Goal: Task Accomplishment & Management: Use online tool/utility

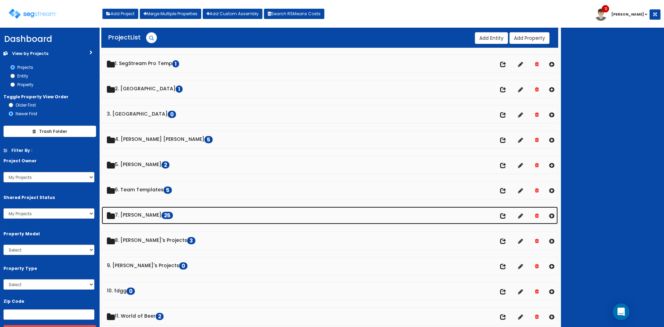
click at [133, 212] on link "7. Dawn 25" at bounding box center [330, 216] width 456 height 18
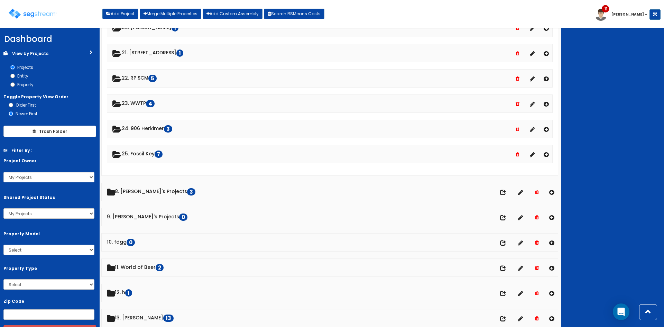
scroll to position [691, 0]
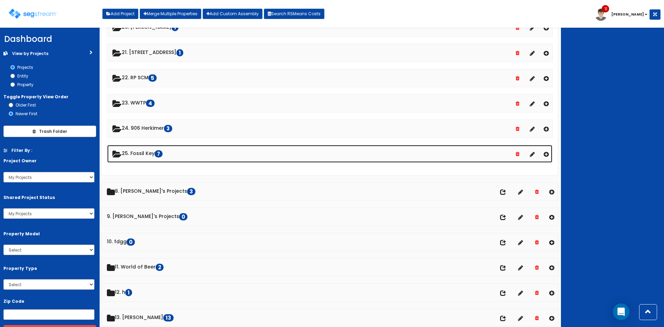
click at [146, 156] on link "25. Fossil Key 7" at bounding box center [329, 154] width 445 height 18
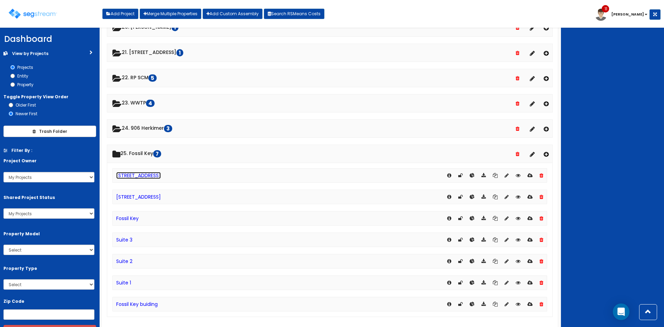
click at [153, 173] on link "[STREET_ADDRESS]" at bounding box center [138, 175] width 45 height 7
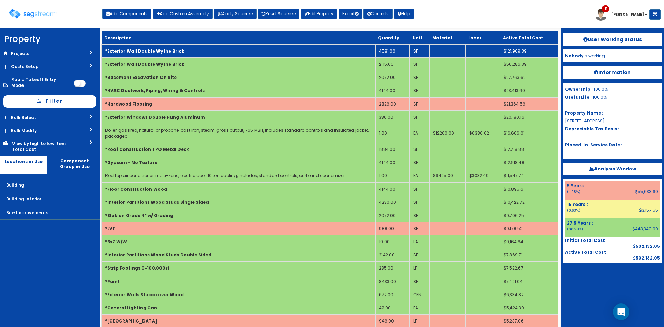
click at [386, 54] on td "4581.00" at bounding box center [392, 50] width 34 height 13
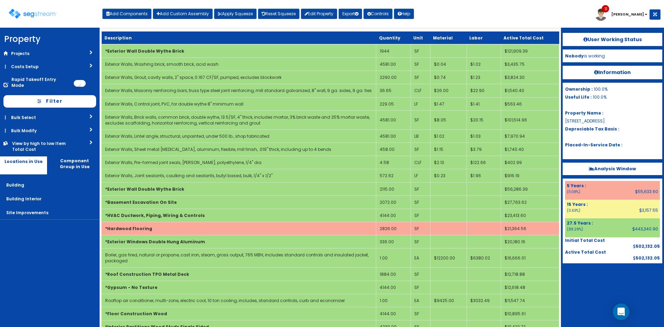
click at [454, 20] on div "Toggle navigation Add Components Add Custom Assembly Apply Squeeze Reset Squeez…" at bounding box center [331, 16] width 657 height 22
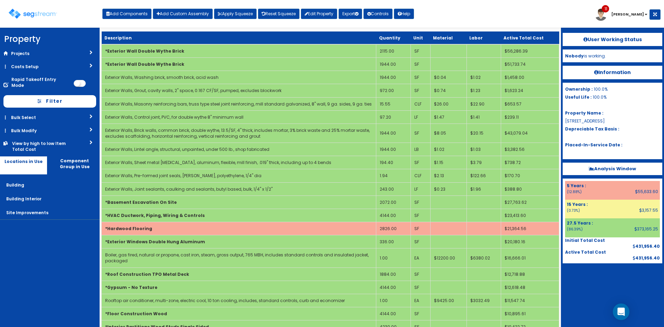
click at [440, 18] on div "Toggle navigation Add Components Add Custom Assembly Apply Squeeze Reset Squeez…" at bounding box center [331, 16] width 657 height 22
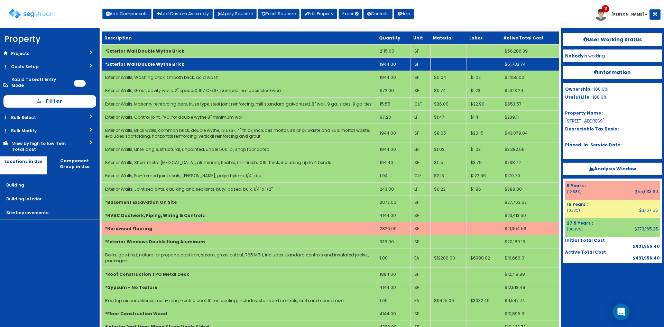
click at [395, 64] on td "1944.00" at bounding box center [393, 64] width 34 height 13
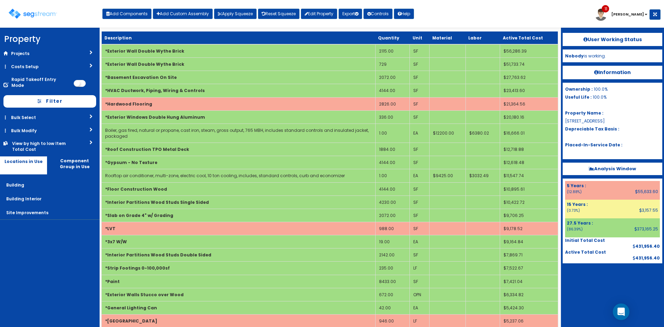
click at [467, 13] on div "Toggle navigation Add Components Add Custom Assembly Apply Squeeze Reset Squeez…" at bounding box center [331, 16] width 657 height 22
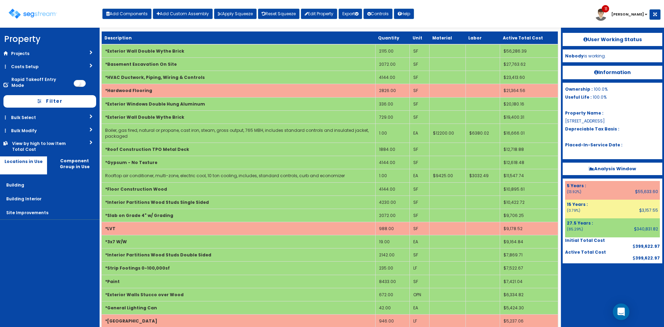
click at [597, 295] on div at bounding box center [613, 280] width 100 height 35
click at [476, 14] on div "Toggle navigation Add Components Add Custom Assembly Apply Squeeze Reset Squeez…" at bounding box center [331, 16] width 657 height 22
click at [483, 18] on div "Toggle navigation Add Components Add Custom Assembly Apply Squeeze Reset Squeez…" at bounding box center [331, 16] width 657 height 22
click at [483, 15] on div "Toggle navigation Add Components Add Custom Assembly Apply Squeeze Reset Squeez…" at bounding box center [331, 16] width 657 height 22
click at [510, 3] on nav "Toggle navigation Add Components Add Custom Assembly Apply Squeeze Reset Squeez…" at bounding box center [332, 14] width 664 height 28
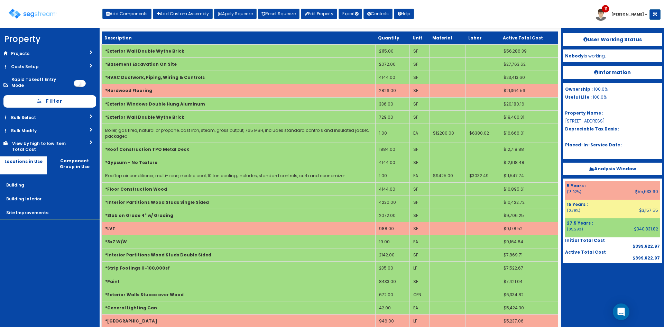
click at [520, 12] on div "Toggle navigation Add Components Add Custom Assembly Apply Squeeze Reset Squeez…" at bounding box center [331, 16] width 657 height 22
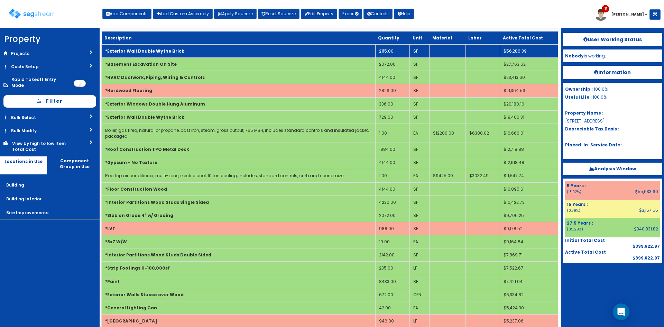
click at [400, 48] on td "2115.00" at bounding box center [392, 50] width 34 height 13
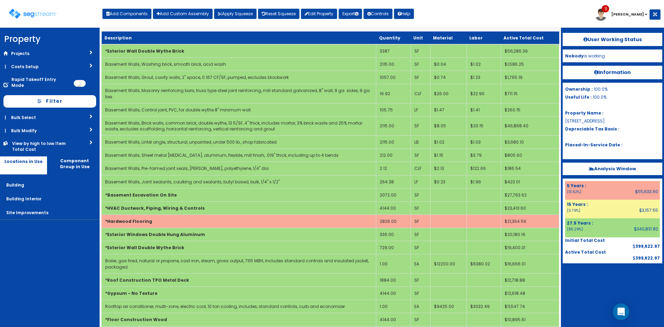
click at [458, 15] on div "Toggle navigation Add Components Add Custom Assembly Apply Squeeze Reset Squeez…" at bounding box center [331, 16] width 657 height 22
click at [594, 296] on div at bounding box center [613, 280] width 100 height 35
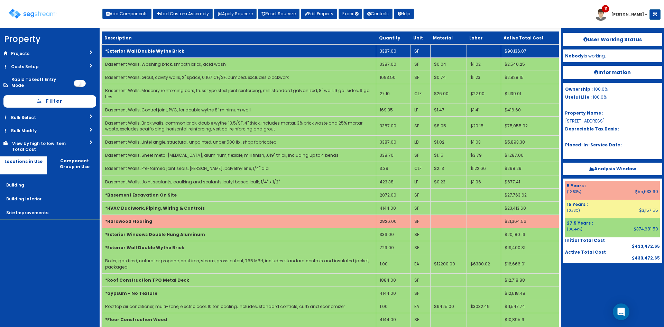
click at [275, 49] on td "*Exterior Wall Double Wythe Brick" at bounding box center [239, 50] width 275 height 13
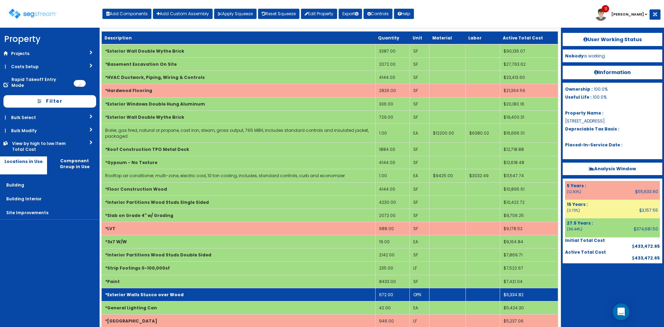
click at [351, 297] on td "*Exterior Walls Stucco over Wood" at bounding box center [239, 294] width 274 height 13
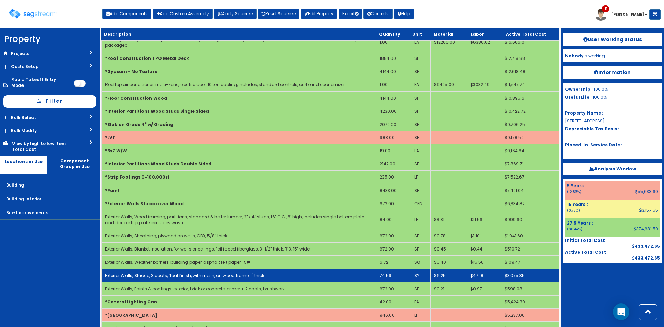
scroll to position [91, 0]
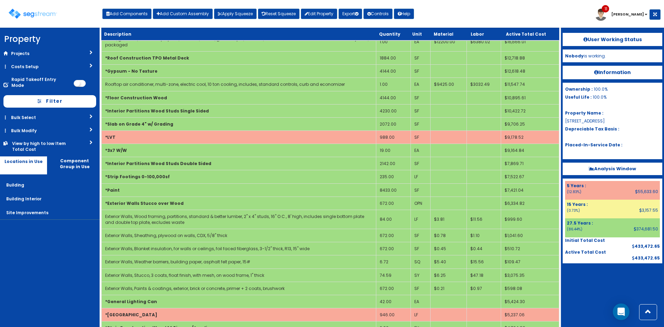
click at [52, 261] on nav "Property DB Projects Recent Properties SegStream Pro Takeoff Sheet SegStream Pr…" at bounding box center [50, 177] width 100 height 299
click at [35, 249] on nav "Property DB Projects Recent Properties SegStream Pro Takeoff Sheet SegStream Pr…" at bounding box center [50, 177] width 100 height 299
click at [588, 304] on div "User Working Status Nobody is working. Information Ownership : 100.0% Useful Li…" at bounding box center [612, 177] width 103 height 299
click at [503, 9] on div "Toggle navigation Add Components Add Custom Assembly Apply Squeeze Reset Squeez…" at bounding box center [331, 16] width 657 height 22
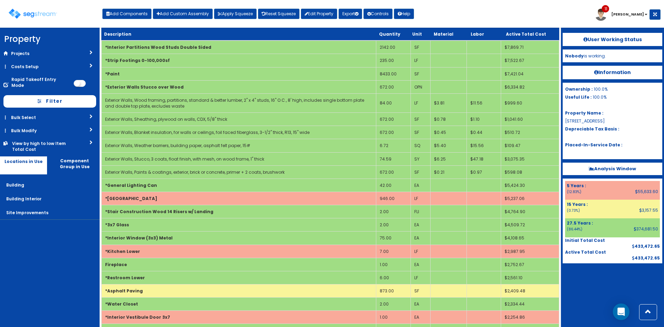
scroll to position [0, 0]
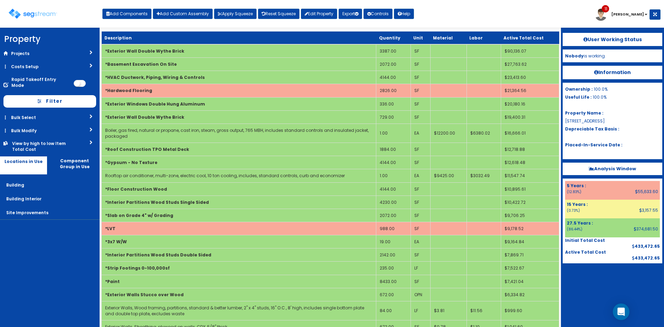
click at [482, 18] on div "Toggle navigation Add Components Add Custom Assembly Apply Squeeze Reset Squeez…" at bounding box center [331, 16] width 657 height 22
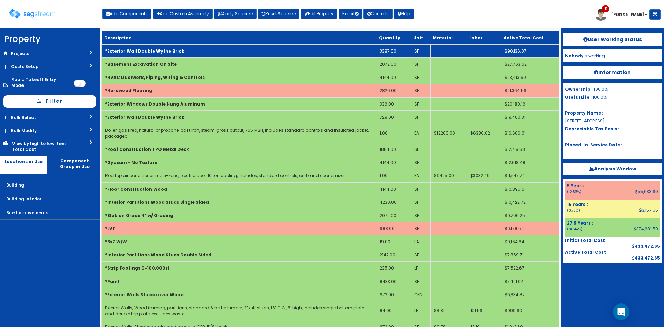
click at [393, 52] on td "3387.00" at bounding box center [393, 50] width 34 height 13
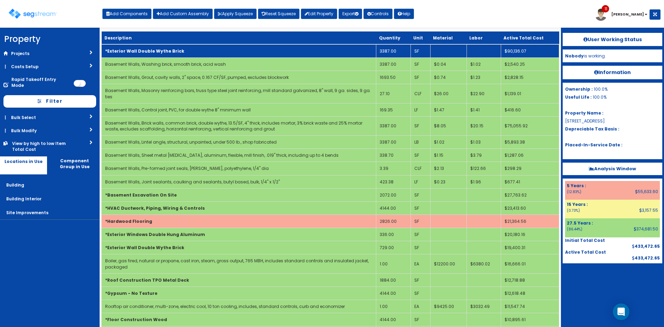
click at [400, 53] on td "3387.00" at bounding box center [393, 50] width 34 height 13
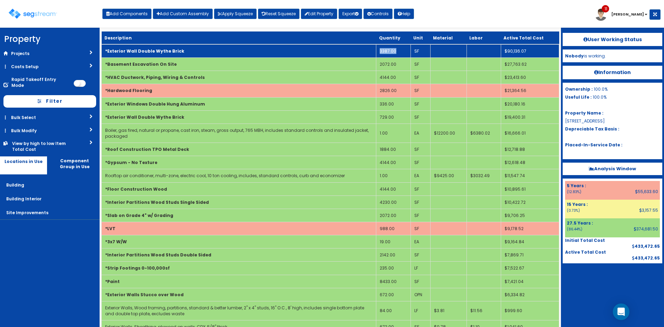
drag, startPoint x: 400, startPoint y: 53, endPoint x: 380, endPoint y: 53, distance: 20.1
click at [380, 53] on td "3387.00" at bounding box center [393, 50] width 34 height 13
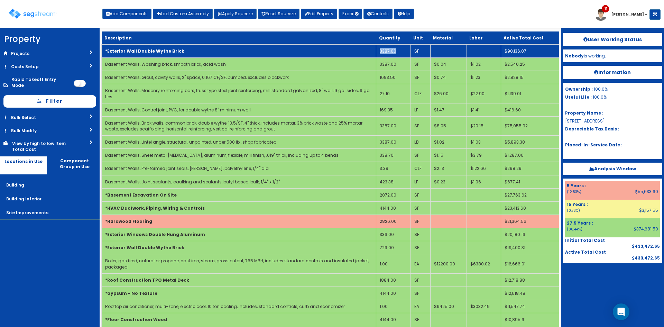
click at [397, 52] on td "3387.00" at bounding box center [393, 50] width 34 height 13
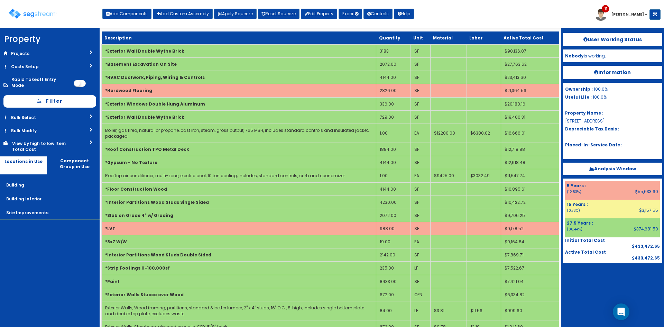
click at [453, 15] on div "Toggle navigation Add Components Add Custom Assembly Apply Squeeze Reset Squeez…" at bounding box center [331, 16] width 657 height 22
click at [537, 11] on div "Toggle navigation Add Components Add Custom Assembly Apply Squeeze Reset Squeez…" at bounding box center [331, 16] width 657 height 22
click at [537, 18] on div "Toggle navigation Add Components Add Custom Assembly Apply Squeeze Reset Squeez…" at bounding box center [331, 16] width 657 height 22
click at [521, 16] on div "Toggle navigation Add Components Add Custom Assembly Apply Squeeze Reset Squeez…" at bounding box center [331, 16] width 657 height 22
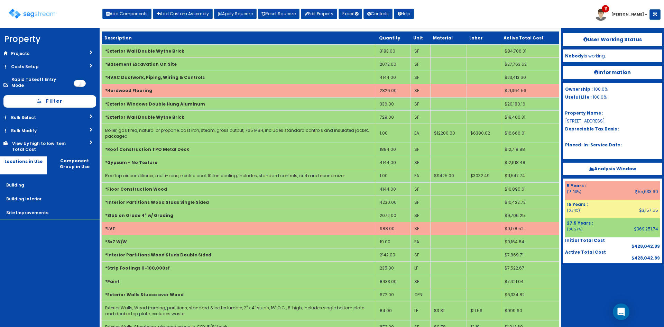
click at [480, 22] on div "Toggle navigation Add Components Add Custom Assembly Apply Squeeze Reset Squeez…" at bounding box center [331, 16] width 657 height 22
click at [476, 16] on div "Toggle navigation Add Components Add Custom Assembly Apply Squeeze Reset Squeez…" at bounding box center [331, 16] width 657 height 22
click at [132, 17] on button "Add Components" at bounding box center [126, 14] width 49 height 10
select select "275Y"
select select "default"
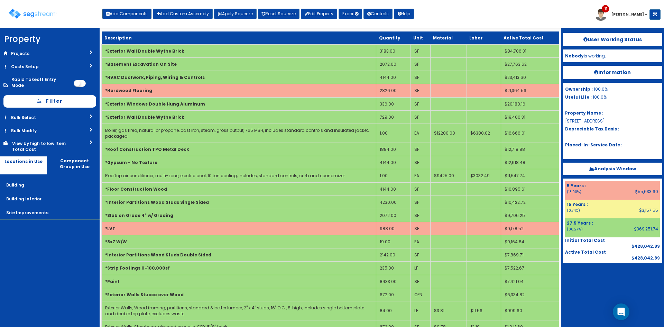
select select "6"
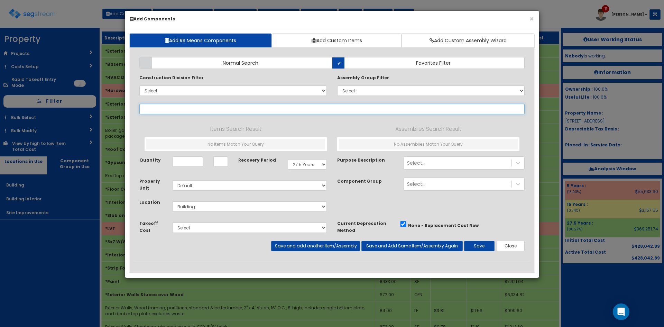
select select
click at [306, 110] on input "text" at bounding box center [331, 109] width 385 height 10
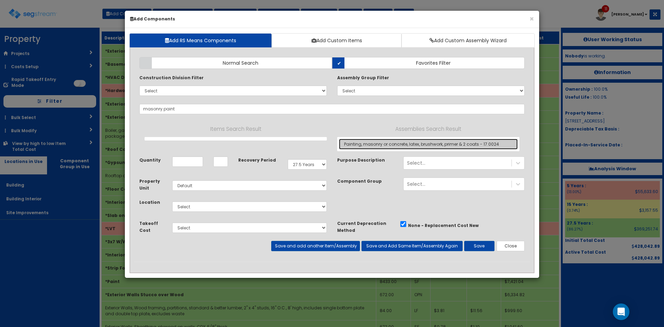
click at [397, 148] on link "Painting, masonry or concrete, latex, brushwork, primer & 2 coats - 17.0024" at bounding box center [428, 144] width 179 height 11
type input "Painting, masonry or concrete, latex, brushwork, primer & 2 coats - 17.0024"
type input "SF"
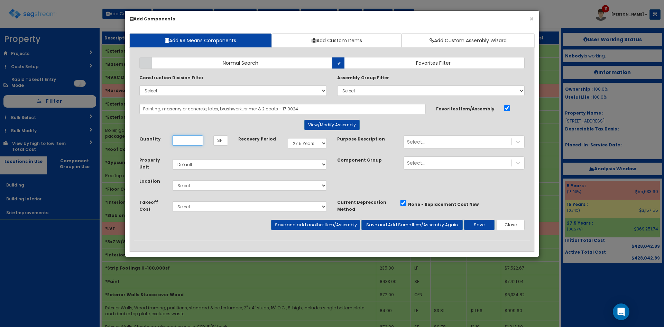
click at [194, 142] on input "Quantity" at bounding box center [187, 140] width 31 height 10
type input "1,860"
click at [311, 143] on select "Select 5 Years 7 Years 9 Years 10 Years 15 Years 15 Year QLI 15 Year QRP 15 Yea…" at bounding box center [307, 143] width 39 height 10
select select "39Y"
click at [288, 138] on select "Select 5 Years 7 Years 9 Years 10 Years 15 Years 15 Year QLI 15 Year QRP 15 Yea…" at bounding box center [307, 143] width 39 height 10
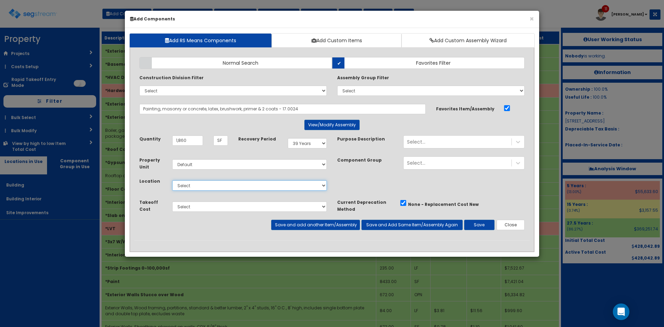
click at [199, 182] on select "Select Building Building Interior Site Improvements Add Additional Location" at bounding box center [249, 185] width 155 height 10
select select "6"
click at [172, 180] on select "Select Building Building Interior Site Improvements Add Additional Location" at bounding box center [249, 185] width 155 height 10
click at [398, 224] on button "Save and Add Same Item/Assembly Again" at bounding box center [412, 225] width 101 height 10
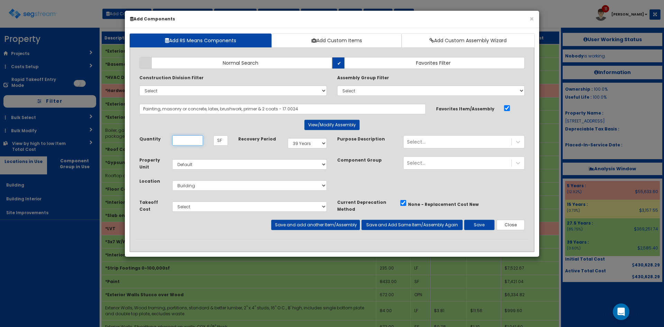
click at [195, 142] on input "Quantity" at bounding box center [187, 140] width 31 height 10
type input "30"
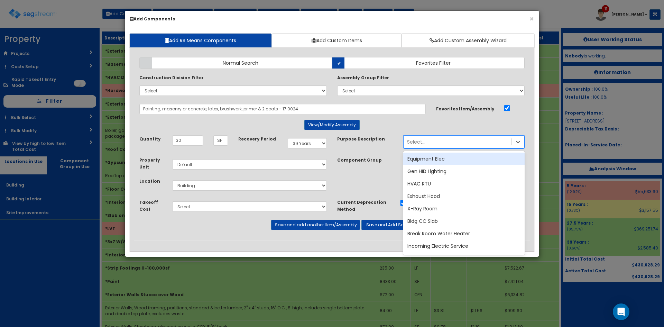
click at [443, 144] on div "Select..." at bounding box center [458, 141] width 108 height 11
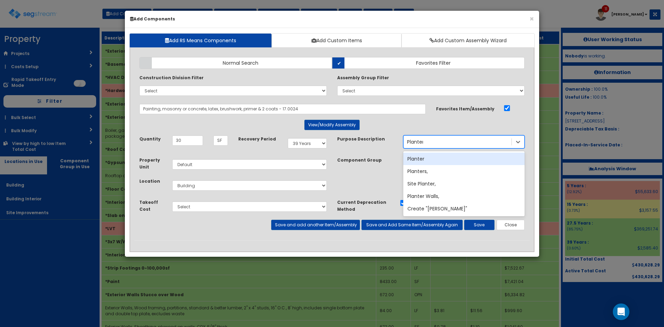
type input "Planters"
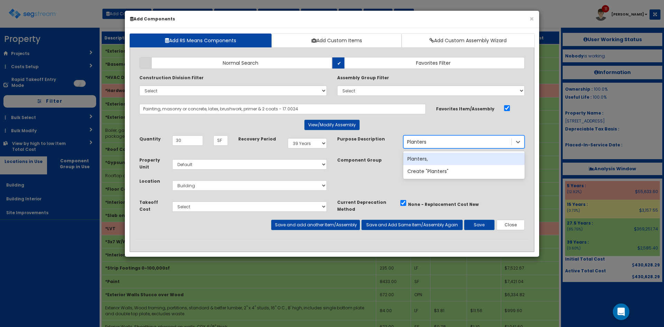
click at [436, 162] on div "Planters," at bounding box center [463, 159] width 121 height 12
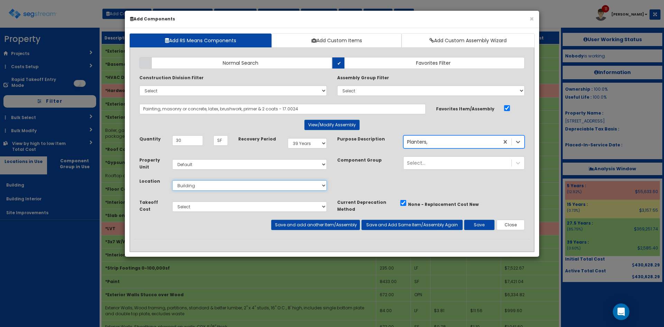
click at [297, 185] on select "Select Building Building Interior Site Improvements Add Additional Location" at bounding box center [249, 185] width 155 height 10
select select "27"
click at [172, 180] on select "Select Building Building Interior Site Improvements Add Additional Location" at bounding box center [249, 185] width 155 height 10
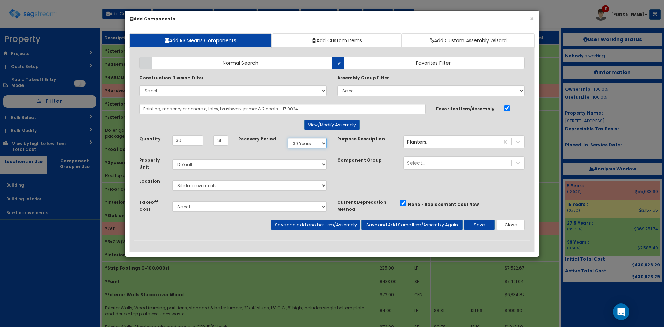
click at [322, 143] on select "Select 5 Years 7 Years 9 Years 10 Years 15 Years 15 Year QLI 15 Year QRP 15 Yea…" at bounding box center [307, 143] width 39 height 10
select select "15Y"
click at [288, 138] on select "Select 5 Years 7 Years 9 Years 10 Years 15 Years 15 Year QLI 15 Year QRP 15 Yea…" at bounding box center [307, 143] width 39 height 10
click at [491, 225] on button "Save" at bounding box center [479, 225] width 30 height 10
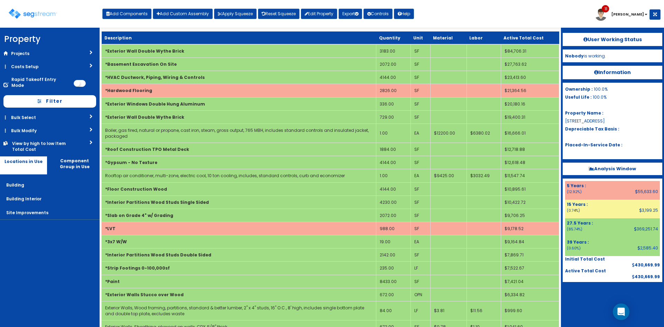
click at [487, 27] on div "Toggle navigation Add Components Add Custom Assembly Apply Squeeze Reset Squeez…" at bounding box center [331, 16] width 657 height 22
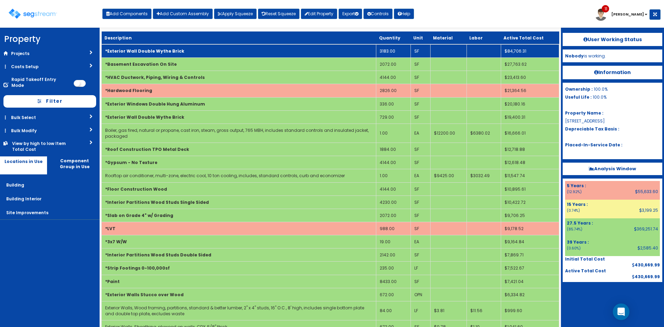
click at [222, 54] on td "*Exterior Wall Double Wythe Brick" at bounding box center [239, 50] width 275 height 13
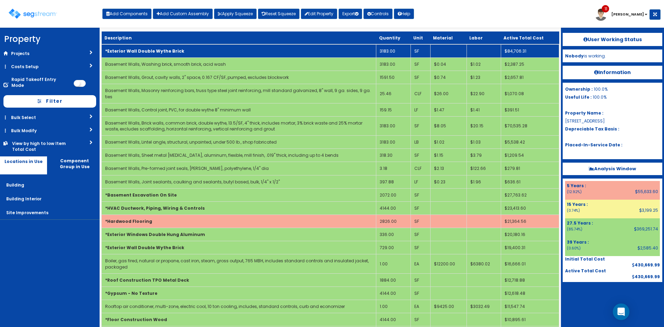
click at [222, 54] on td "*Exterior Wall Double Wythe Brick" at bounding box center [239, 50] width 275 height 13
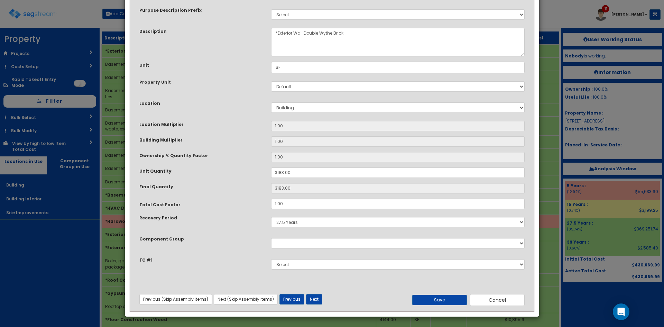
scroll to position [36, 0]
click at [499, 301] on button "Cancel" at bounding box center [497, 300] width 55 height 12
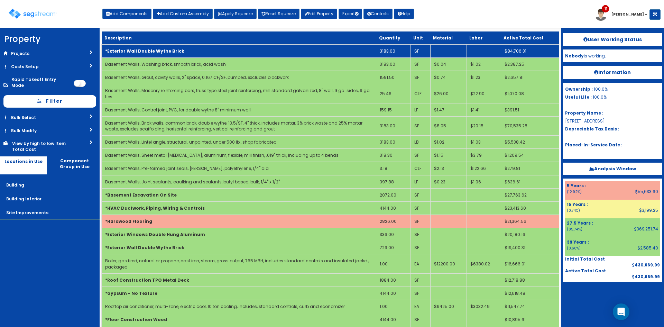
click at [185, 51] on td "*Exterior Wall Double Wythe Brick" at bounding box center [239, 50] width 275 height 13
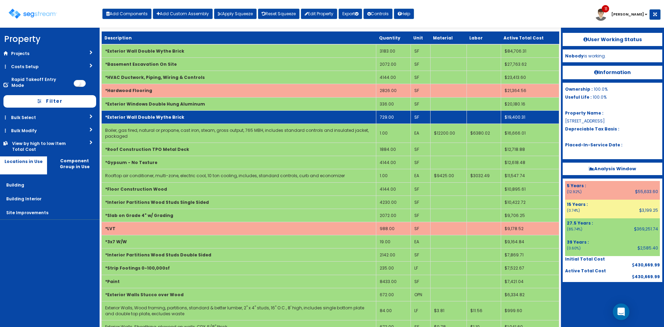
click at [198, 122] on td "*Exterior Wall Double Wythe Brick" at bounding box center [239, 116] width 275 height 13
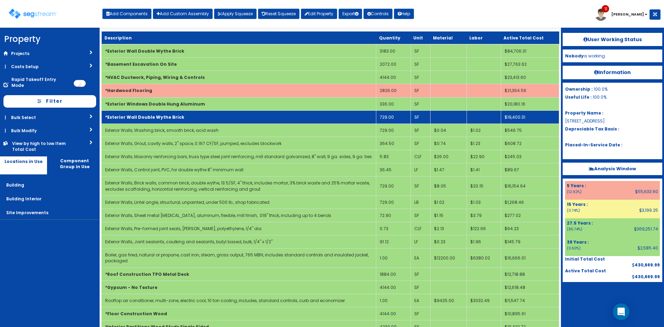
click at [198, 122] on td "*Exterior Wall Double Wythe Brick" at bounding box center [239, 116] width 275 height 13
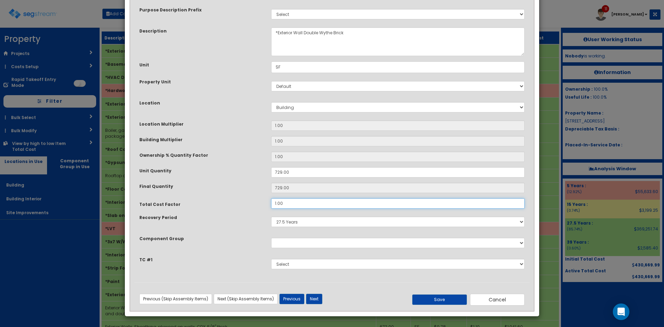
drag, startPoint x: 306, startPoint y: 203, endPoint x: 233, endPoint y: 199, distance: 72.5
click at [233, 199] on div "Total Cost Factor 1.00" at bounding box center [332, 203] width 396 height 10
drag, startPoint x: 286, startPoint y: 204, endPoint x: 257, endPoint y: 200, distance: 28.7
click at [257, 200] on div "Total Cost Factor .15" at bounding box center [332, 203] width 396 height 10
type input ".85"
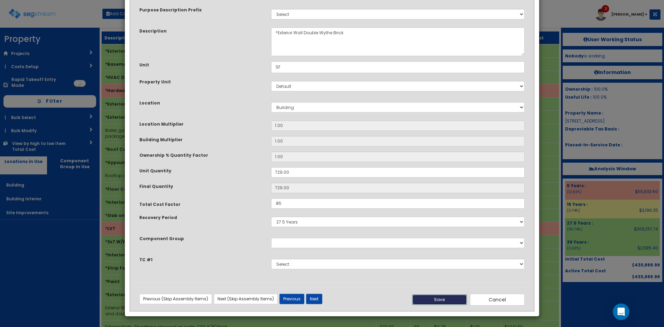
click at [435, 304] on button "Save" at bounding box center [439, 299] width 55 height 10
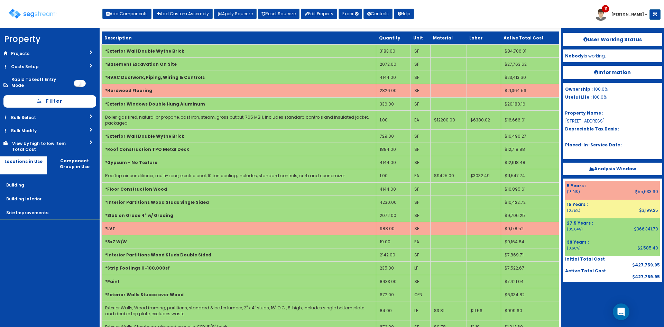
click at [595, 312] on div at bounding box center [613, 299] width 100 height 35
click at [467, 18] on div "Toggle navigation Add Components Add Custom Assembly Apply Squeeze Reset Squeez…" at bounding box center [331, 16] width 657 height 22
click at [447, 14] on div "Toggle navigation Add Components Add Custom Assembly Apply Squeeze Reset Squeez…" at bounding box center [331, 16] width 657 height 22
click at [473, 15] on div "Toggle navigation Add Components Add Custom Assembly Apply Squeeze Reset Squeez…" at bounding box center [331, 16] width 657 height 22
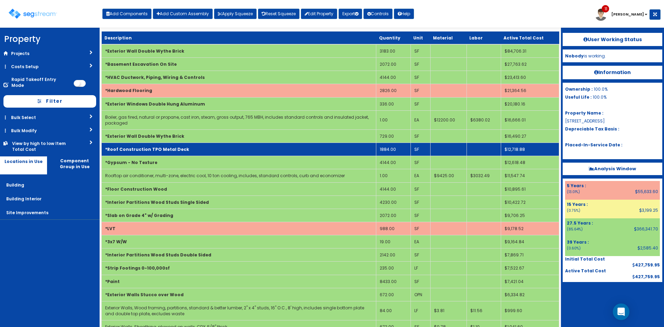
click at [302, 150] on td "*Roof Construction TPO Metal Deck" at bounding box center [239, 149] width 275 height 13
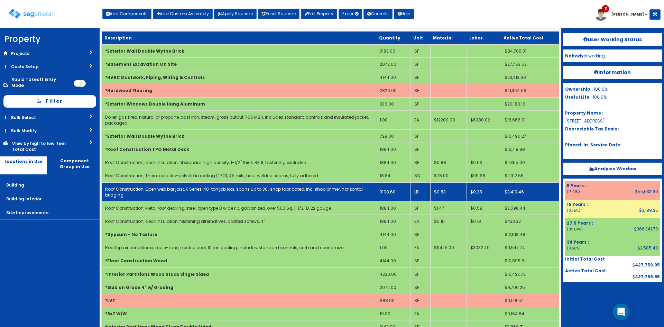
click at [389, 195] on td "3108.60" at bounding box center [393, 191] width 34 height 19
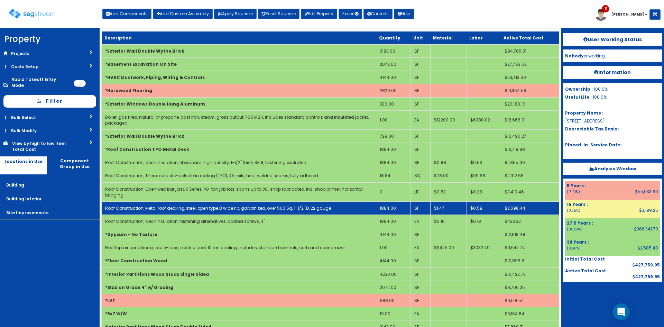
click at [397, 210] on td "1884.00" at bounding box center [393, 207] width 34 height 13
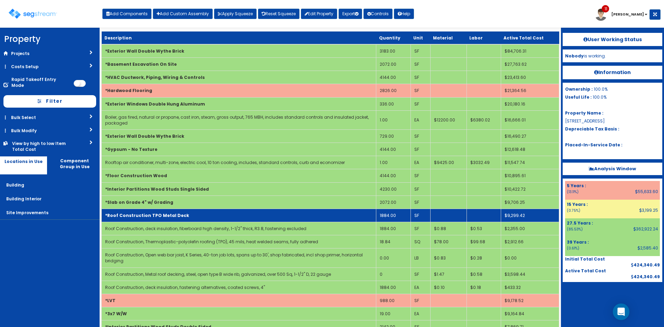
click at [242, 211] on td "*Roof Construction TPO Metal Deck" at bounding box center [239, 215] width 275 height 13
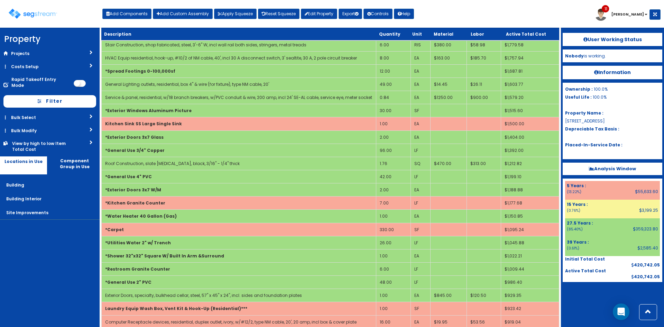
scroll to position [895, 0]
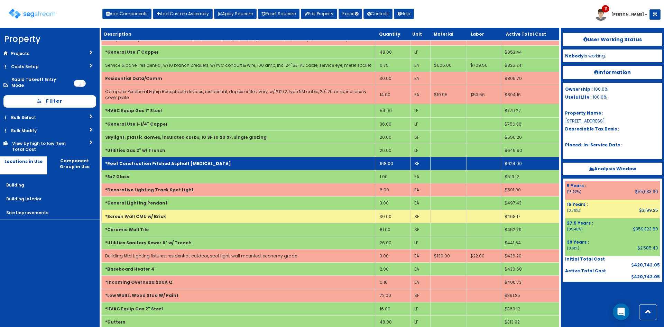
click at [227, 164] on td "*Roof Construction Pitched Asphalt [MEDICAL_DATA]" at bounding box center [239, 163] width 275 height 13
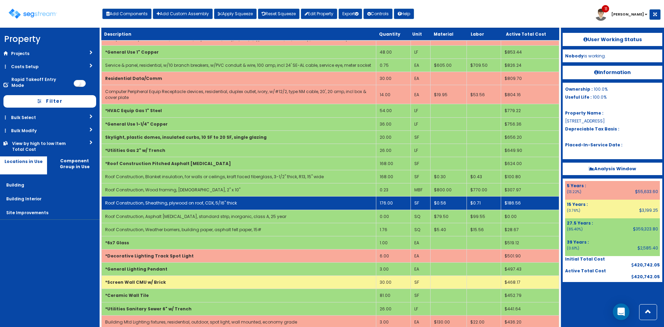
click at [395, 204] on td "176.00" at bounding box center [393, 203] width 34 height 13
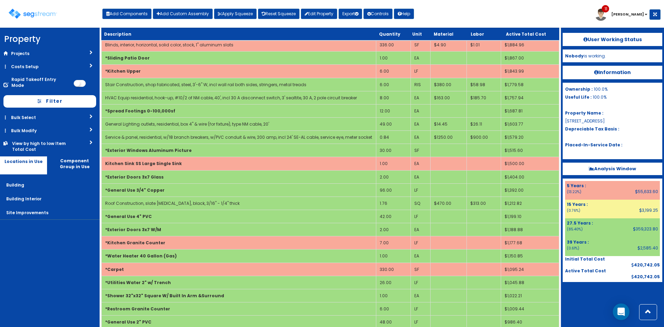
scroll to position [948, 0]
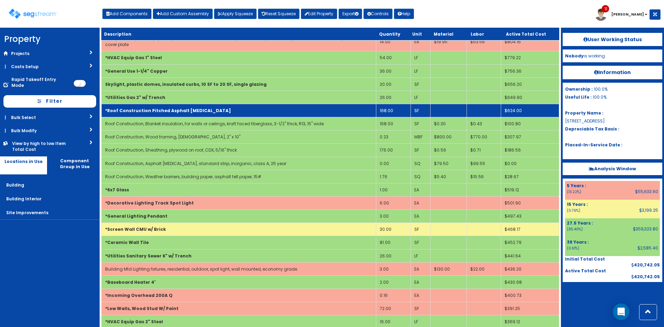
click at [224, 111] on td "*Roof Construction Pitched Asphalt [MEDICAL_DATA]" at bounding box center [239, 110] width 275 height 13
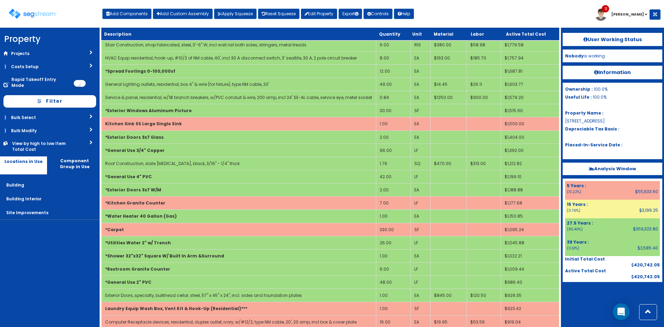
scroll to position [895, 0]
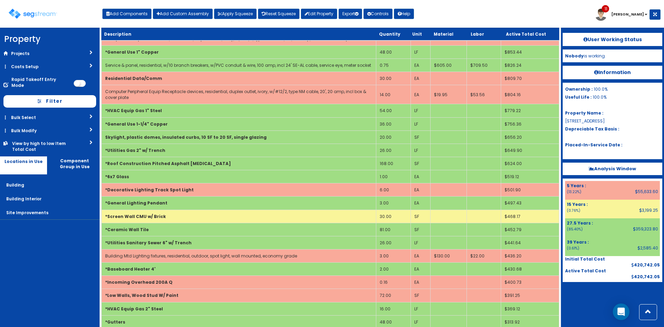
click at [451, 15] on div "Toggle navigation Add Components Add Custom Assembly Apply Squeeze Reset Squeez…" at bounding box center [331, 16] width 657 height 22
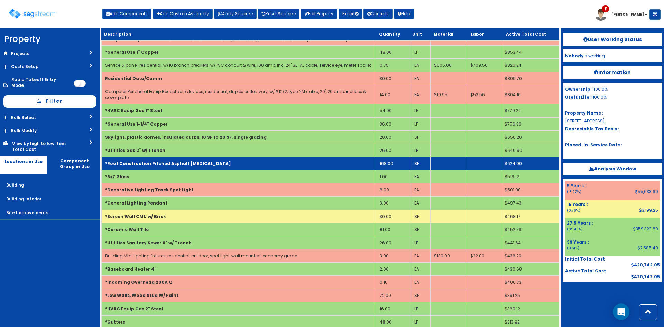
click at [266, 163] on td "*Roof Construction Pitched Asphalt [MEDICAL_DATA]" at bounding box center [239, 163] width 275 height 13
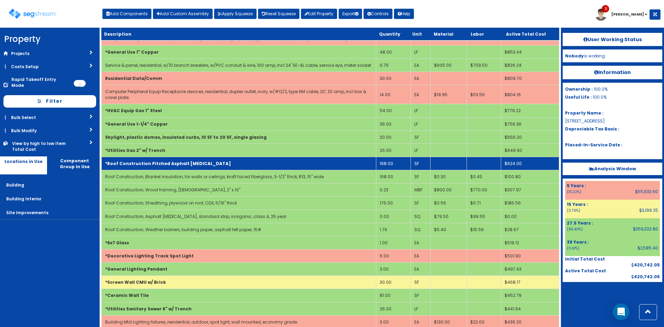
click at [291, 167] on td "*Roof Construction Pitched Asphalt [MEDICAL_DATA]" at bounding box center [239, 163] width 275 height 13
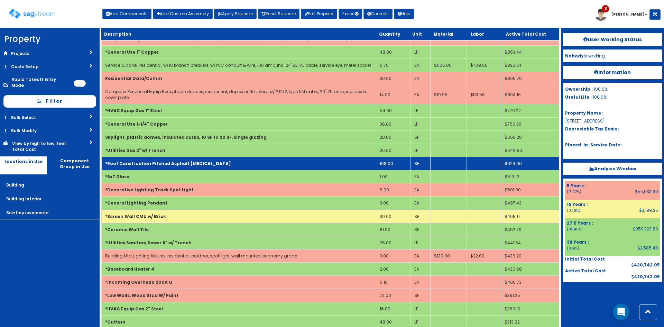
click at [282, 169] on td "*Roof Construction Pitched Asphalt [MEDICAL_DATA]" at bounding box center [239, 163] width 275 height 13
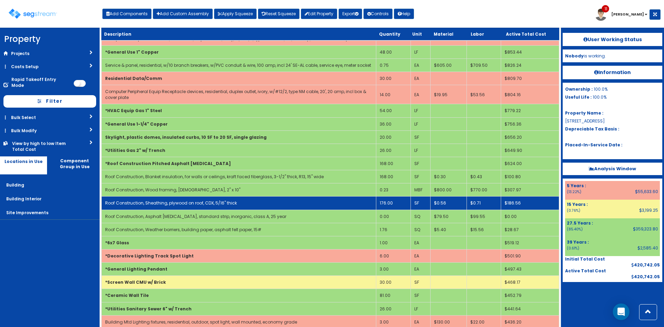
click at [385, 205] on td "176.00" at bounding box center [393, 203] width 34 height 13
click at [397, 203] on td "176.00" at bounding box center [393, 203] width 34 height 13
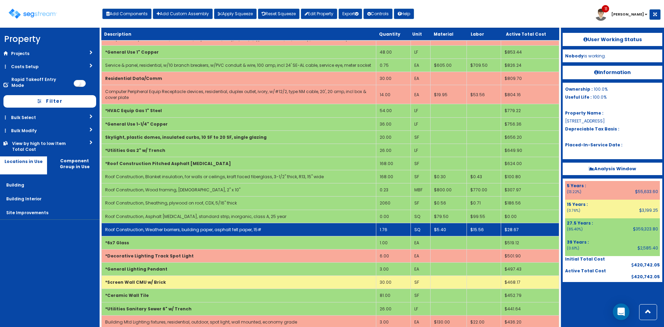
click at [394, 231] on td "1.76" at bounding box center [393, 229] width 34 height 13
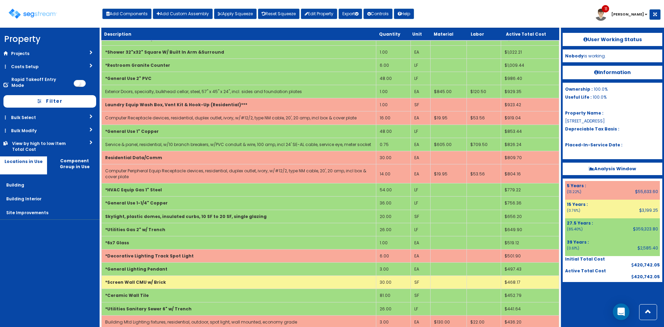
scroll to position [322, 0]
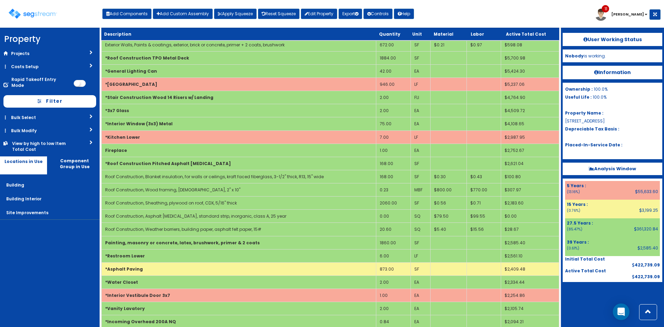
click at [577, 297] on div at bounding box center [613, 299] width 100 height 35
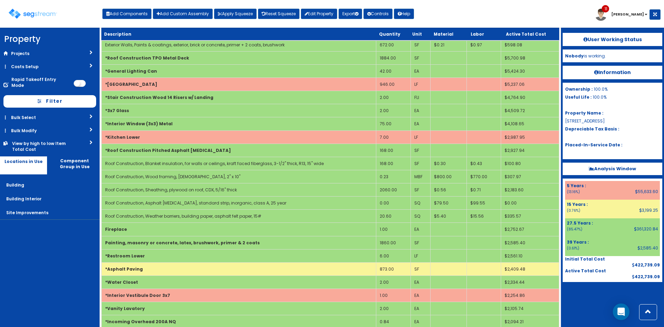
scroll to position [309, 0]
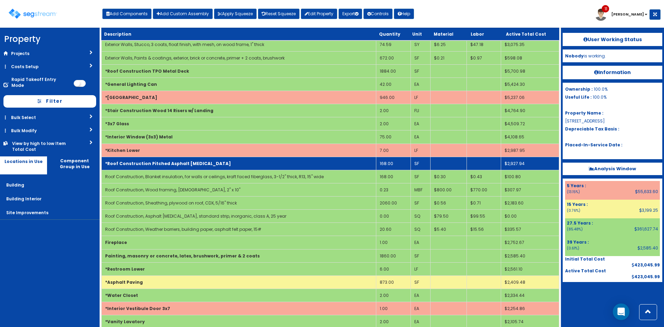
click at [395, 163] on td "168.00" at bounding box center [393, 163] width 34 height 13
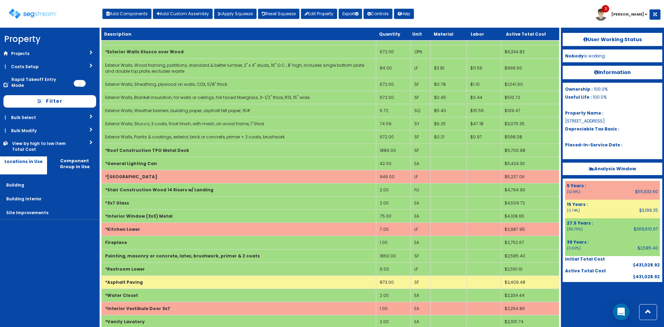
scroll to position [12, 0]
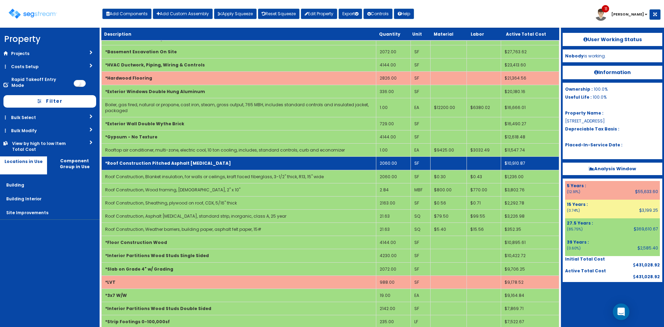
click at [226, 161] on td "*Roof Construction Pitched Asphalt [MEDICAL_DATA]" at bounding box center [239, 163] width 275 height 13
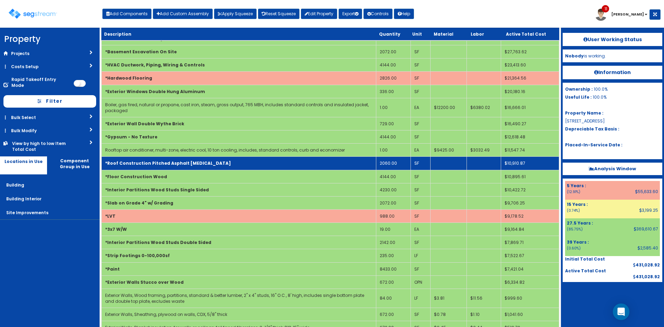
click at [226, 161] on td "*Roof Construction Pitched Asphalt [MEDICAL_DATA]" at bounding box center [239, 163] width 275 height 13
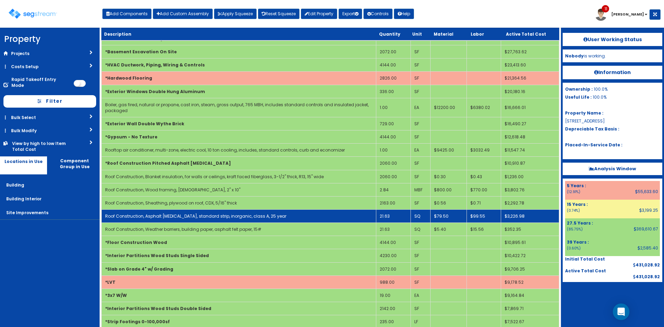
click at [393, 218] on td "21.63" at bounding box center [393, 215] width 34 height 13
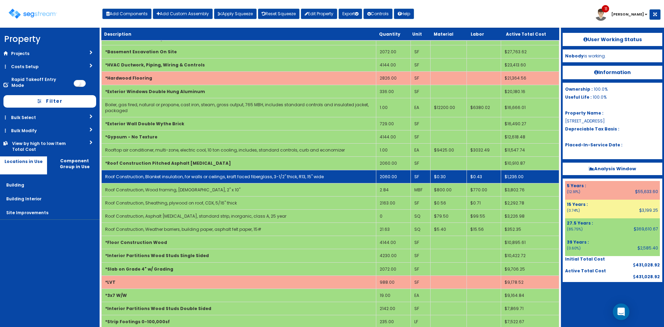
click at [397, 178] on td "2060.00" at bounding box center [393, 176] width 34 height 13
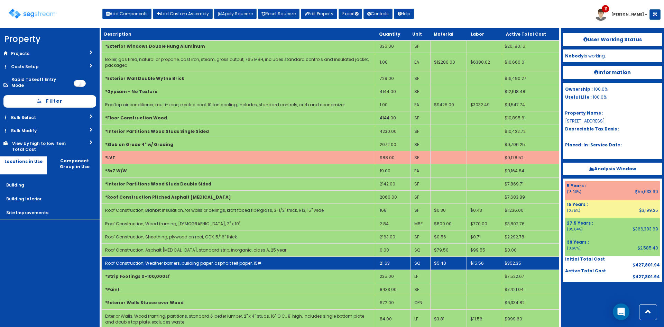
scroll to position [58, 0]
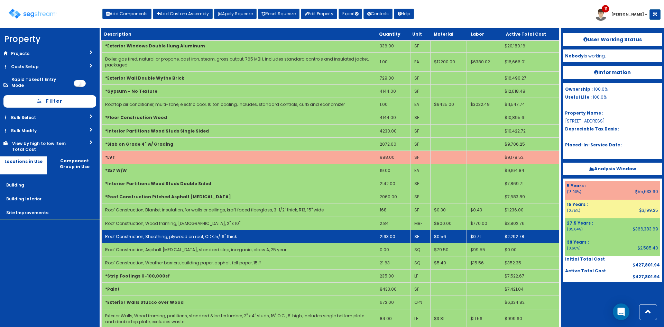
click at [401, 237] on td "2163.00" at bounding box center [393, 236] width 34 height 13
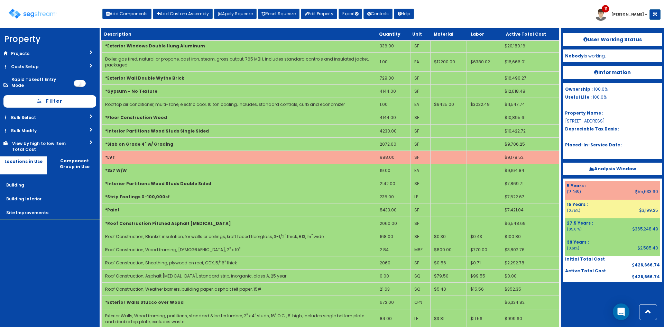
click at [577, 301] on div at bounding box center [613, 299] width 100 height 35
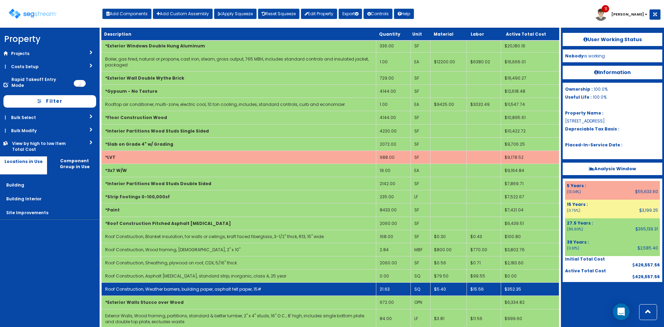
click at [394, 289] on td "21.63" at bounding box center [393, 289] width 34 height 13
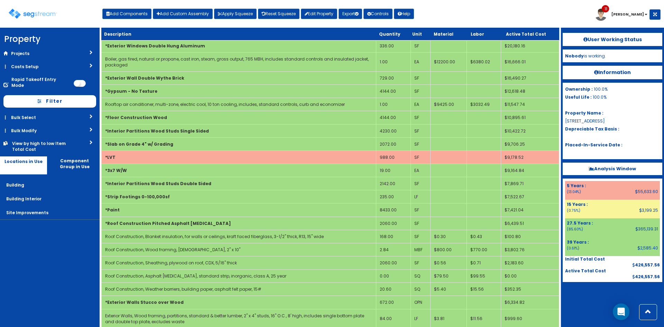
click at [577, 303] on div at bounding box center [613, 299] width 100 height 35
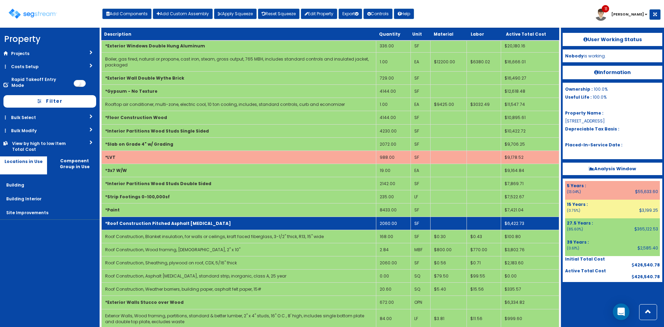
click at [287, 224] on td "*Roof Construction Pitched Asphalt [MEDICAL_DATA]" at bounding box center [239, 223] width 275 height 13
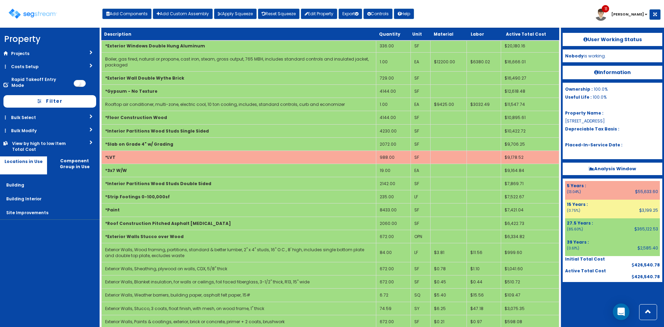
scroll to position [229, 0]
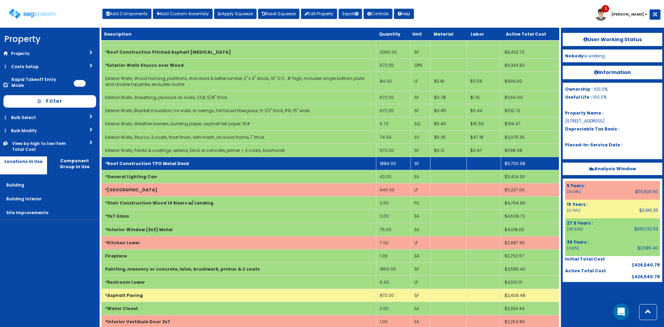
click at [345, 165] on td "*Roof Construction TPO Metal Deck" at bounding box center [239, 163] width 275 height 13
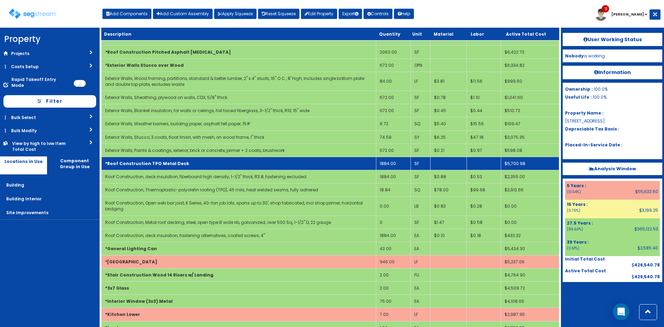
click at [345, 166] on td "*Roof Construction TPO Metal Deck" at bounding box center [239, 163] width 275 height 13
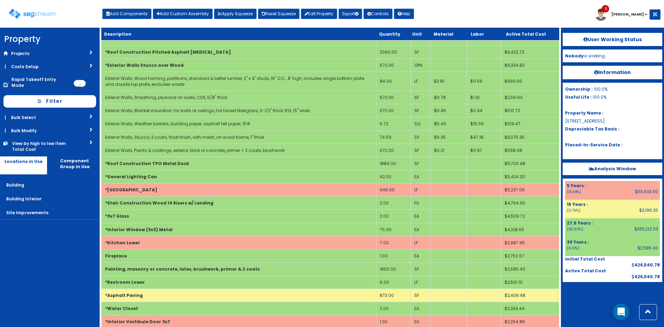
click at [42, 298] on nav "Property DB Projects Recent Properties SegStream Pro Takeoff Sheet SegStream Pr…" at bounding box center [50, 177] width 100 height 299
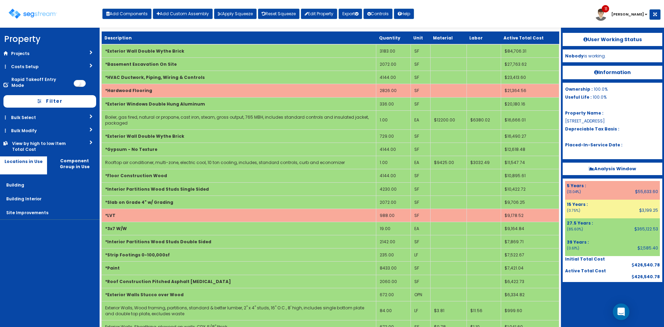
scroll to position [599, 0]
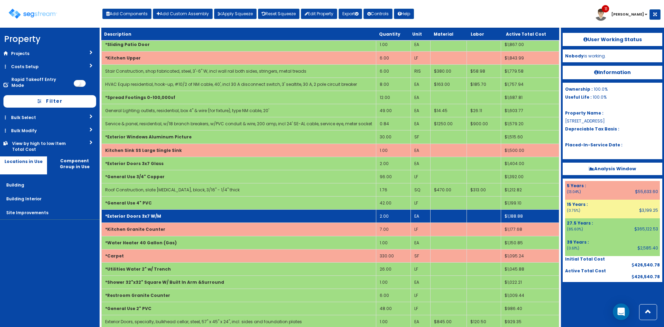
click at [388, 217] on td "2.00" at bounding box center [393, 216] width 34 height 13
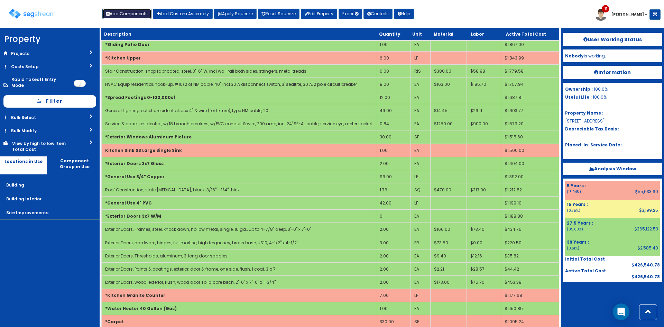
click at [134, 17] on button "Add Components" at bounding box center [126, 14] width 49 height 10
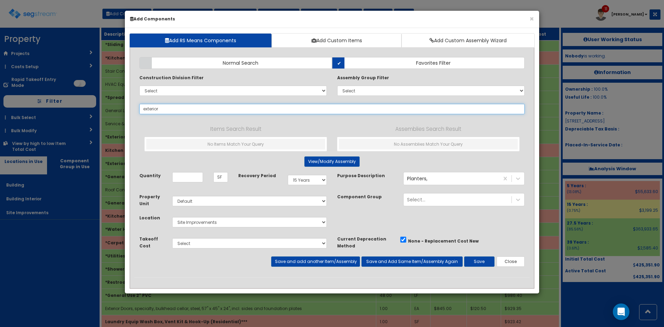
type input "exterior"
select select
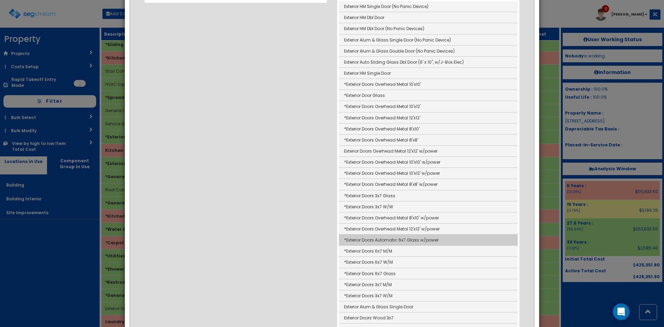
scroll to position [138, 0]
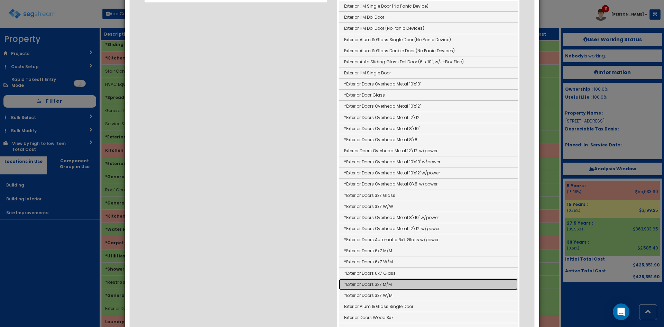
click at [390, 284] on link "*Exterior Doors 3x7 M/M" at bounding box center [428, 284] width 179 height 11
type input "*Exterior Doors 3x7 M/M"
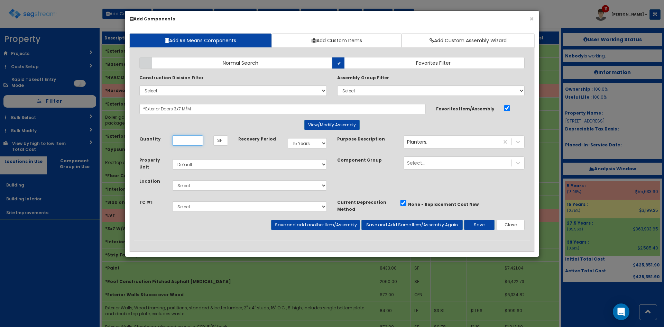
scroll to position [0, 0]
type input "2"
drag, startPoint x: 284, startPoint y: 186, endPoint x: 277, endPoint y: 190, distance: 8.2
click at [284, 186] on select "Select Building Building Interior Site Improvements Add Additional Location" at bounding box center [249, 185] width 155 height 10
select select "6"
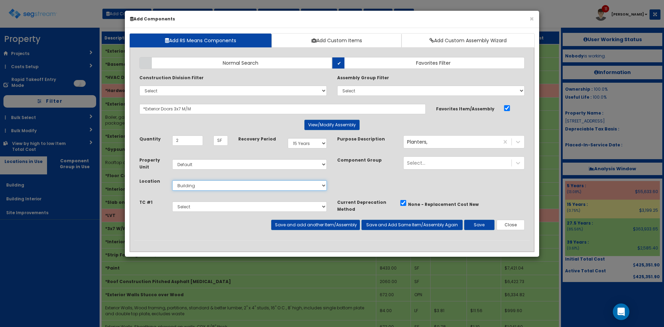
click at [172, 180] on select "Select Building Building Interior Site Improvements Add Additional Location" at bounding box center [249, 185] width 155 height 10
click at [312, 143] on select "Select 5 Years 7 Years 9 Years 10 Years 15 Years 15 Year QLI 15 Year QRP 15 Yea…" at bounding box center [307, 143] width 39 height 10
select select "39Y"
click at [288, 138] on select "Select 5 Years 7 Years 9 Years 10 Years 15 Years 15 Year QLI 15 Year QRP 15 Yea…" at bounding box center [307, 143] width 39 height 10
click at [479, 226] on button "Save" at bounding box center [479, 225] width 30 height 10
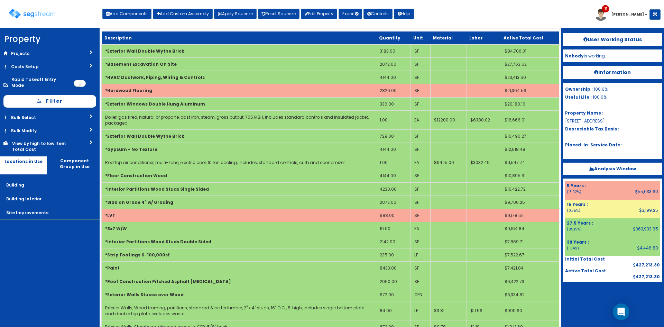
scroll to position [322, 0]
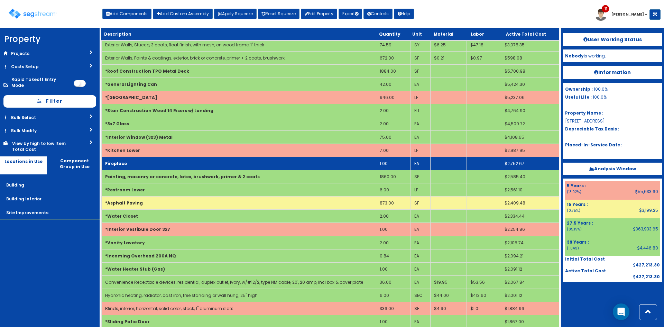
click at [339, 164] on td "Fireplace" at bounding box center [239, 163] width 275 height 13
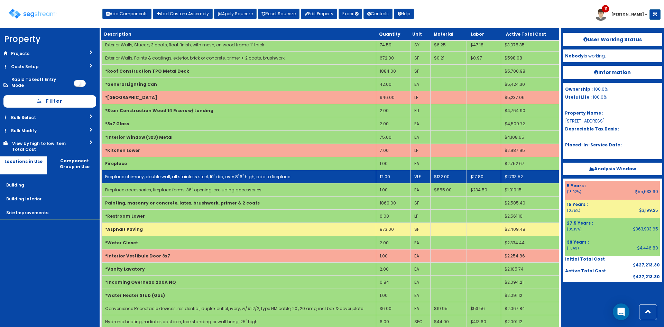
click at [396, 179] on td "12.00" at bounding box center [393, 176] width 34 height 13
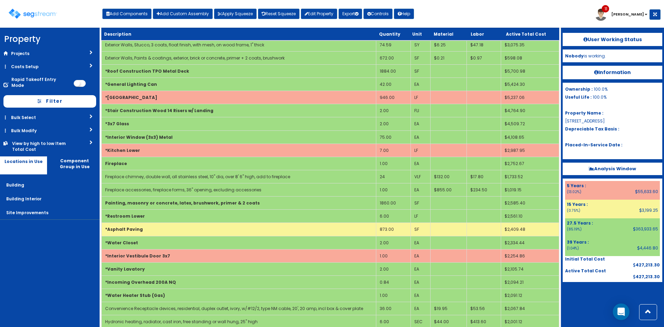
click at [594, 311] on div at bounding box center [613, 299] width 100 height 35
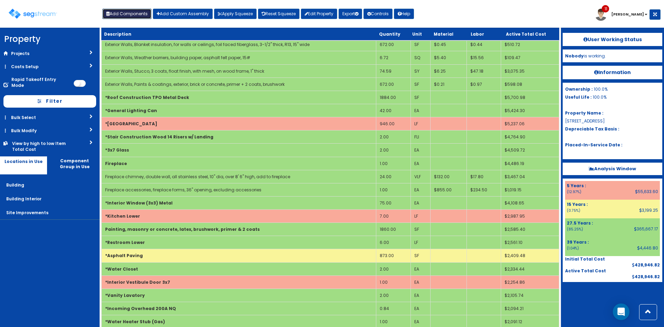
click at [119, 16] on button "Add Components" at bounding box center [126, 14] width 49 height 10
select select
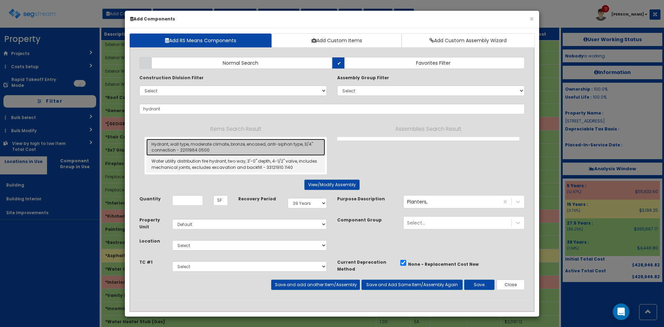
click at [191, 148] on link "Hydrant, wall type, moderate climate, bronze, encased, anti-siphon type, 3/4" c…" at bounding box center [235, 147] width 179 height 17
type input "Hydrant, wall type, moderate climate, bronze, encased, anti-siphon type, 3/4" c…"
type input "EA"
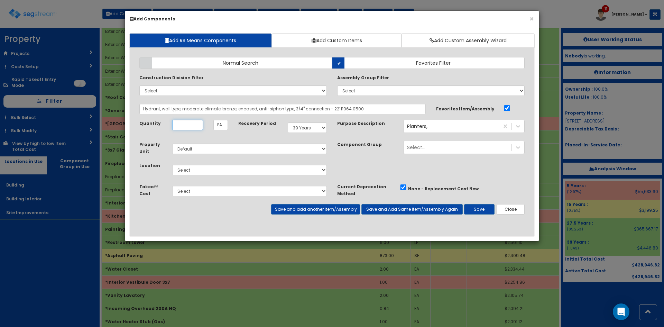
scroll to position [0, 0]
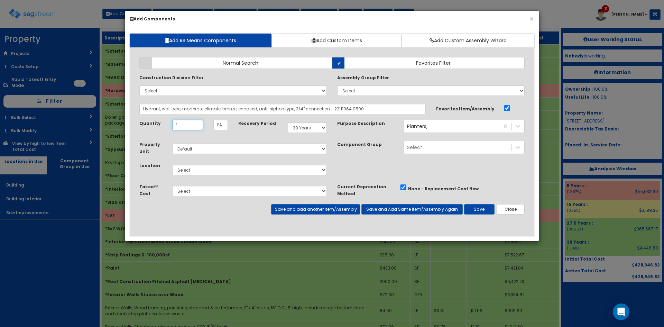
type input "1"
click at [225, 168] on select "Select Building Building Interior Site Improvements Add Additional Location" at bounding box center [249, 170] width 155 height 10
select select "6"
click at [172, 165] on select "Select Building Building Interior Site Improvements Add Additional Location" at bounding box center [249, 170] width 155 height 10
click at [346, 208] on button "Save and add another Item/Assembly" at bounding box center [315, 209] width 89 height 10
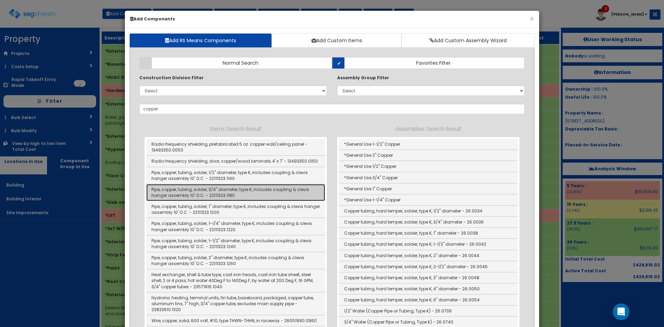
click at [231, 197] on link "Pipe, copper, tubing, solder, 3/4" diameter, type K, includes coupling & clevis…" at bounding box center [235, 192] width 179 height 17
type input "Pipe, copper, tubing, solder, 3/4" diameter, type K, includes coupling & clevis…"
type input "LF"
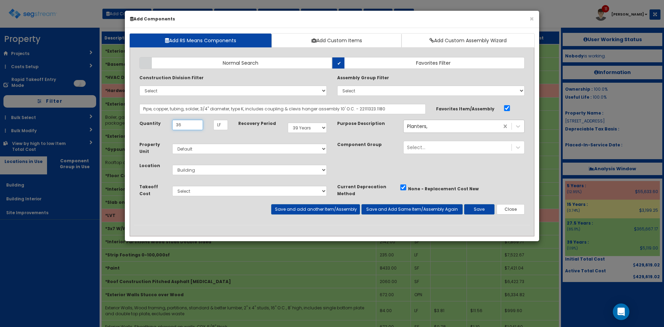
type input "36"
click at [484, 128] on div "Select..." at bounding box center [458, 126] width 108 height 11
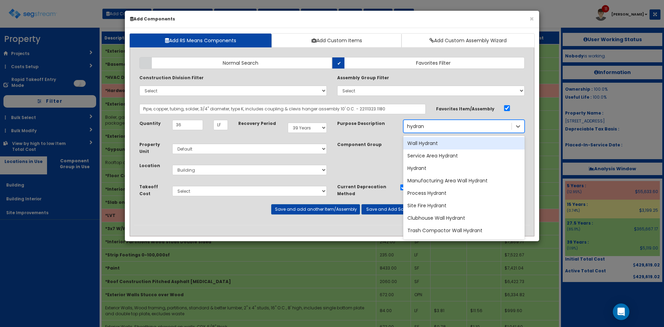
type input "hydrant"
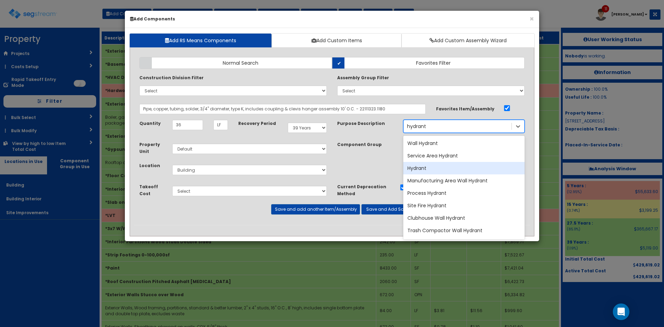
click at [435, 165] on div "Hydrant" at bounding box center [463, 168] width 121 height 12
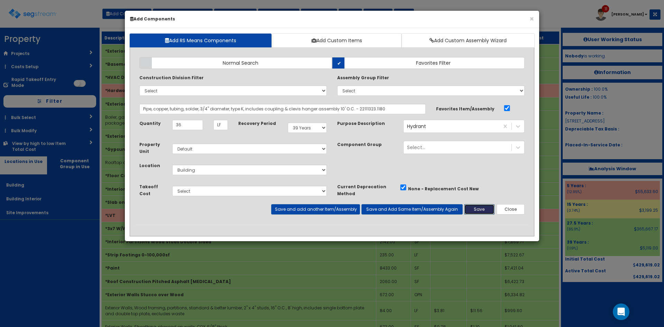
click at [481, 208] on button "Save" at bounding box center [479, 209] width 30 height 10
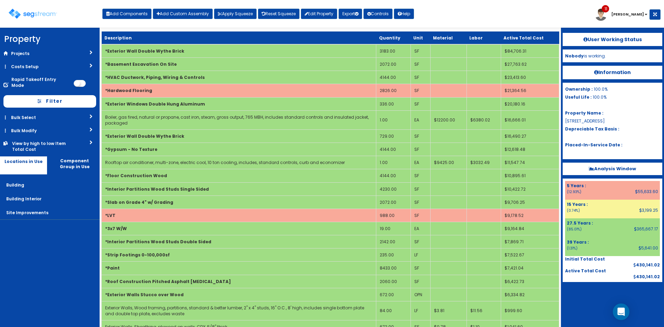
click at [588, 300] on div at bounding box center [613, 299] width 100 height 35
click at [137, 18] on button "Add Components" at bounding box center [126, 14] width 49 height 10
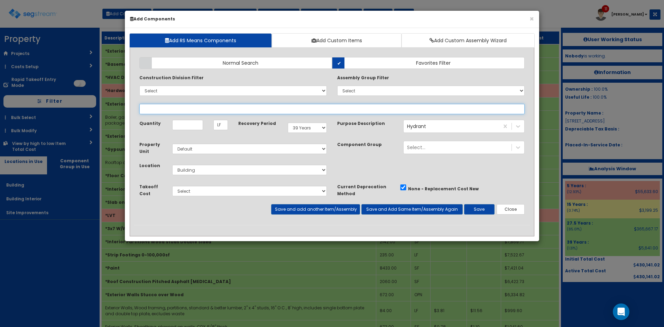
select select
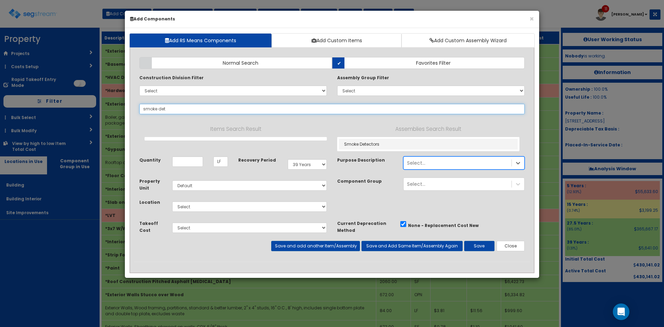
click at [183, 111] on input "smoke det" at bounding box center [331, 109] width 385 height 10
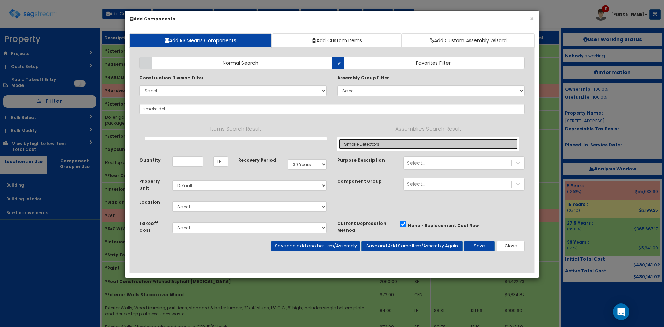
click at [371, 143] on link "Smoke Detectors" at bounding box center [428, 144] width 179 height 11
type input "Smoke Detectors"
type input "EA"
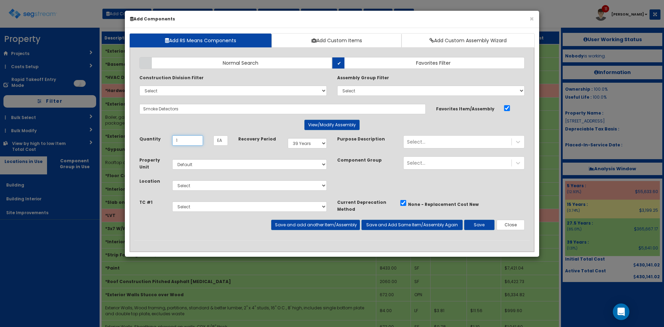
type input "1"
click at [270, 189] on select "Select Building Building Interior Site Improvements Add Additional Location" at bounding box center [249, 185] width 155 height 10
select select "7"
click at [172, 180] on select "Select Building Building Interior Site Improvements Add Additional Location" at bounding box center [249, 185] width 155 height 10
click at [483, 225] on button "Save" at bounding box center [479, 225] width 30 height 10
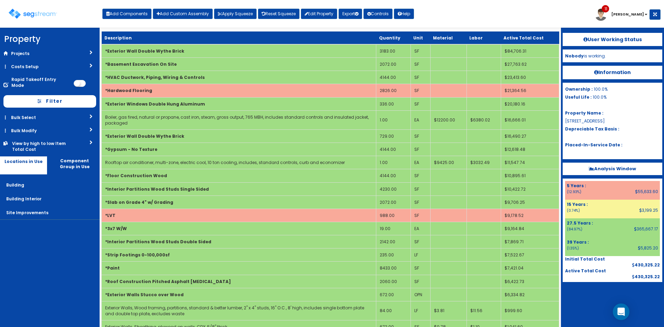
scroll to position [414, 0]
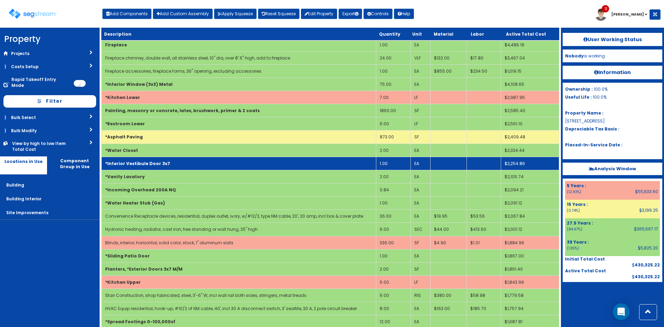
click at [320, 162] on td "*Interior Vestibule Door 3x7" at bounding box center [239, 163] width 275 height 13
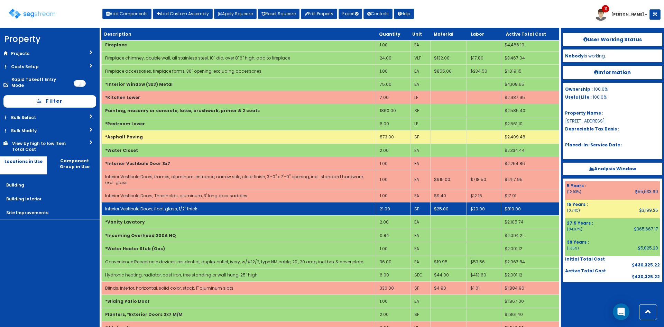
click at [389, 210] on td "21.00" at bounding box center [393, 208] width 34 height 13
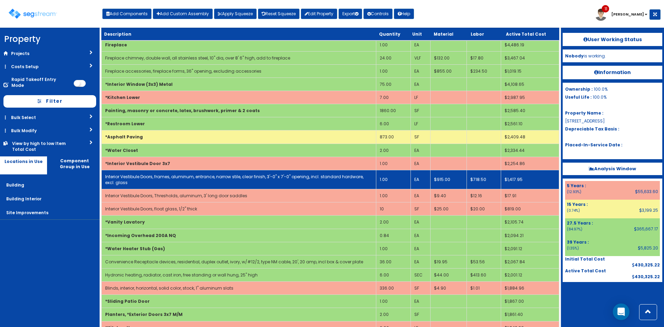
click at [394, 181] on td "1.00" at bounding box center [393, 179] width 34 height 19
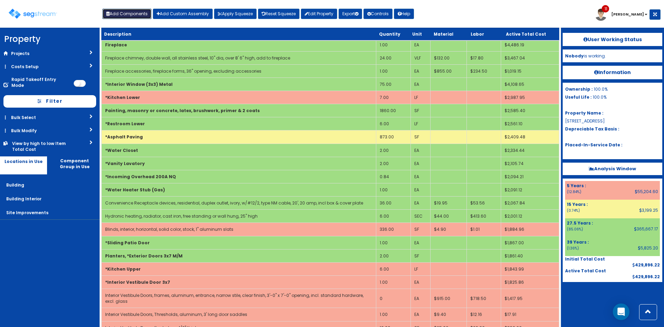
click at [125, 11] on button "Add Components" at bounding box center [126, 14] width 49 height 10
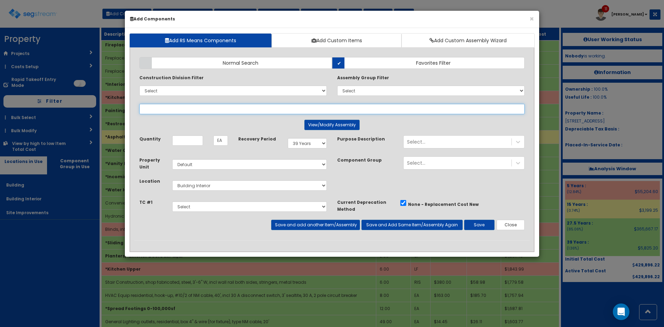
select select
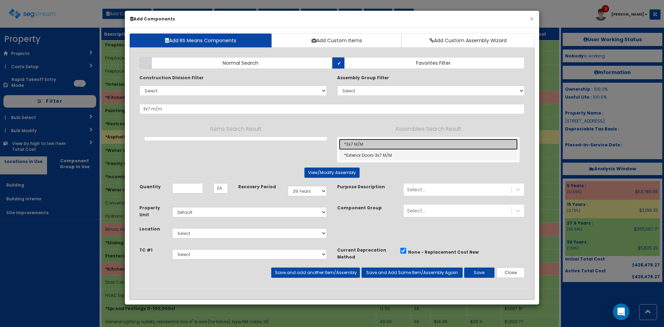
click at [366, 144] on link "*3x7 M/M" at bounding box center [428, 144] width 179 height 11
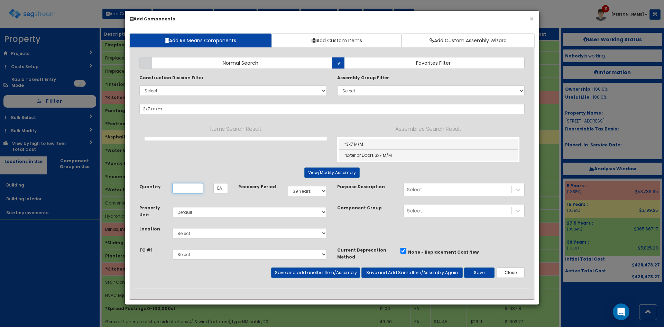
type input "*3x7 M/M"
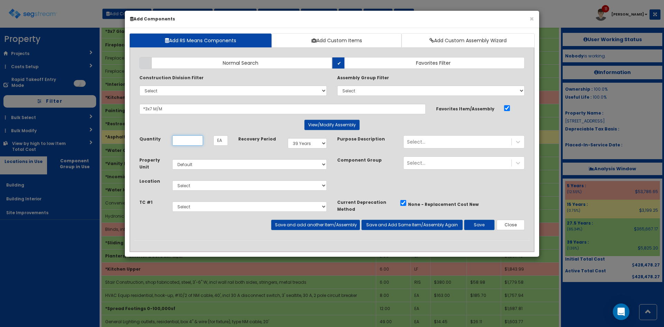
scroll to position [0, 0]
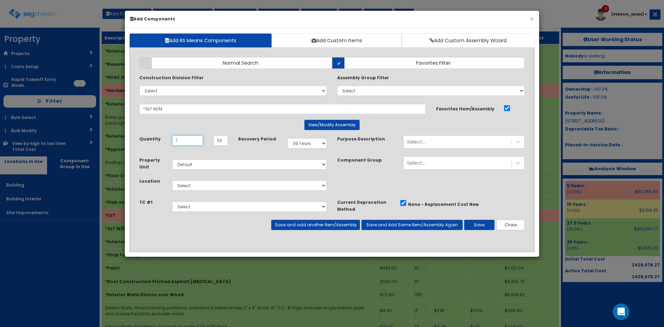
type input "1"
click at [310, 144] on select "Select 5 Years 7 Years 9 Years 10 Years 15 Years 15 Year QLI 15 Year QRP 15 Yea…" at bounding box center [307, 143] width 39 height 10
select select "5Y"
click at [288, 138] on select "Select 5 Years 7 Years 9 Years 10 Years 15 Years 15 Year QLI 15 Year QRP 15 Yea…" at bounding box center [307, 143] width 39 height 10
click at [242, 190] on select "Select Building Building Interior Site Improvements Add Additional Location" at bounding box center [249, 185] width 155 height 10
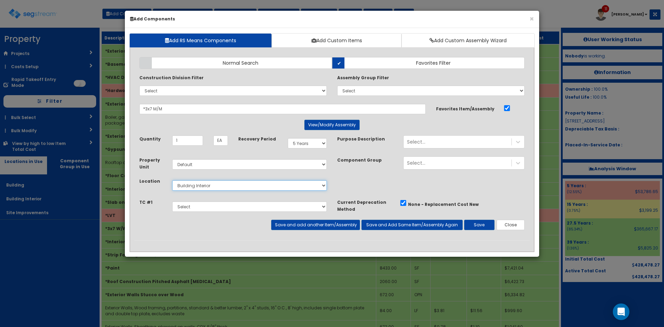
click at [172, 180] on select "Select Building Building Interior Site Improvements Add Additional Location" at bounding box center [249, 185] width 155 height 10
select select "7"
click at [483, 228] on button "Save" at bounding box center [479, 225] width 30 height 10
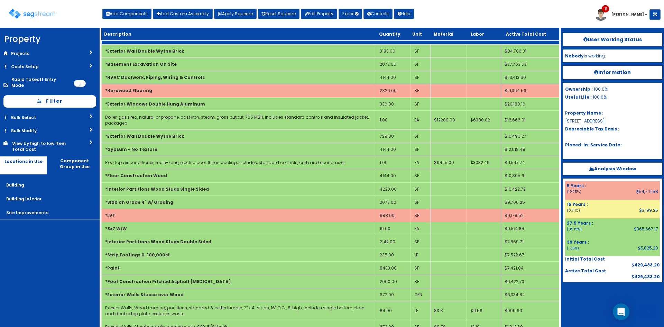
scroll to position [507, 0]
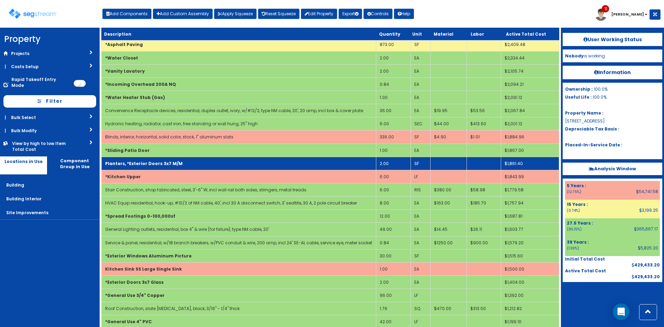
click at [247, 164] on td "Planters, *Exterior Doors 3x7 M/M" at bounding box center [239, 163] width 275 height 13
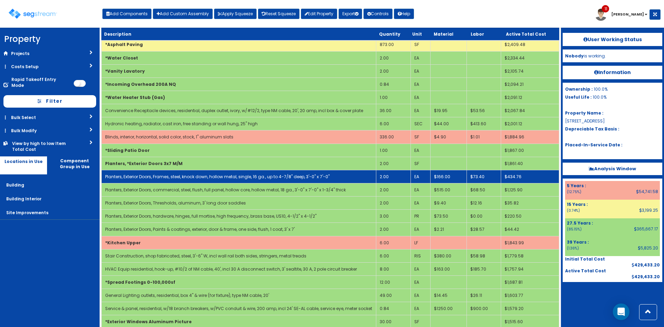
click at [238, 175] on link "Planters, Exterior Doors, Frames, steel, knock down, hollow metal, single, 16 g…" at bounding box center [217, 177] width 225 height 6
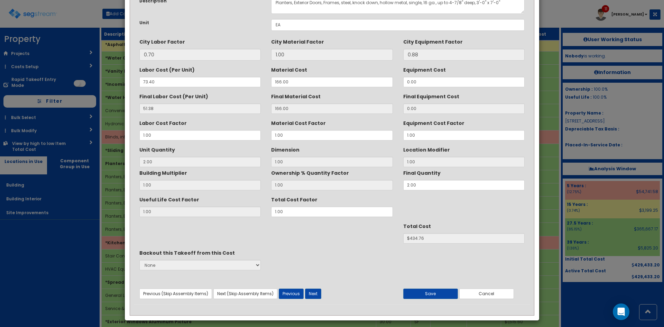
scroll to position [49, 0]
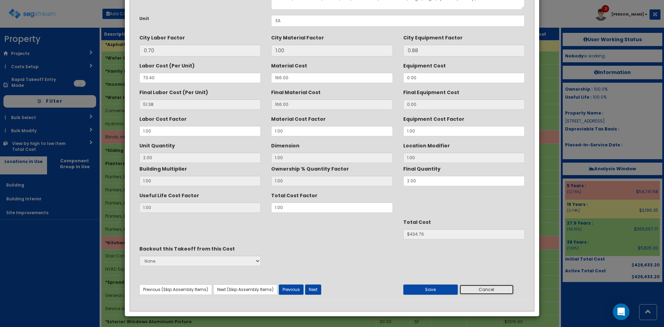
drag, startPoint x: 487, startPoint y: 292, endPoint x: 323, endPoint y: 268, distance: 165.8
click at [487, 292] on button "Cancel" at bounding box center [487, 289] width 55 height 10
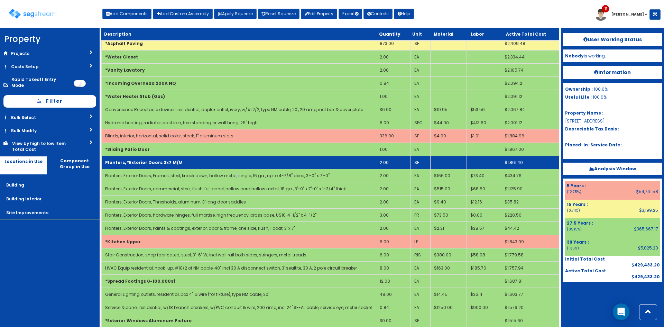
scroll to position [508, 0]
click at [135, 164] on b "Planters, *Exterior Doors 3x7 M/M" at bounding box center [144, 162] width 78 height 6
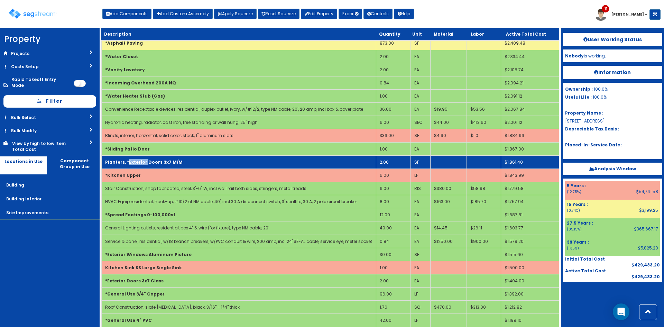
click at [135, 164] on b "Planters, *Exterior Doors 3x7 M/M" at bounding box center [144, 162] width 78 height 6
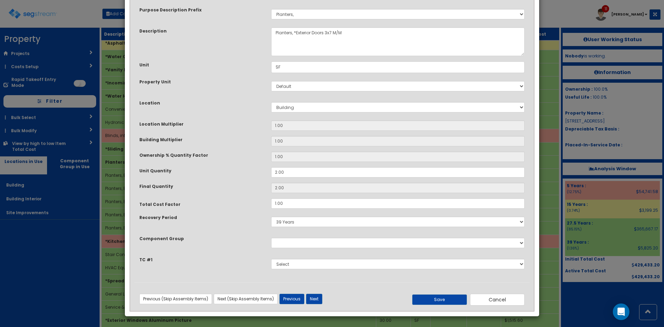
scroll to position [0, 0]
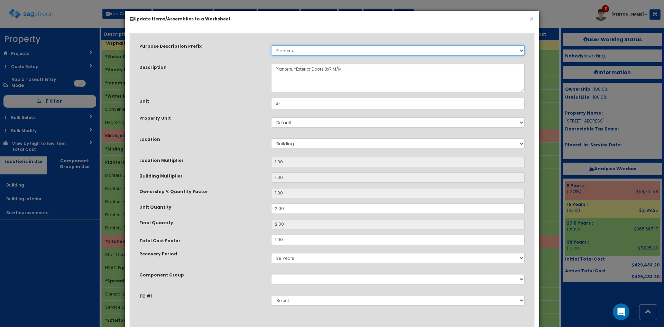
click at [317, 52] on select "Select Stair Construction, A/V System A/V System Equipment A/V System Equipment…" at bounding box center [398, 50] width 254 height 10
select select
click at [271, 45] on select "Select Stair Construction, A/V System A/V System Equipment A/V System Equipment…" at bounding box center [398, 50] width 254 height 10
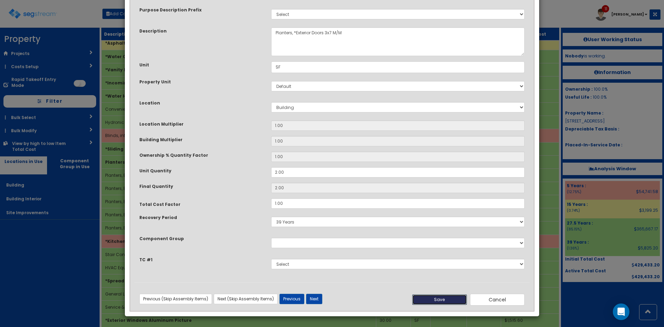
click at [424, 297] on button "Save" at bounding box center [439, 299] width 55 height 10
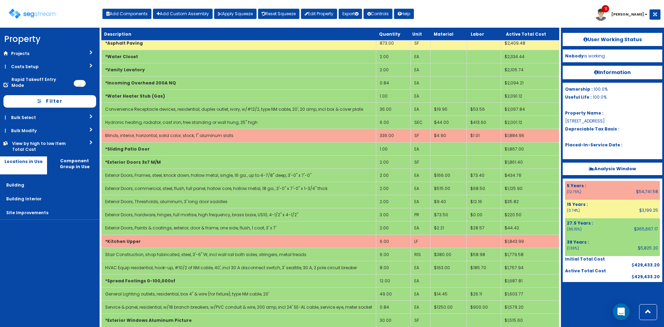
click at [44, 259] on nav "Property DB Projects Recent Properties SegStream Pro Takeoff Sheet SegStream Pr…" at bounding box center [50, 177] width 100 height 299
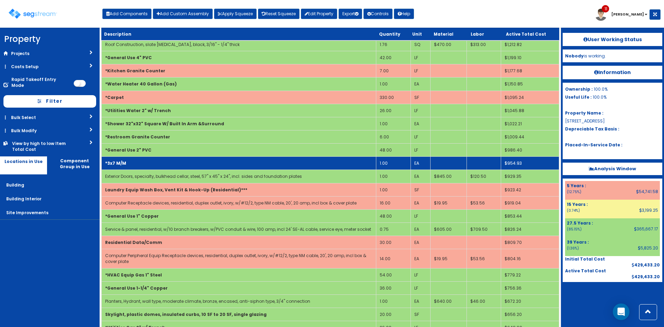
click at [213, 159] on td "*3x7 M/M" at bounding box center [239, 163] width 275 height 13
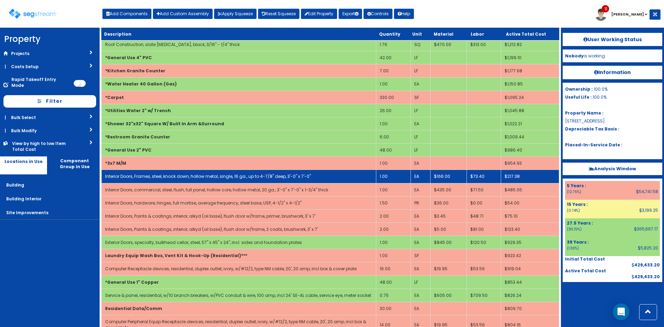
click at [167, 180] on td "Interior Doors, Frames, steel, knock down, hollow metal, single, 16 ga., up to …" at bounding box center [239, 176] width 275 height 13
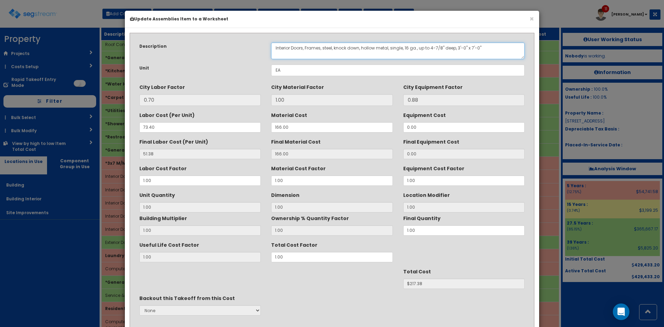
click at [291, 47] on textarea "Interior Doors, Frames, steel, knock down, hollow metal, single, 16 ga., up to …" at bounding box center [398, 51] width 254 height 17
drag, startPoint x: 327, startPoint y: 47, endPoint x: 173, endPoint y: 52, distance: 153.4
click at [152, 43] on div "Description Interior Doors, Frames, steel, knock down, hollow metal, single, 16…" at bounding box center [332, 51] width 396 height 17
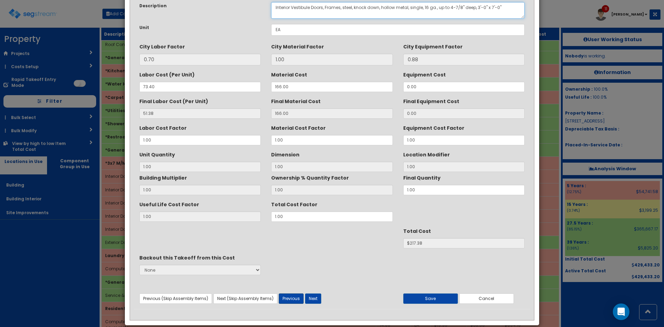
scroll to position [49, 0]
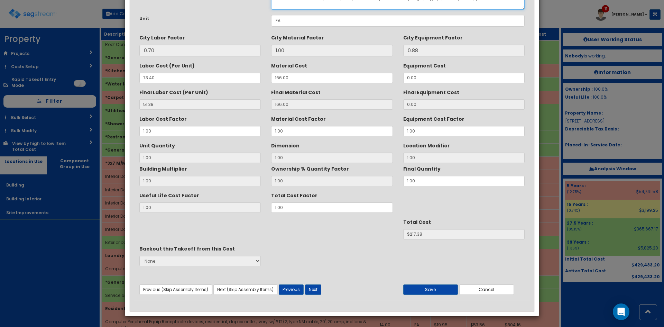
type textarea "Interior Vestibule Doors, Frames, steel, knock down, hollow metal, single, 16 g…"
click at [312, 288] on button "Next" at bounding box center [313, 289] width 16 height 10
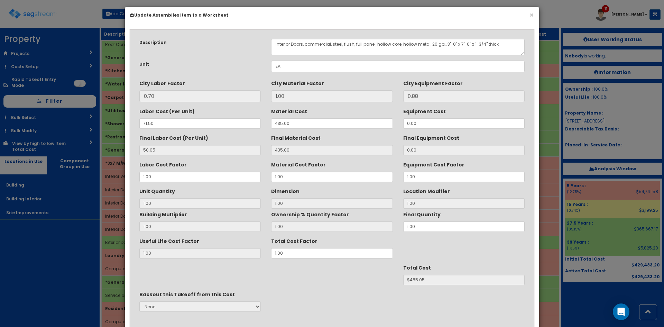
scroll to position [0, 0]
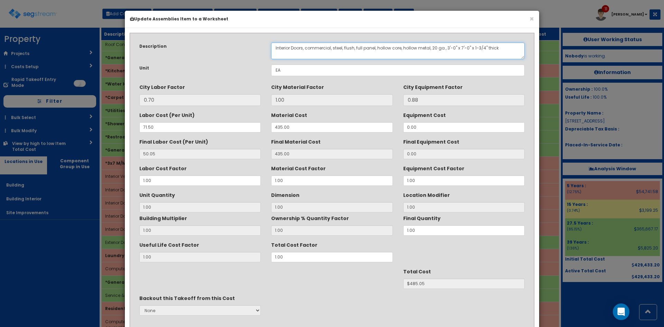
drag, startPoint x: 306, startPoint y: 48, endPoint x: 248, endPoint y: 51, distance: 58.5
click at [248, 51] on div "Description Interior Doors, commercial, steel, flush, full panel, hollow core, …" at bounding box center [332, 51] width 396 height 17
paste textarea "Vestibule"
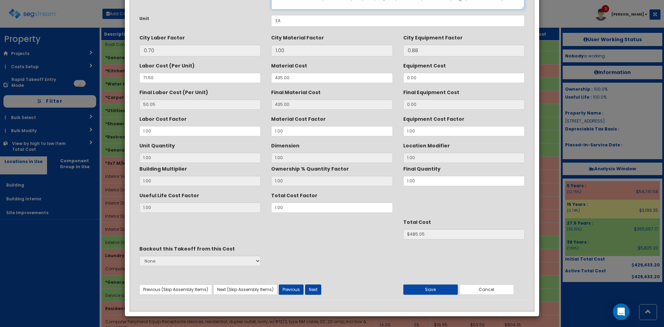
type textarea "Interior Vestibule Doors, commercial, steel, flush, full panel, hollow core, ho…"
click at [311, 290] on button "Next" at bounding box center [313, 289] width 16 height 10
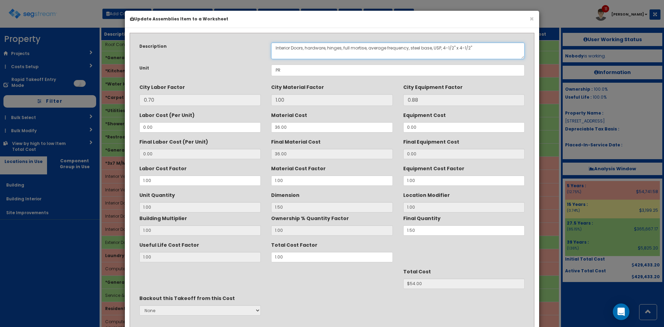
drag, startPoint x: 307, startPoint y: 48, endPoint x: 231, endPoint y: 53, distance: 75.6
click at [231, 53] on div "Description Interior Doors, hardware, hinges, full mortise, average frequency, …" at bounding box center [332, 51] width 396 height 17
paste textarea "Vestibule"
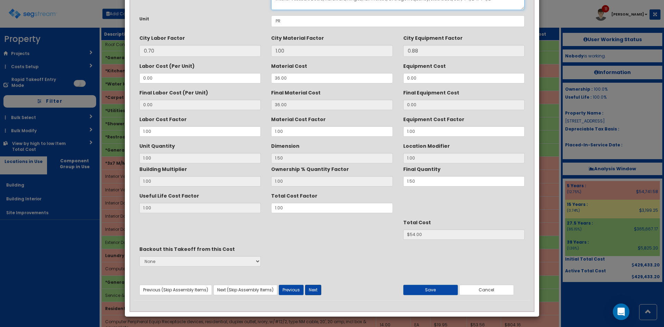
scroll to position [49, 0]
type textarea "Interior Vestibule Doors, hardware, hinges, full mortise, average frequency, st…"
click at [316, 289] on button "Next" at bounding box center [313, 289] width 16 height 10
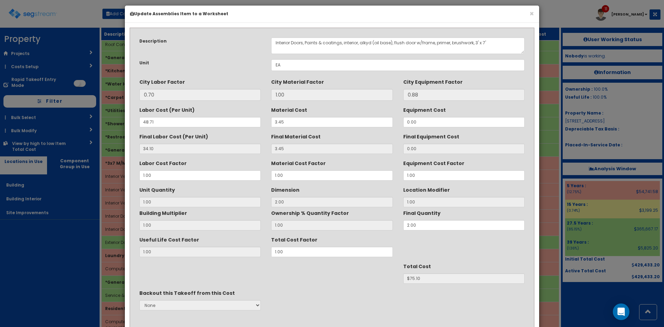
scroll to position [0, 0]
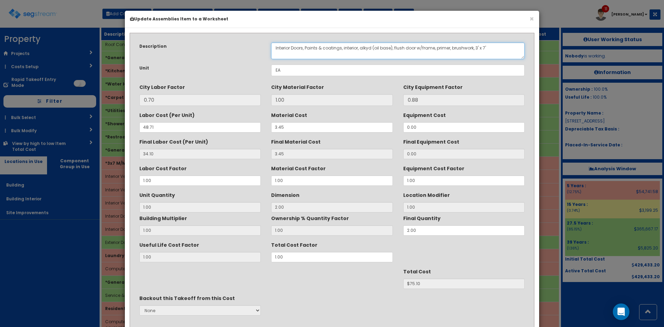
drag, startPoint x: 306, startPoint y: 48, endPoint x: 225, endPoint y: 52, distance: 81.0
click at [225, 51] on div "Description Interior Doors, Paints & coatings, interior, alkyd (oil base), flus…" at bounding box center [332, 51] width 396 height 17
paste textarea "Vestibule"
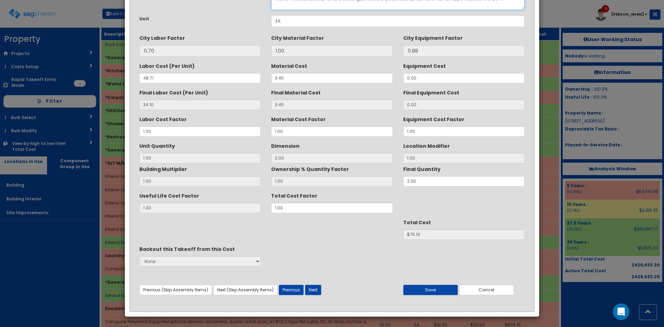
scroll to position [49, 0]
type textarea "Interior Vestibule Doors, Paints & coatings, interior, alkyd (oil base), flush …"
click at [310, 288] on button "Next" at bounding box center [313, 289] width 16 height 10
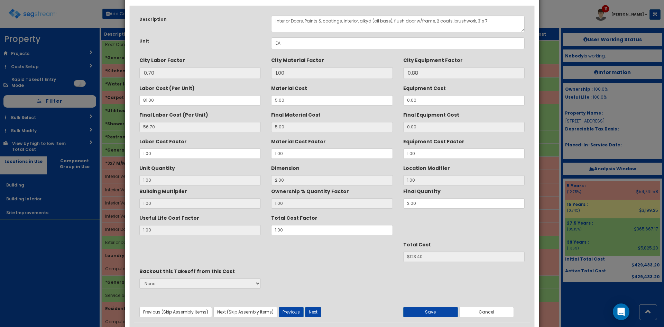
scroll to position [0, 0]
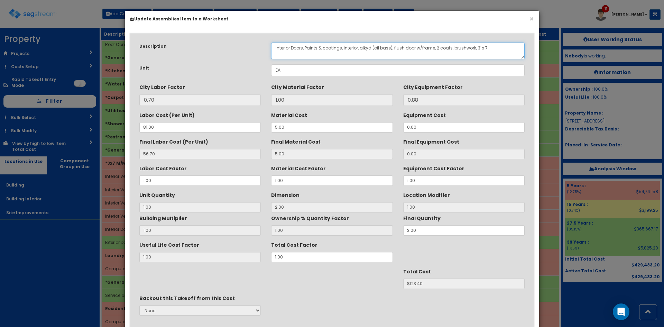
drag, startPoint x: 306, startPoint y: 47, endPoint x: 224, endPoint y: 58, distance: 82.7
click at [224, 58] on div "Description Interior Doors, Paints & coatings, interior, alkyd (oil base), flus…" at bounding box center [332, 51] width 396 height 17
paste textarea "Vestibule"
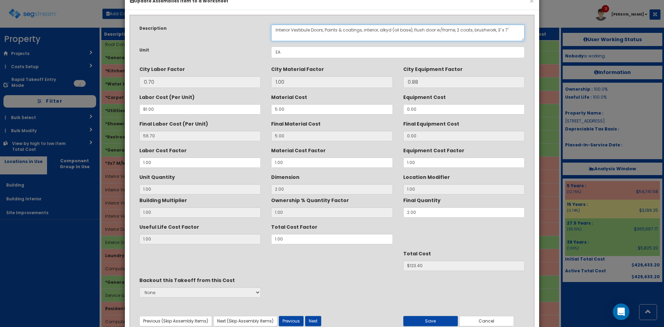
scroll to position [49, 0]
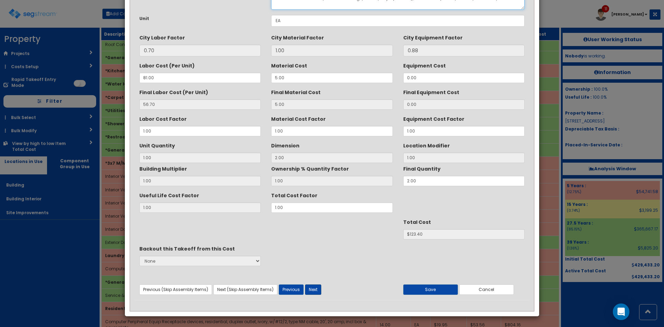
type textarea "Interior Vestibule Doors, Paints & coatings, interior, alkyd (oil base), flush …"
click at [313, 292] on button "Next" at bounding box center [313, 289] width 16 height 10
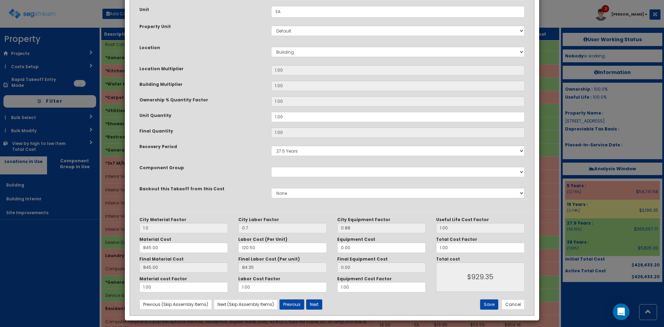
scroll to position [96, 0]
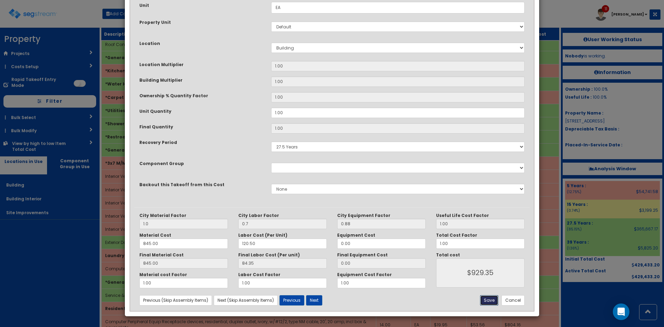
click at [492, 302] on button "Save" at bounding box center [489, 300] width 18 height 10
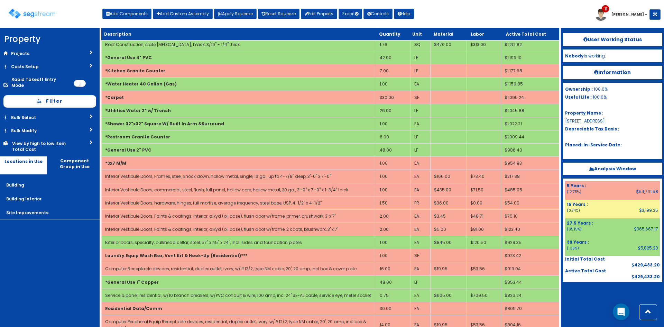
click at [590, 302] on div at bounding box center [613, 299] width 100 height 35
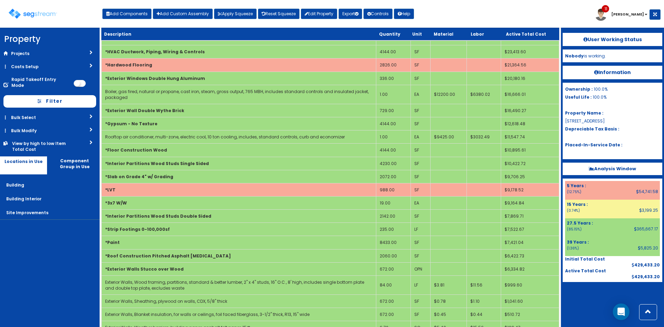
scroll to position [335, 0]
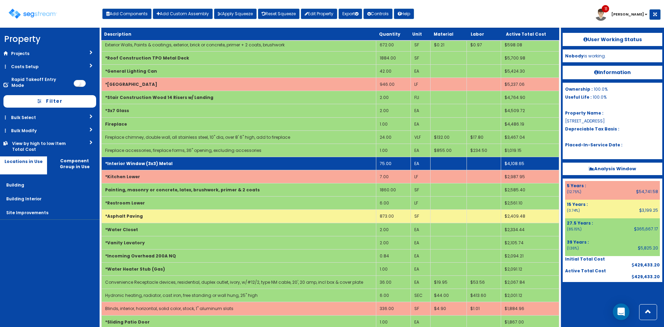
click at [180, 162] on td "*Interior Window (3x3) Metal" at bounding box center [239, 163] width 275 height 13
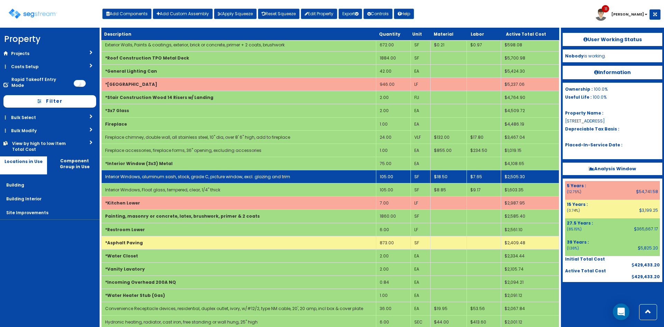
click at [386, 175] on td "105.00" at bounding box center [393, 176] width 34 height 13
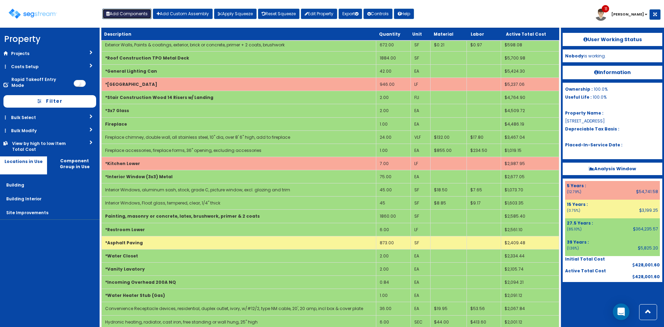
click at [136, 13] on button "Add Components" at bounding box center [126, 14] width 49 height 10
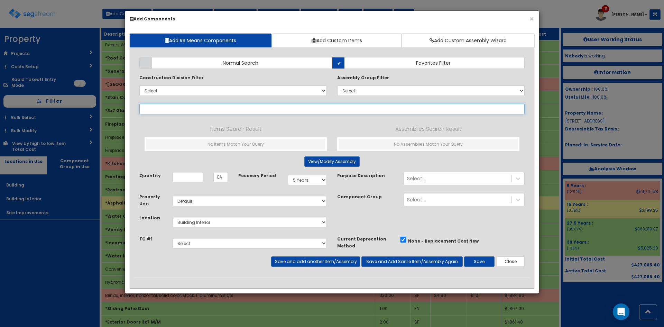
select select
drag, startPoint x: 139, startPoint y: 109, endPoint x: 101, endPoint y: 109, distance: 38.1
click at [100, 109] on div "× Add Components Add RS Means Components Add Custom Items Add Custom Assembly W…" at bounding box center [332, 163] width 664 height 327
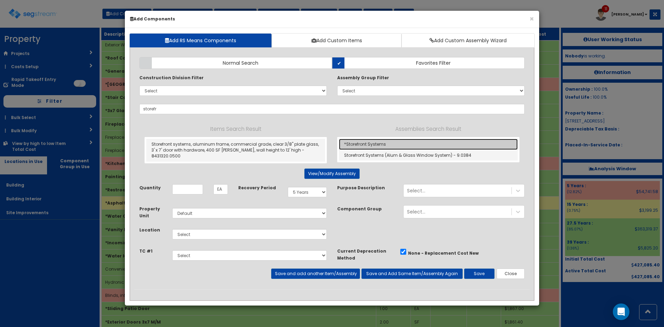
click at [372, 147] on link "*Storefront Systems" at bounding box center [428, 144] width 179 height 11
type input "*Storefront Systems"
type input "SF"
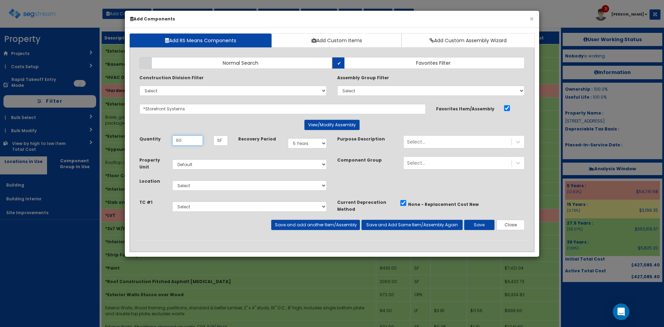
type input "60"
click at [307, 143] on select "Select 5 Years 7 Years 9 Years 10 Years 15 Years 15 Year QLI 15 Year QRP 15 Yea…" at bounding box center [307, 143] width 39 height 10
select select "39Y"
click at [288, 138] on select "Select 5 Years 7 Years 9 Years 10 Years 15 Years 15 Year QLI 15 Year QRP 15 Yea…" at bounding box center [307, 143] width 39 height 10
click at [202, 176] on div "Property Unit Select Default Location Select" at bounding box center [233, 177] width 198 height 42
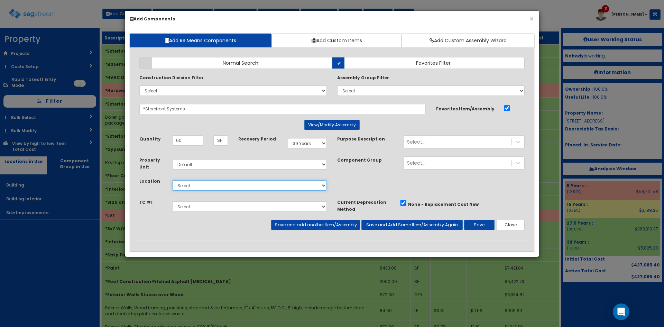
click at [204, 186] on select "Select Building Building Interior Site Improvements Add Additional Location" at bounding box center [249, 185] width 155 height 10
select select "7"
click at [172, 180] on select "Select Building Building Interior Site Improvements Add Additional Location" at bounding box center [249, 185] width 155 height 10
click at [481, 224] on button "Save" at bounding box center [479, 225] width 30 height 10
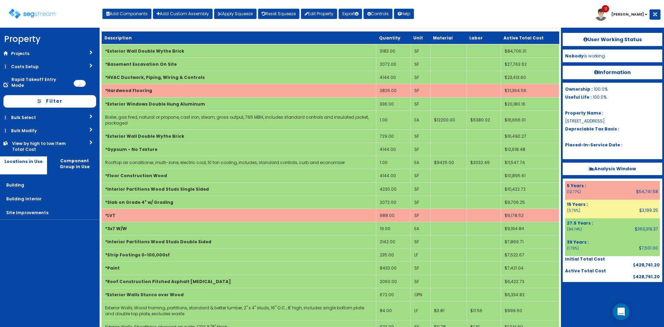
scroll to position [665, 0]
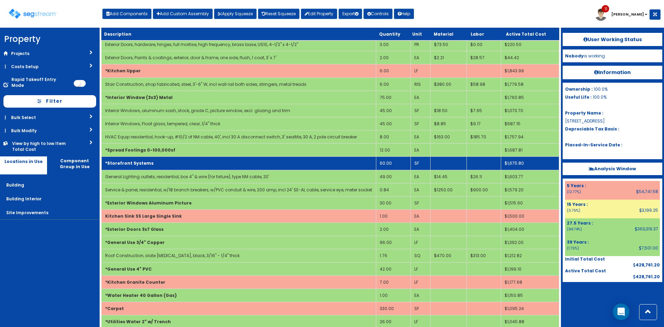
click at [266, 161] on td "*Storefront Systems" at bounding box center [239, 163] width 275 height 13
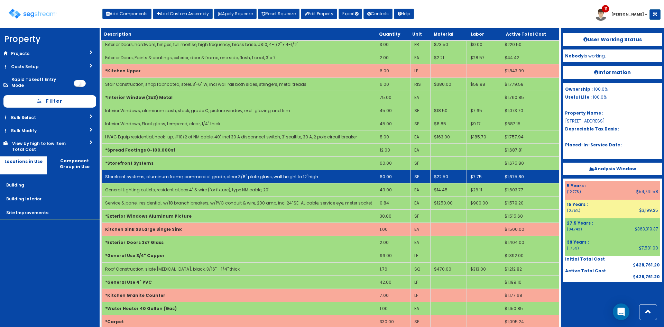
click at [247, 176] on link "Storefront systems, aluminum frame, commercial grade, clear 3/8" plate glass, w…" at bounding box center [211, 177] width 213 height 6
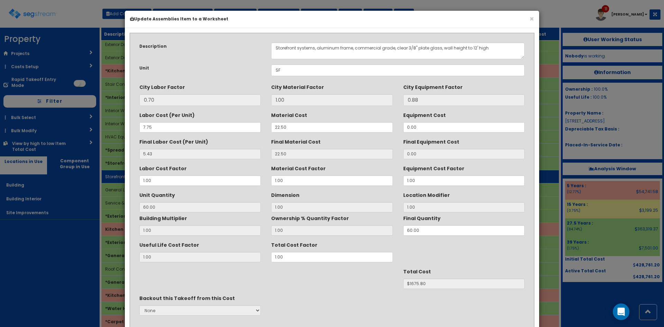
scroll to position [0, 0]
click at [274, 48] on textarea "Storefront systems, aluminum frame, commercial grade, clear 3/8" plate glass, w…" at bounding box center [398, 51] width 254 height 17
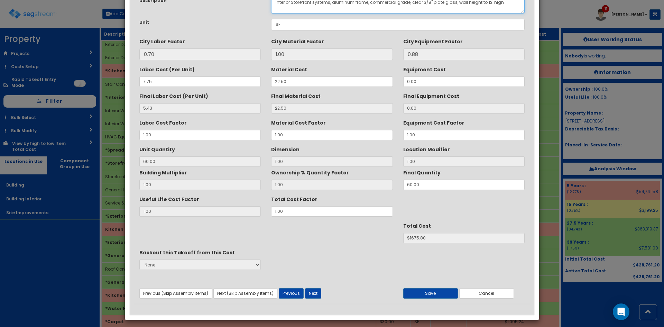
scroll to position [49, 0]
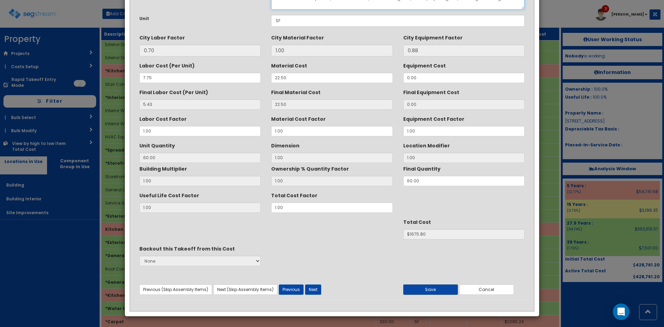
type textarea "Interior Storefront systems, aluminum frame, commercial grade, clear 3/8" plate…"
click at [438, 287] on button "Save" at bounding box center [430, 289] width 55 height 10
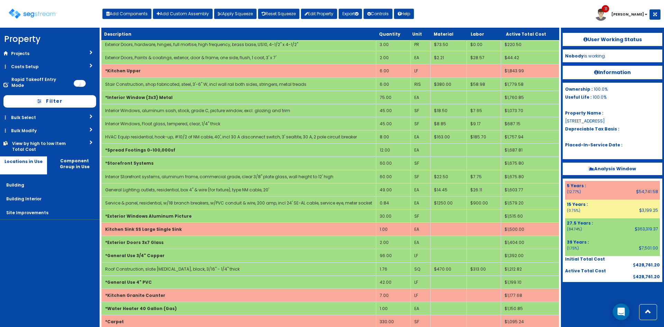
click at [591, 304] on div at bounding box center [613, 299] width 100 height 35
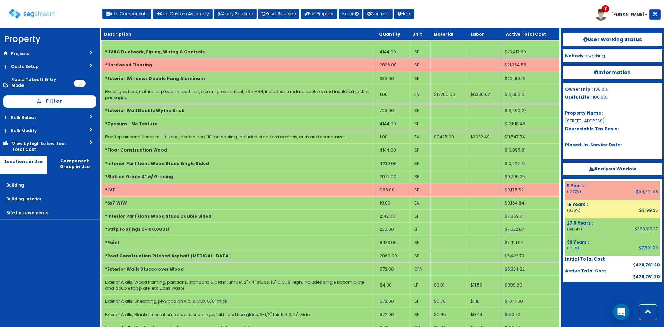
scroll to position [599, 0]
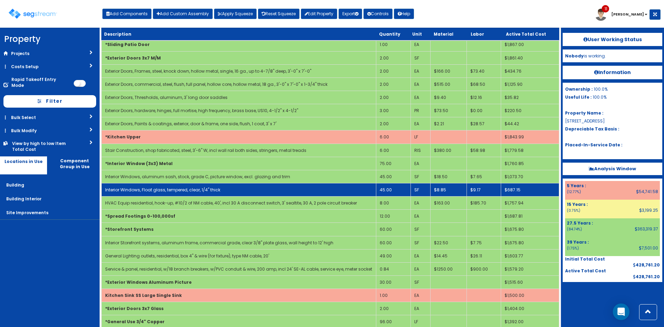
click at [388, 190] on td "45.00" at bounding box center [393, 189] width 34 height 13
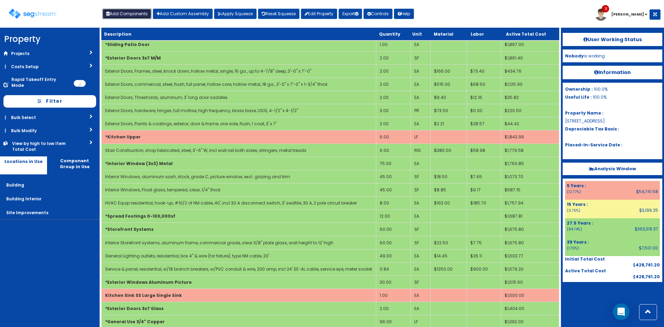
click at [125, 16] on button "Add Components" at bounding box center [126, 14] width 49 height 10
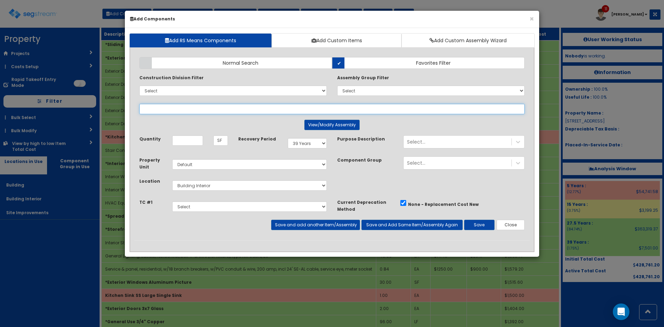
select select
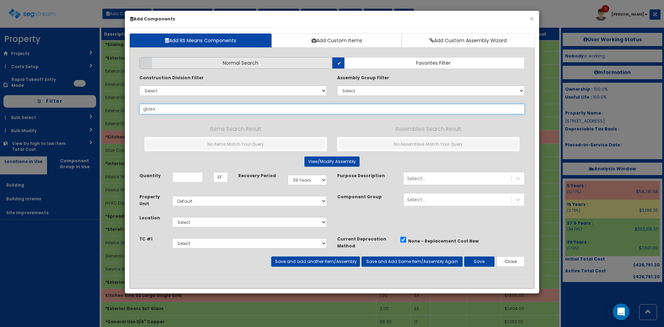
type input "glass"
click at [270, 66] on label "Normal Search" at bounding box center [235, 63] width 193 height 12
click at [0, 0] on input "Normal Search" at bounding box center [0, 0] width 0 height 0
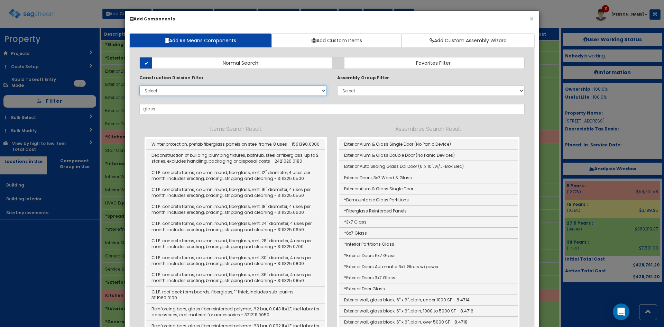
click at [200, 91] on select "Select 0. Custom Item 1. General Requirements 2. Existing Conditions 3. Concret…" at bounding box center [233, 90] width 188 height 10
select select "8000000"
click at [139, 85] on select "Select 0. Custom Item 1. General Requirements 2. Existing Conditions 3. Concret…" at bounding box center [233, 90] width 188 height 10
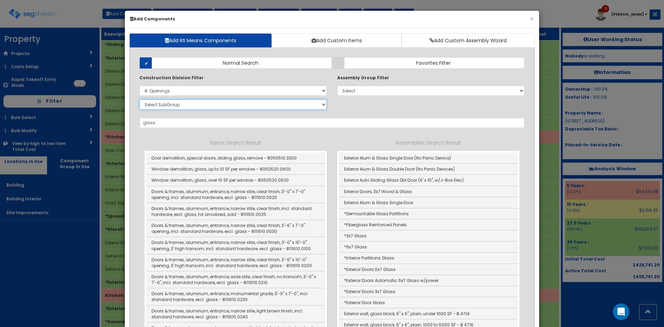
click at [273, 106] on select "Select SubGroup 1. Selective Demolition Doors (8050510) 2. Selective Demolition…" at bounding box center [233, 104] width 188 height 10
click at [351, 107] on div "Construction Division Filter Select 0. Custom Item 1. General Requirements 2. E…" at bounding box center [332, 93] width 396 height 38
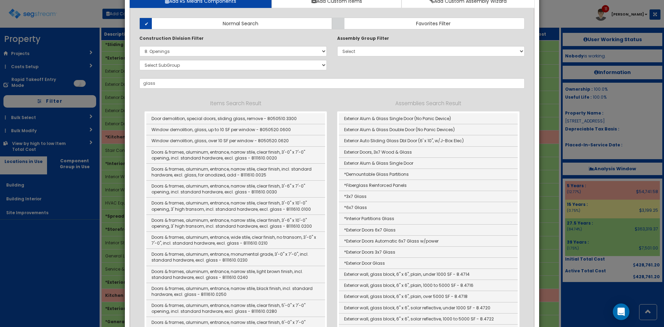
scroll to position [0, 0]
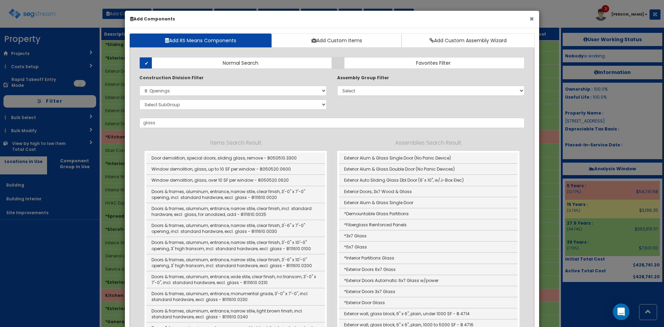
click at [532, 20] on button "×" at bounding box center [532, 18] width 4 height 7
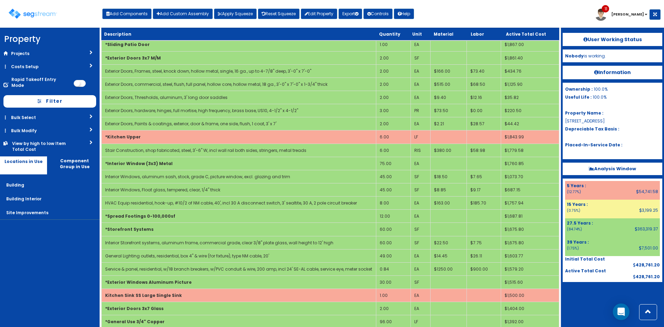
click at [533, 20] on div "Toggle navigation Add Components Add Custom Assembly Apply Squeeze Reset Squeez…" at bounding box center [331, 16] width 657 height 22
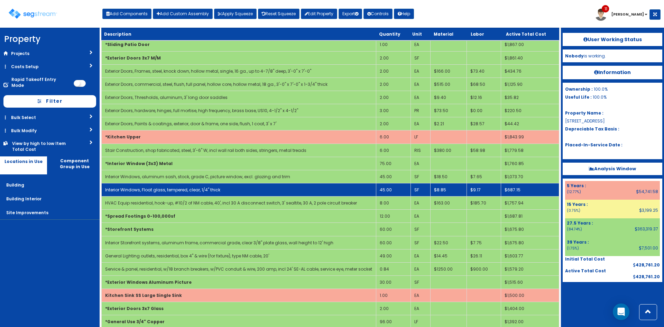
click at [386, 193] on td "45.00" at bounding box center [393, 189] width 34 height 13
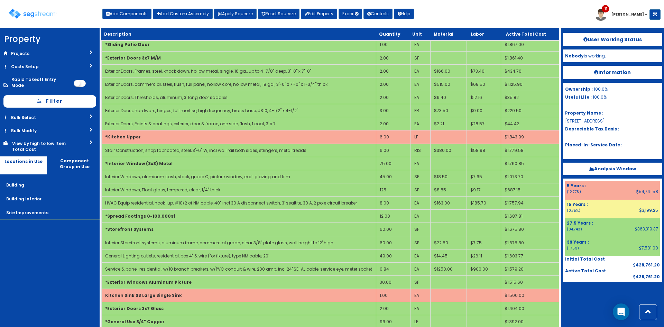
click at [47, 261] on nav "Property DB Projects Recent Properties SegStream Pro Takeoff Sheet SegStream Pr…" at bounding box center [50, 177] width 100 height 299
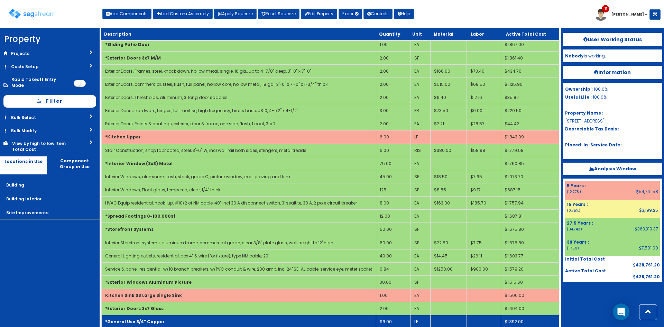
scroll to position [348, 0]
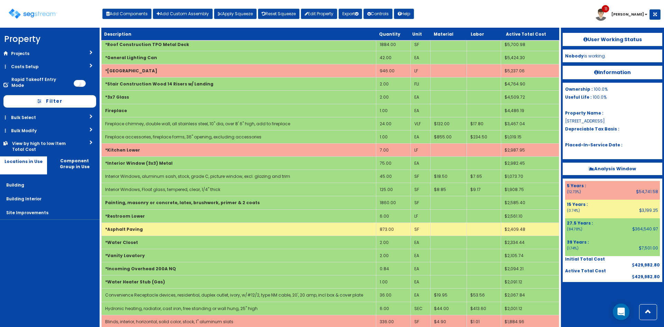
click at [551, 20] on div "Toggle navigation Add Components Add Custom Assembly Apply Squeeze Reset Squeez…" at bounding box center [331, 16] width 657 height 22
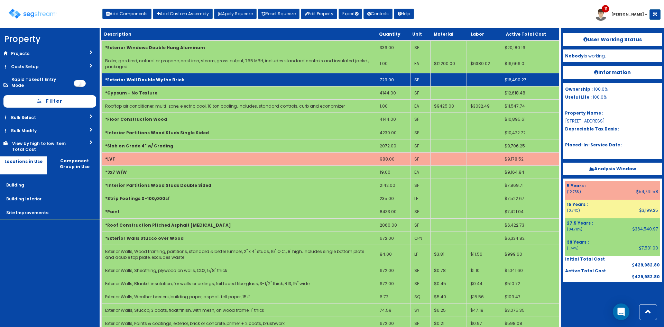
scroll to position [0, 0]
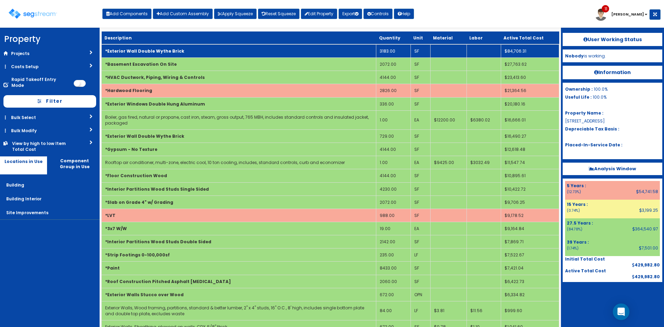
click at [243, 51] on td "*Exterior Wall Double Wythe Brick" at bounding box center [239, 50] width 275 height 13
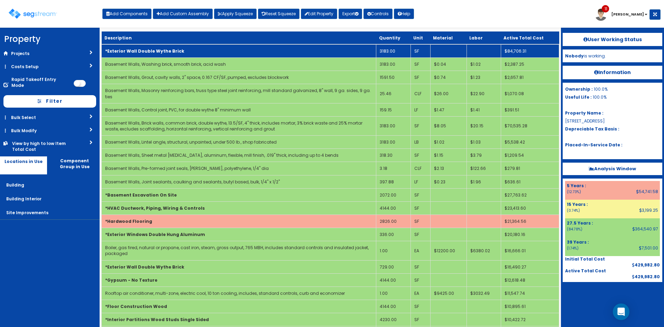
click at [243, 51] on td "*Exterior Wall Double Wythe Brick" at bounding box center [239, 50] width 275 height 13
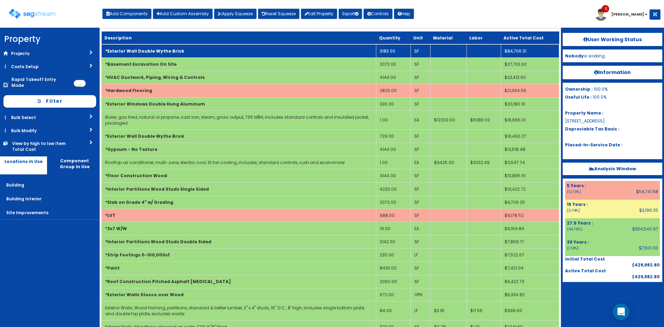
click at [243, 51] on td "*Exterior Wall Double Wythe Brick" at bounding box center [239, 50] width 275 height 13
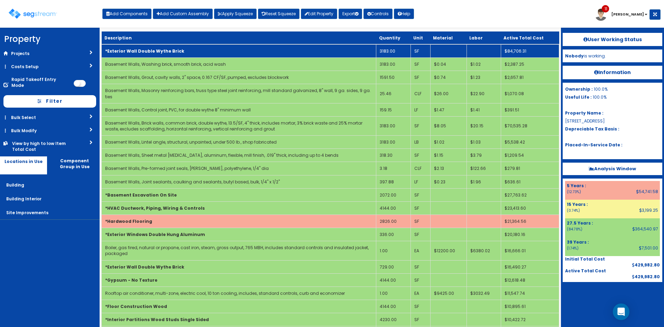
click at [243, 51] on td "*Exterior Wall Double Wythe Brick" at bounding box center [239, 50] width 275 height 13
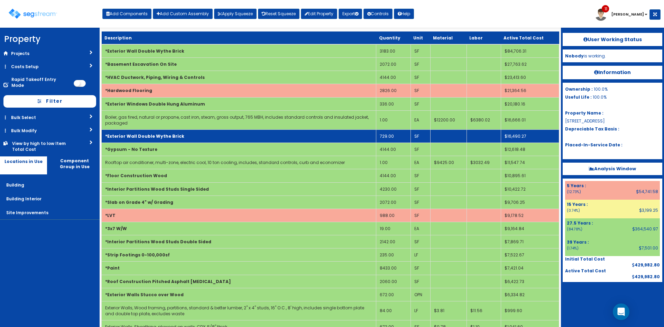
click at [300, 133] on td "*Exterior Wall Double Wythe Brick" at bounding box center [239, 135] width 275 height 13
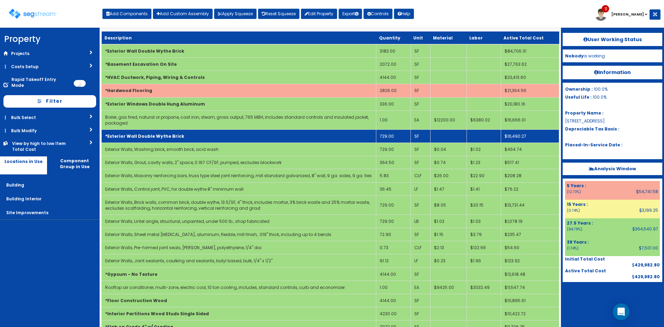
click at [300, 133] on td "*Exterior Wall Double Wythe Brick" at bounding box center [239, 135] width 275 height 13
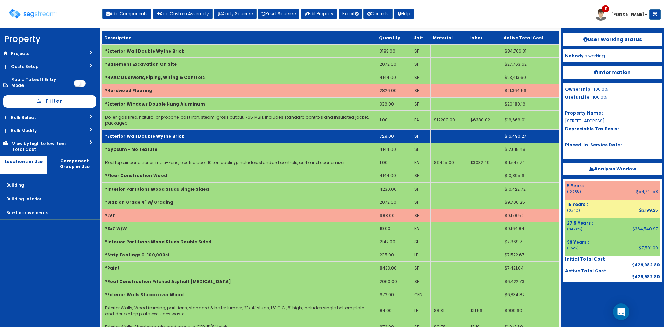
click at [392, 139] on td "729.00" at bounding box center [393, 135] width 34 height 13
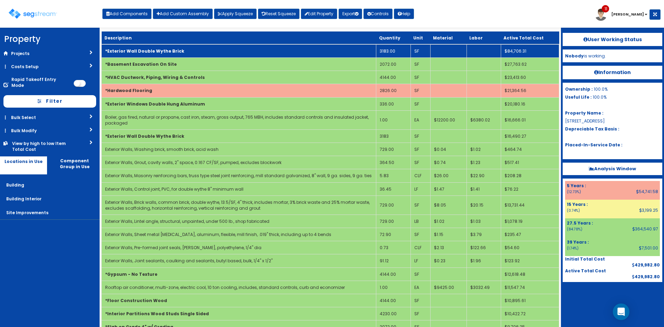
click at [354, 55] on td "*Exterior Wall Double Wythe Brick" at bounding box center [239, 50] width 275 height 13
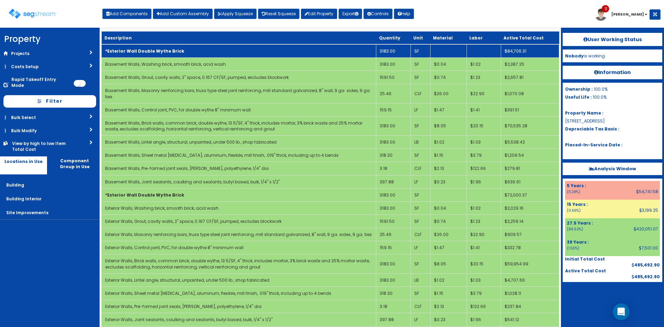
click at [359, 52] on td "*Exterior Wall Double Wythe Brick" at bounding box center [239, 50] width 275 height 13
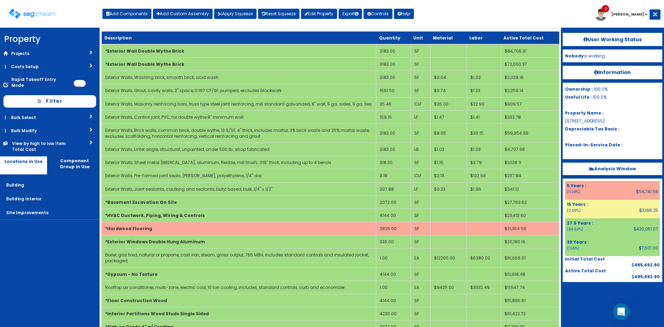
click at [453, 18] on div "Toggle navigation Add Components Add Custom Assembly Apply Squeeze Reset Squeez…" at bounding box center [331, 16] width 657 height 22
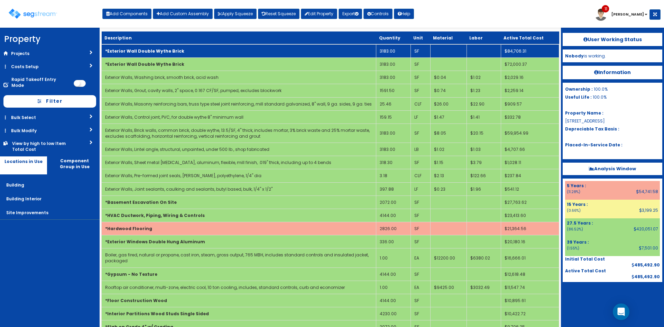
click at [347, 53] on td "*Exterior Wall Double Wythe Brick" at bounding box center [239, 50] width 275 height 13
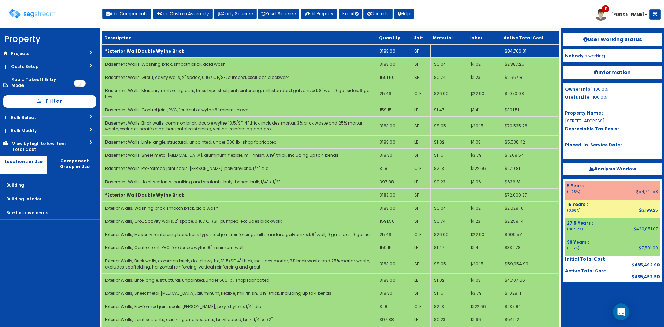
click at [400, 52] on td "3183.00" at bounding box center [393, 50] width 34 height 13
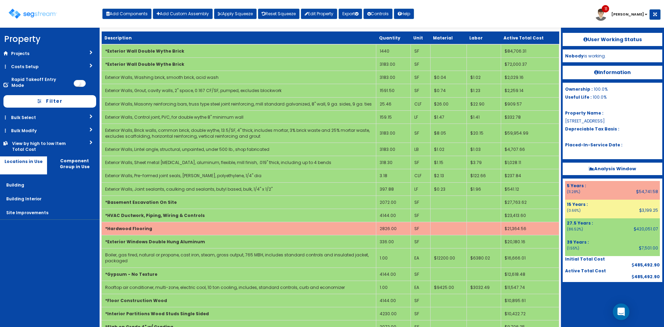
click at [458, 19] on div "Toggle navigation Add Components Add Custom Assembly Apply Squeeze Reset Squeez…" at bounding box center [331, 16] width 657 height 22
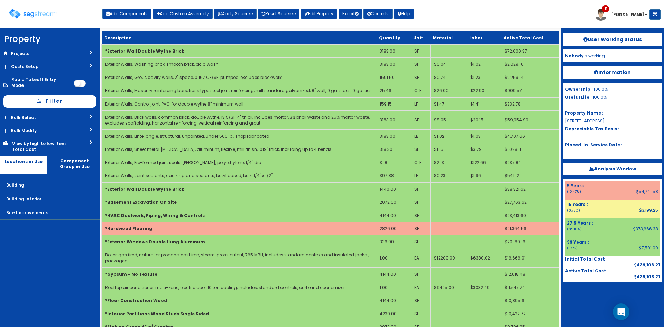
scroll to position [856, 0]
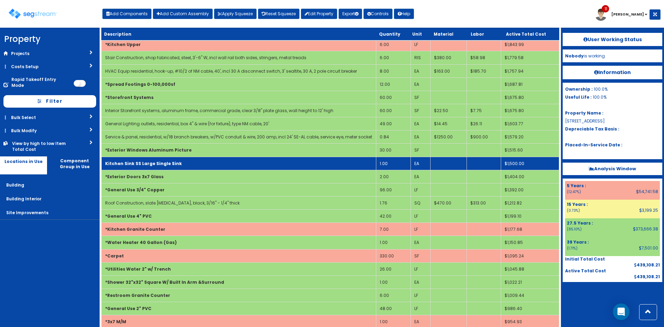
click at [388, 162] on td "1.00" at bounding box center [393, 163] width 34 height 13
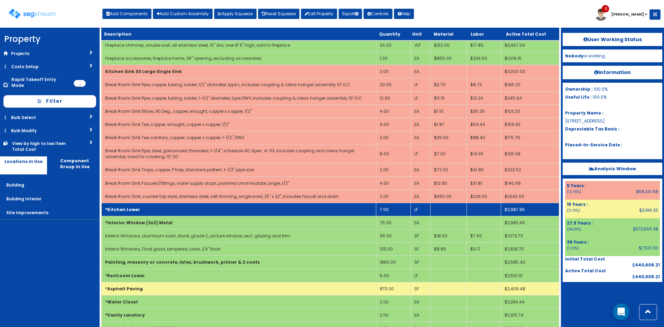
scroll to position [552, 0]
click at [395, 208] on td "7.00" at bounding box center [393, 208] width 34 height 13
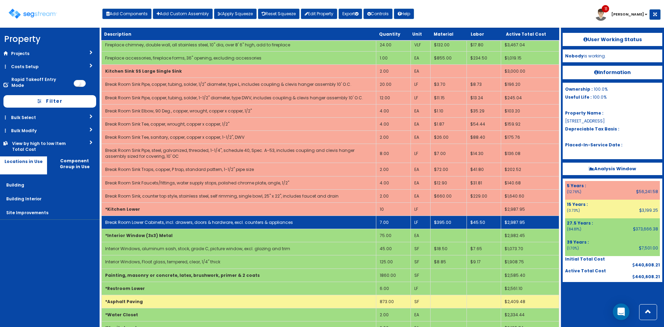
click at [399, 222] on td "7.00" at bounding box center [393, 222] width 34 height 13
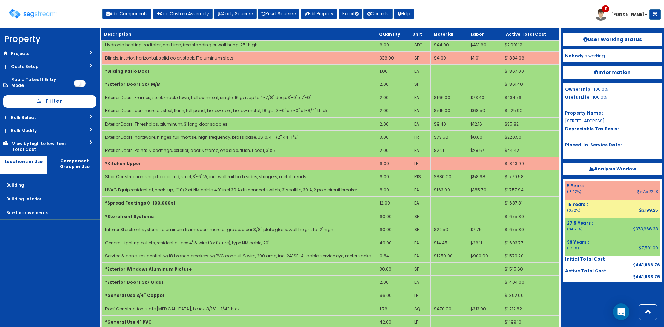
scroll to position [1059, 0]
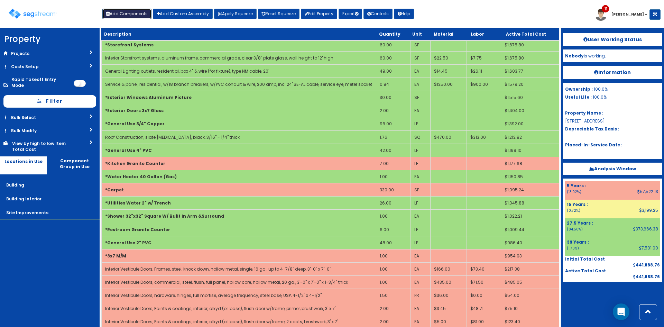
click at [133, 15] on button "Add Components" at bounding box center [126, 14] width 49 height 10
select select "7"
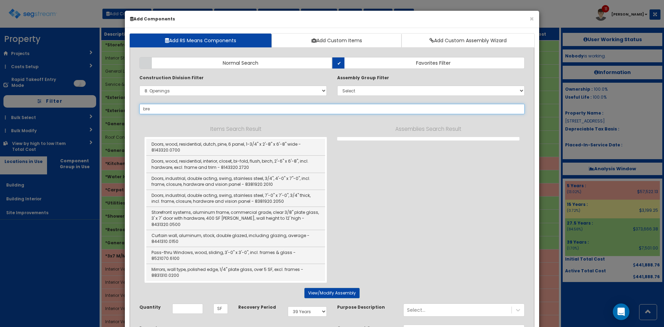
type input "brea"
select select
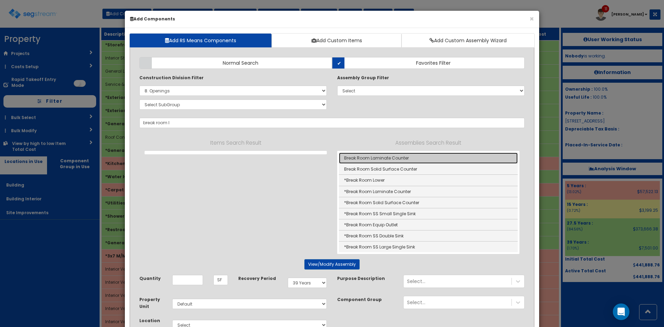
click at [393, 159] on link "Break Room Laminate Counter" at bounding box center [428, 158] width 179 height 11
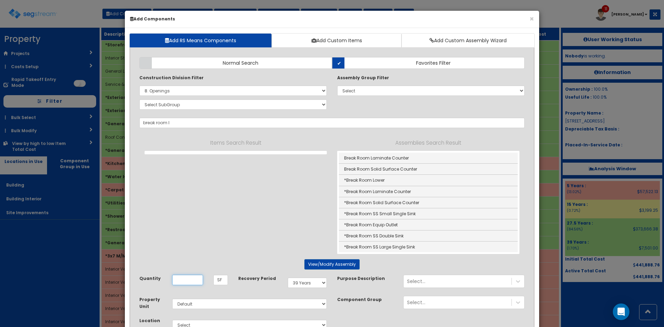
type input "Break Room Laminate Counter"
type input "LF"
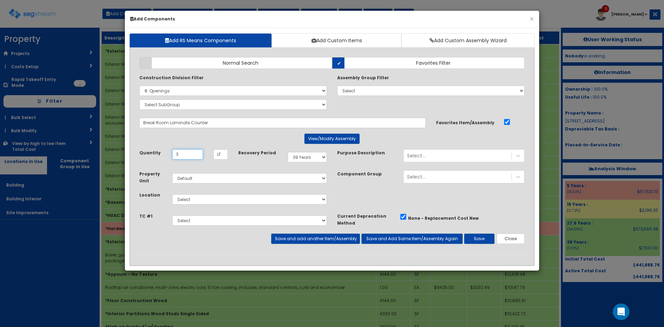
type input "3"
click at [307, 152] on select "Select 5 Years 7 Years 9 Years 10 Years 15 Years 15 Year QLI 15 Year QRP 15 Yea…" at bounding box center [307, 157] width 39 height 10
select select "5Y"
click at [288, 152] on select "Select 5 Years 7 Years 9 Years 10 Years 15 Years 15 Year QLI 15 Year QRP 15 Yea…" at bounding box center [307, 157] width 39 height 10
click at [235, 200] on select "Select Building Building Interior Site Improvements Add Additional Location" at bounding box center [249, 199] width 155 height 10
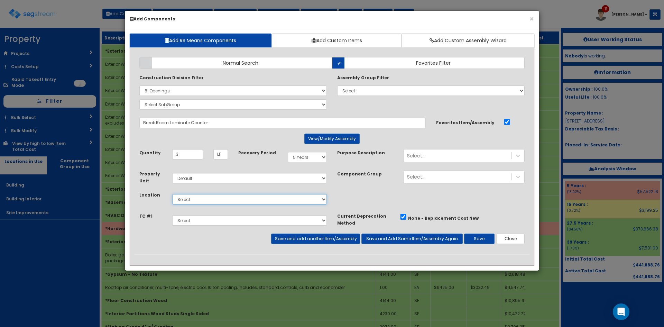
select select "7"
click at [172, 194] on select "Select Building Building Interior Site Improvements Add Additional Location" at bounding box center [249, 199] width 155 height 10
click at [482, 241] on button "Save" at bounding box center [479, 239] width 30 height 10
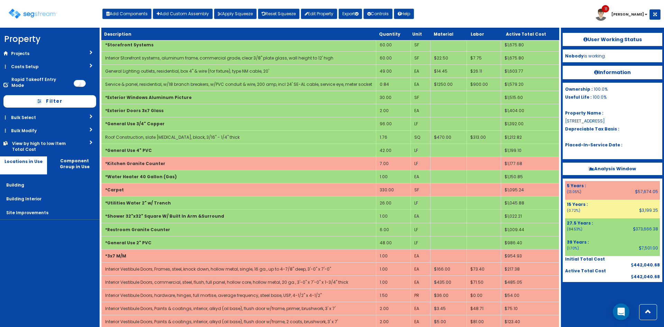
scroll to position [460, 0]
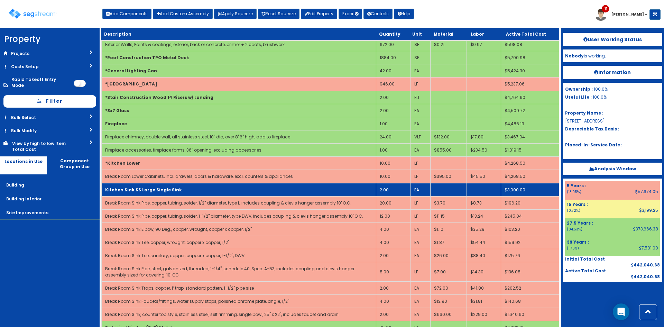
click at [147, 191] on b "Kitchen Sink SS Large Single Sink" at bounding box center [143, 190] width 77 height 6
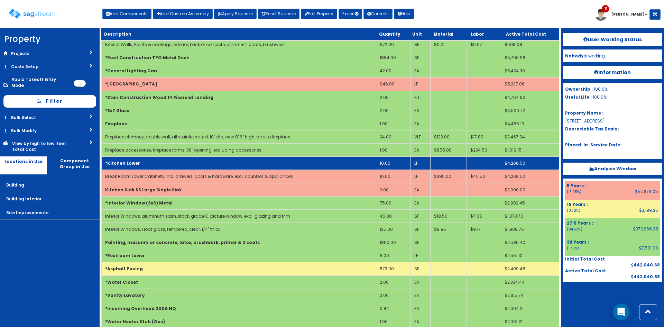
click at [153, 163] on td "*Kitchen Lower" at bounding box center [239, 163] width 275 height 13
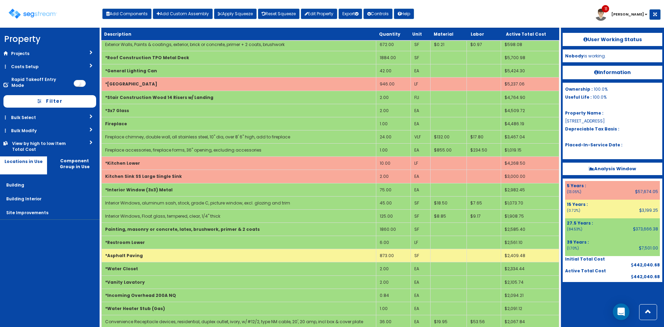
scroll to position [1659, 0]
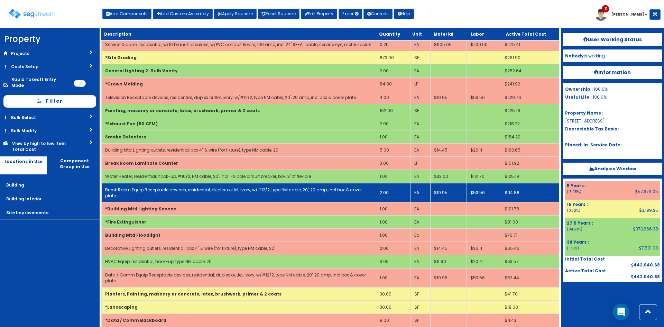
click at [390, 188] on td "2.00" at bounding box center [393, 192] width 34 height 19
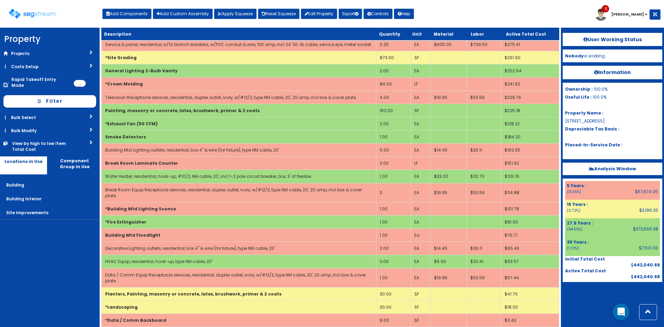
click at [28, 275] on nav "Property DB Projects Recent Properties SegStream Pro Takeoff Sheet SegStream Pr…" at bounding box center [50, 177] width 100 height 299
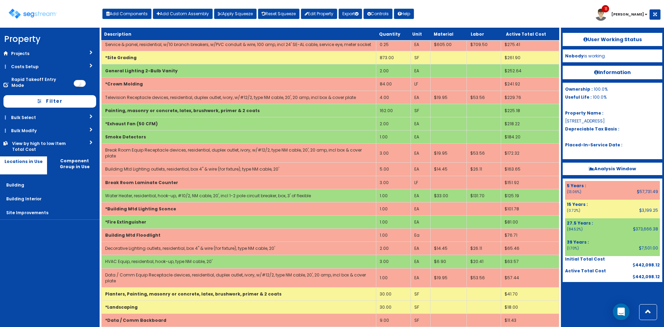
scroll to position [52, 0]
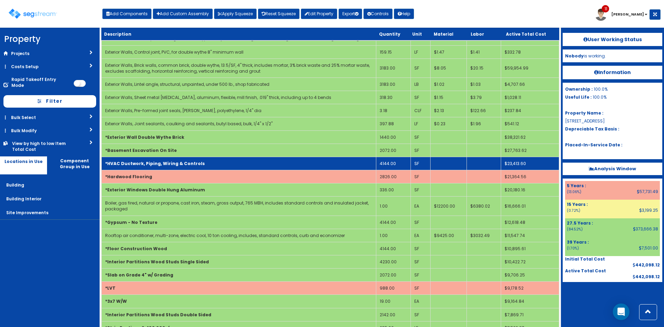
click at [288, 164] on td "*HVAC Ductwork, Piping, Wiring & Controls" at bounding box center [239, 163] width 275 height 13
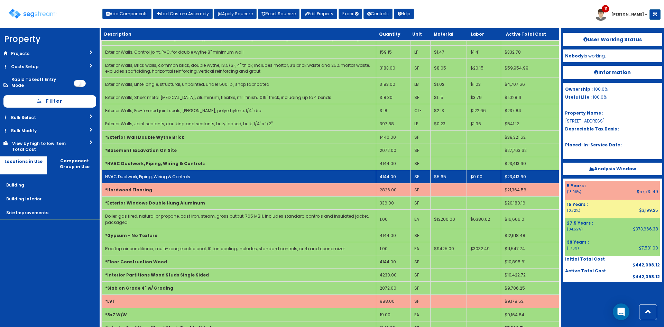
click at [288, 172] on td "HVAC Ductwork, Piping, Wiring & Controls" at bounding box center [239, 176] width 275 height 13
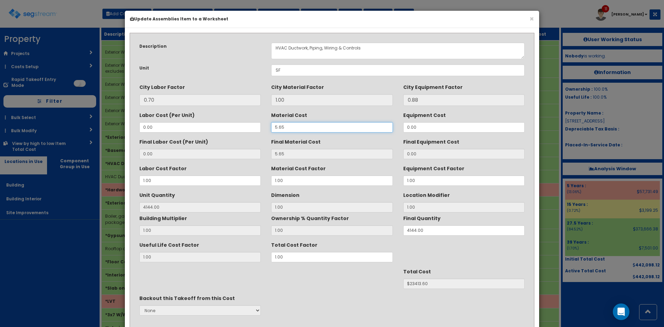
click at [277, 128] on input "5.65" at bounding box center [331, 127] width 121 height 10
type input "4.65"
type input "4144"
type input "$19269.60"
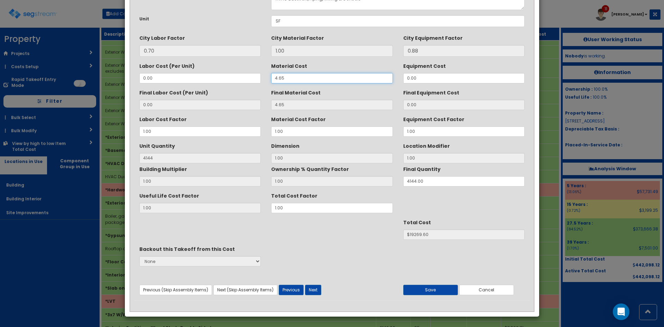
scroll to position [49, 0]
type input "4.65"
click at [442, 291] on button "Save" at bounding box center [430, 289] width 55 height 10
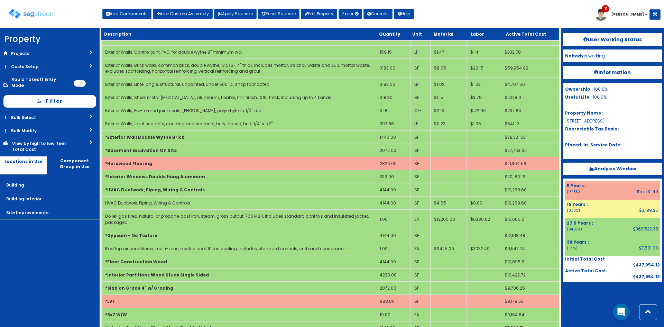
click at [591, 296] on div at bounding box center [613, 299] width 100 height 35
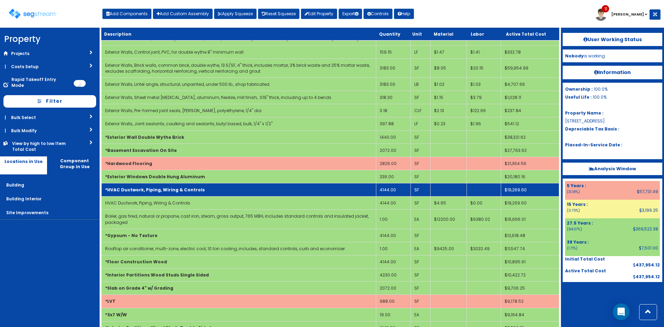
click at [159, 186] on td "*HVAC Ductwork, Piping, Wiring & Controls" at bounding box center [239, 189] width 275 height 13
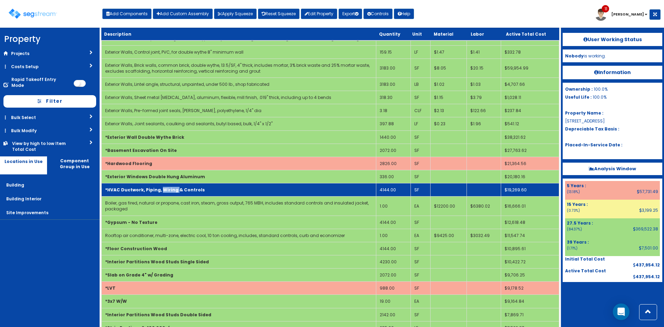
click at [159, 186] on td "*HVAC Ductwork, Piping, Wiring & Controls" at bounding box center [239, 189] width 275 height 13
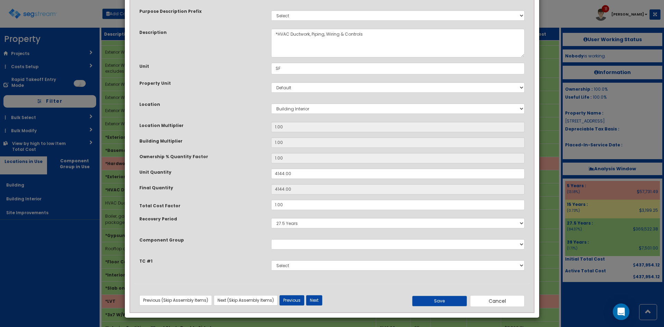
scroll to position [36, 0]
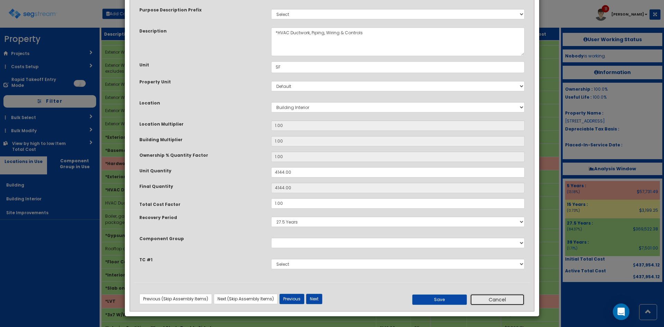
click at [519, 300] on button "Cancel" at bounding box center [497, 300] width 55 height 12
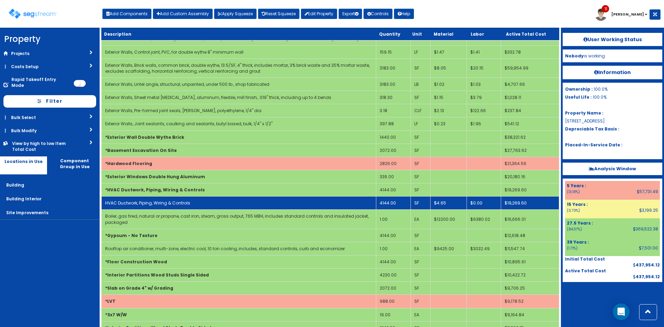
click at [174, 204] on link "HVAC Ductwork, Piping, Wiring & Controls" at bounding box center [147, 203] width 85 height 6
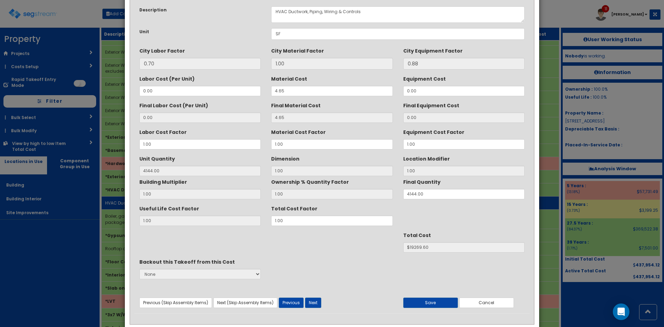
scroll to position [0, 0]
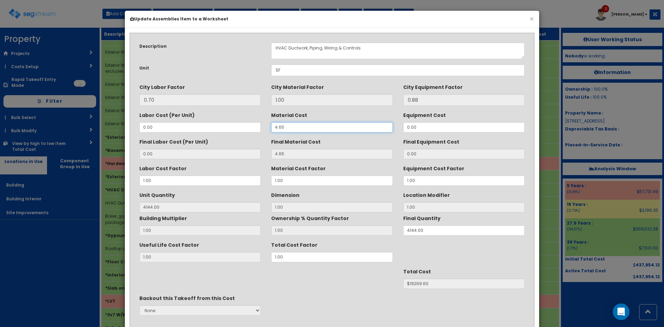
click at [281, 128] on input "4.65" at bounding box center [331, 127] width 121 height 10
type input "4.15"
type input "4144"
type input "$17197.60"
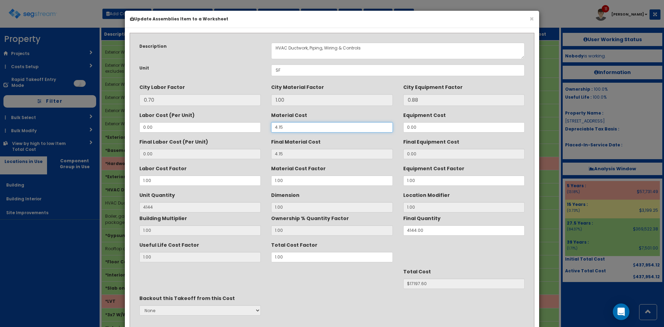
type input "4.15"
click at [532, 19] on button "×" at bounding box center [532, 18] width 4 height 7
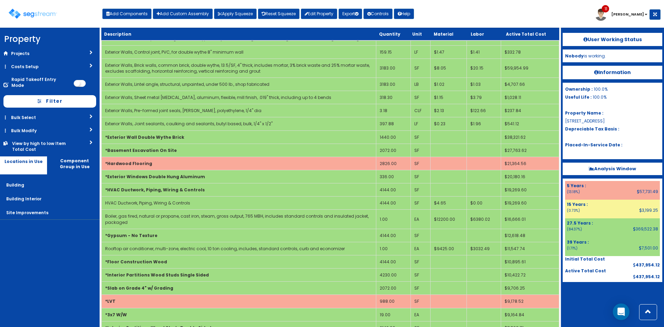
click at [533, 20] on div "Toggle navigation Add Components Add Custom Assembly Apply Squeeze Reset Squeez…" at bounding box center [331, 16] width 657 height 22
click at [140, 16] on button "Add Components" at bounding box center [126, 14] width 49 height 10
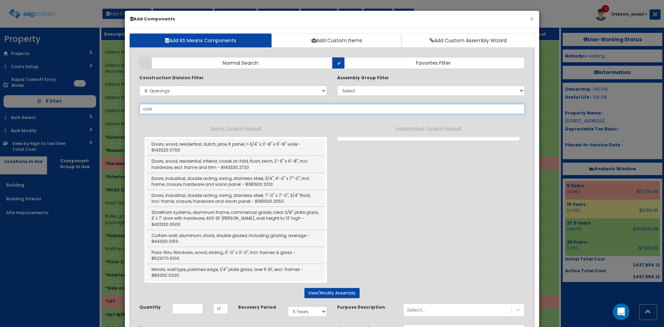
type input "coax"
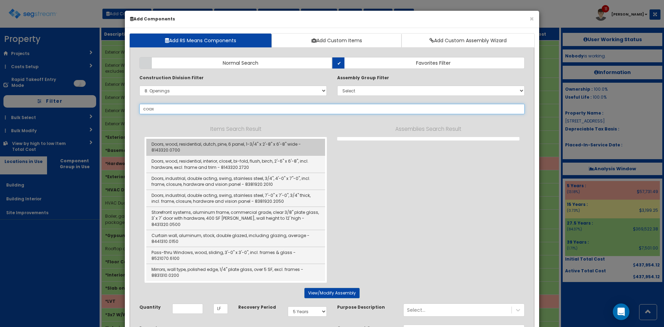
select select
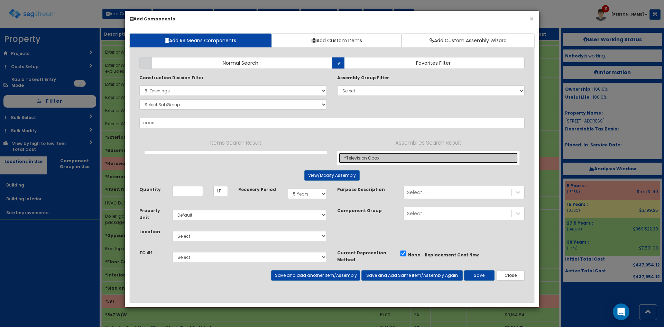
click at [358, 156] on link "*Television Coax" at bounding box center [428, 158] width 179 height 11
type input "*Television Coax"
type input "EA"
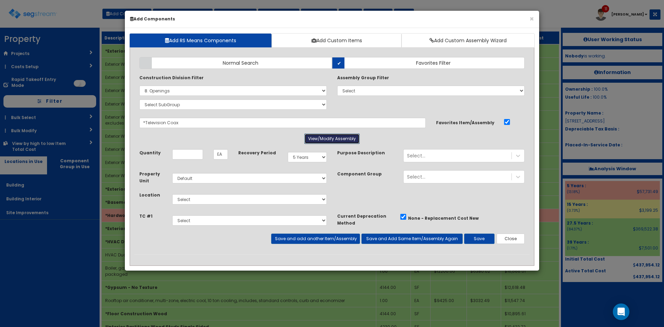
click at [324, 138] on button "View/Modify Assembly" at bounding box center [331, 139] width 55 height 10
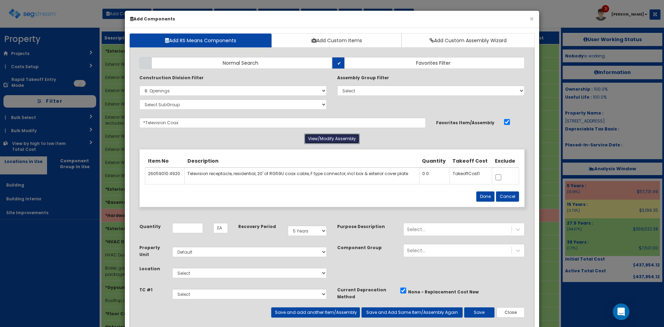
click at [325, 139] on button "View/Modify Assembly" at bounding box center [331, 139] width 55 height 10
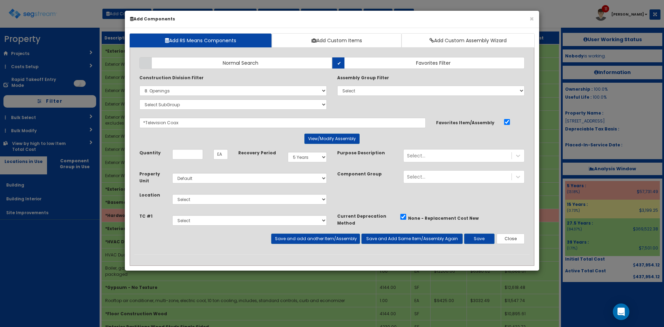
click at [364, 134] on center "View/Modify Assembly" at bounding box center [331, 139] width 385 height 10
click at [342, 139] on button "View/Modify Assembly" at bounding box center [331, 139] width 55 height 10
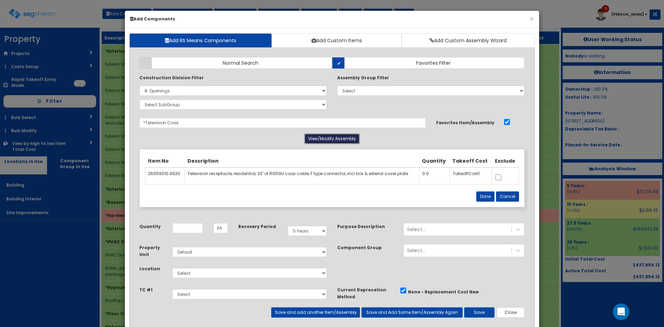
drag, startPoint x: 342, startPoint y: 139, endPoint x: 335, endPoint y: 139, distance: 6.6
click at [342, 139] on button "View/Modify Assembly" at bounding box center [331, 139] width 55 height 10
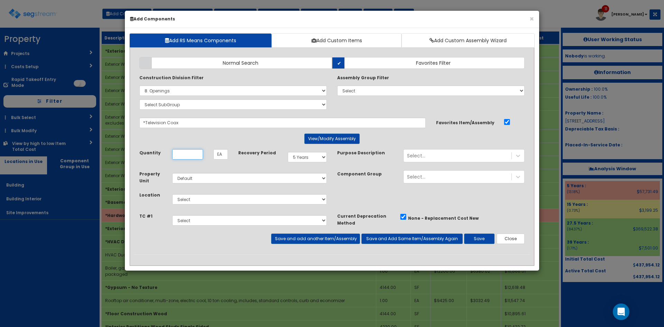
click at [190, 158] on input "Quantity" at bounding box center [187, 154] width 31 height 10
type input "4"
click at [271, 202] on select "Select Building Building Interior Site Improvements Add Additional Location" at bounding box center [249, 199] width 155 height 10
select select "7"
click at [172, 194] on select "Select Building Building Interior Site Improvements Add Additional Location" at bounding box center [249, 199] width 155 height 10
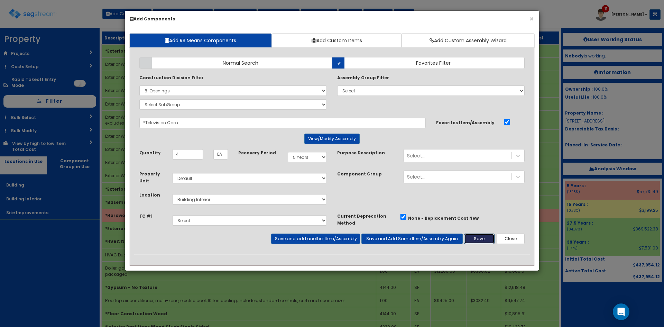
click at [480, 238] on button "Save" at bounding box center [479, 239] width 30 height 10
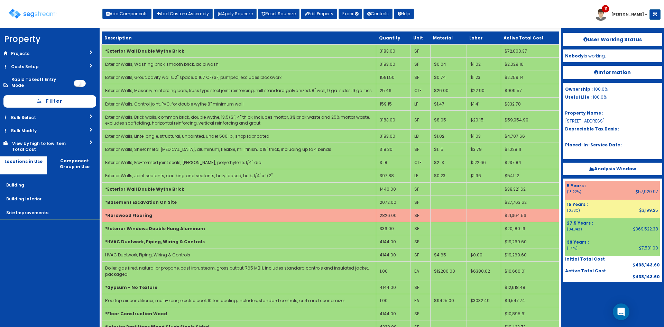
click at [529, 18] on div "Toggle navigation Add Components Add Custom Assembly Apply Squeeze Reset Squeez…" at bounding box center [331, 16] width 657 height 22
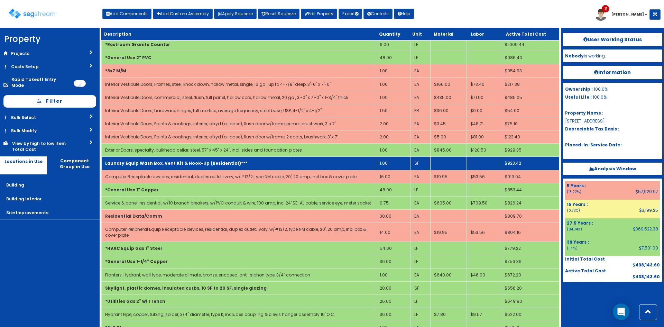
click at [286, 166] on td "Laundry Equip Wash Box, Vent Kit & Hook-Up (Residential)***" at bounding box center [239, 163] width 275 height 13
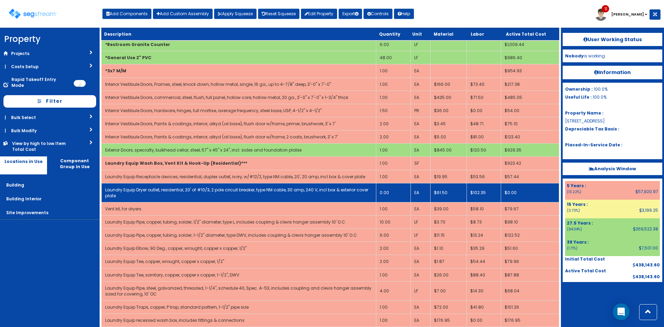
click at [386, 193] on td "0.00" at bounding box center [393, 192] width 34 height 19
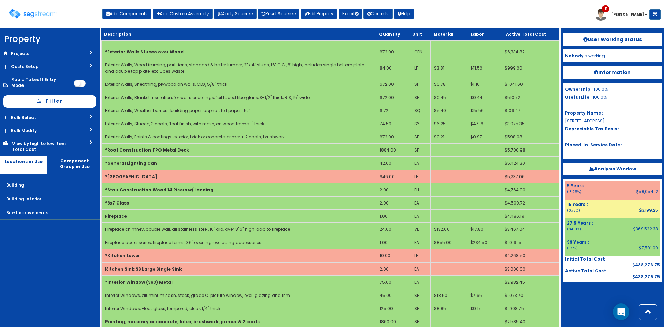
scroll to position [843, 0]
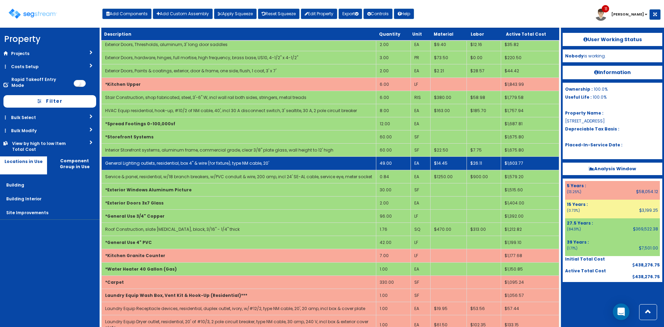
click at [390, 162] on td "49.00" at bounding box center [393, 163] width 34 height 13
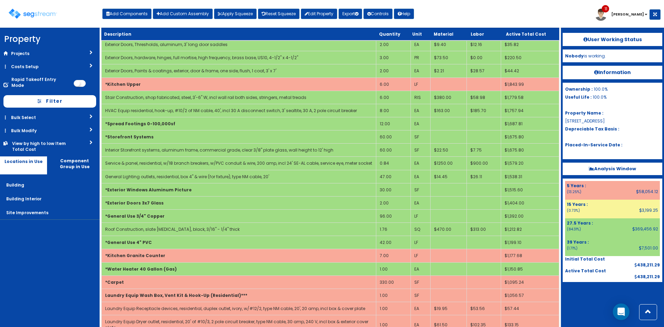
click at [578, 304] on div at bounding box center [613, 299] width 100 height 35
click at [25, 254] on nav "Property DB Projects Recent Properties SegStream Pro Takeoff Sheet SegStream Pr…" at bounding box center [50, 177] width 100 height 299
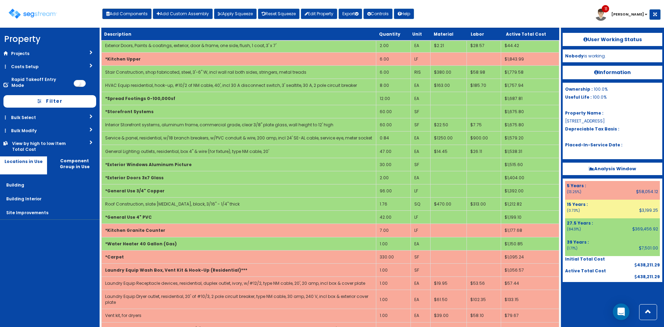
scroll to position [868, 0]
click at [129, 14] on button "Add Components" at bounding box center [126, 14] width 49 height 10
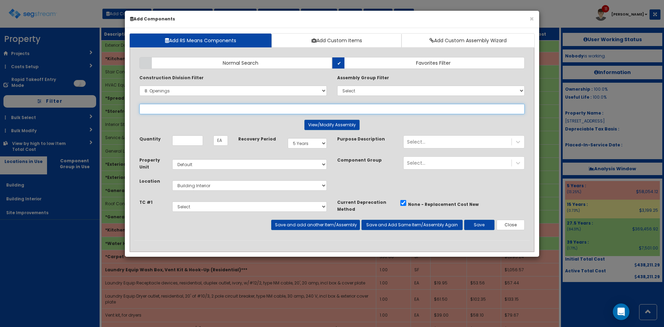
select select
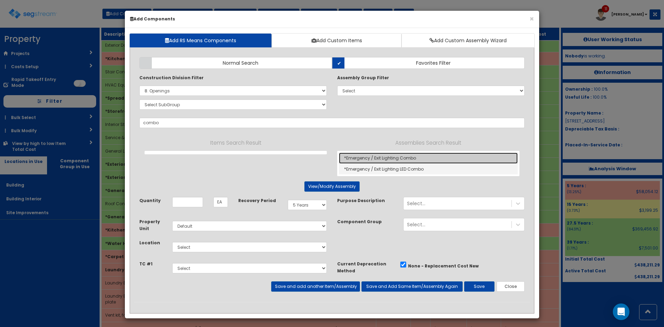
click at [385, 160] on link "*Emergency / Exit Lighting Combo" at bounding box center [428, 158] width 179 height 11
type input "*Emergency / Exit Lighting Combo"
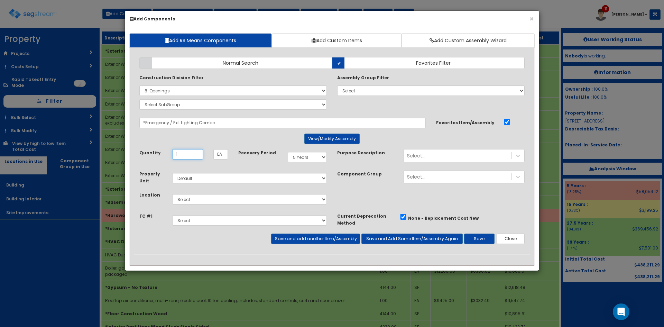
type input "1"
click at [305, 154] on select "Select 5 Years 7 Years 9 Years 10 Years 15 Years 15 Year QLI 15 Year QRP 15 Yea…" at bounding box center [307, 157] width 39 height 10
select select "39Y"
click at [288, 152] on select "Select 5 Years 7 Years 9 Years 10 Years 15 Years 15 Year QLI 15 Year QRP 15 Yea…" at bounding box center [307, 157] width 39 height 10
click at [212, 200] on select "Select Building Building Interior Site Improvements Add Additional Location" at bounding box center [249, 199] width 155 height 10
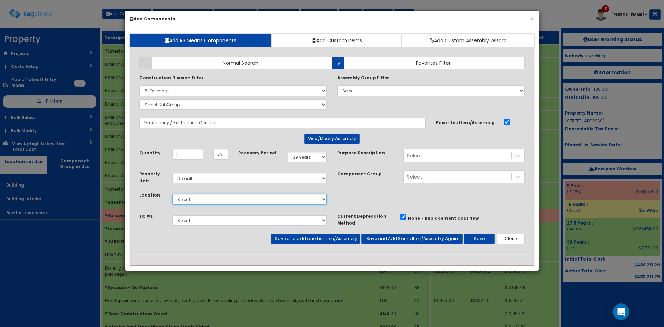
select select "7"
click at [172, 194] on select "Select Building Building Interior Site Improvements Add Additional Location" at bounding box center [249, 199] width 155 height 10
click at [348, 240] on button "Save and add another Item/Assembly" at bounding box center [315, 239] width 89 height 10
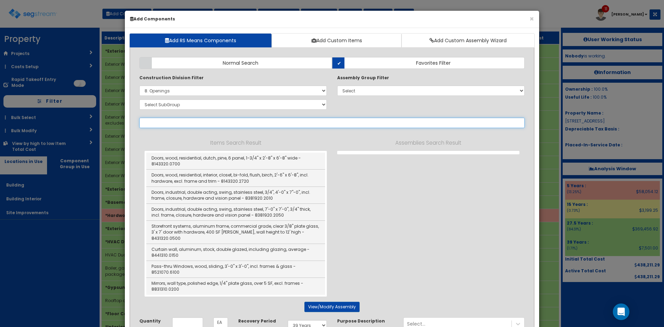
click at [228, 124] on input "text" at bounding box center [331, 123] width 385 height 10
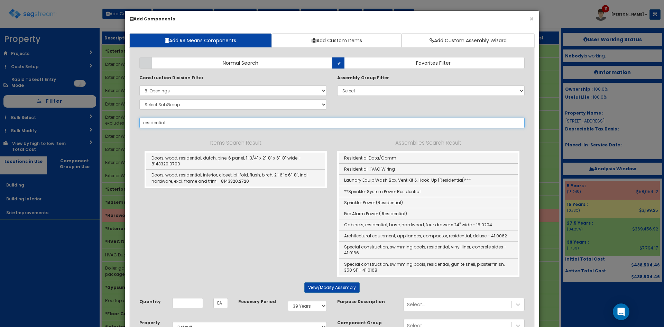
type input "residential"
click at [266, 91] on select "Select 0. Custom Item 1. General Requirements 2. Existing Conditions 3. Concret…" at bounding box center [233, 90] width 188 height 10
select select
click at [139, 85] on select "Select 0. Custom Item 1. General Requirements 2. Existing Conditions 3. Concret…" at bounding box center [233, 90] width 188 height 10
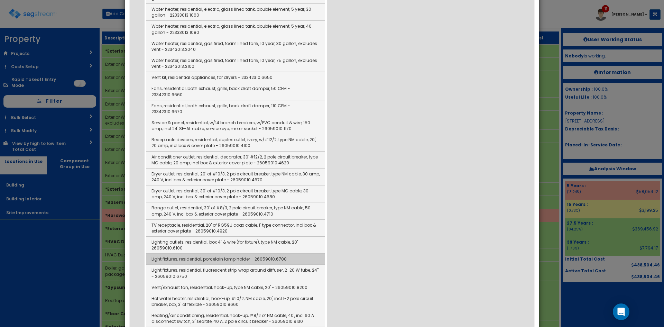
scroll to position [322, 0]
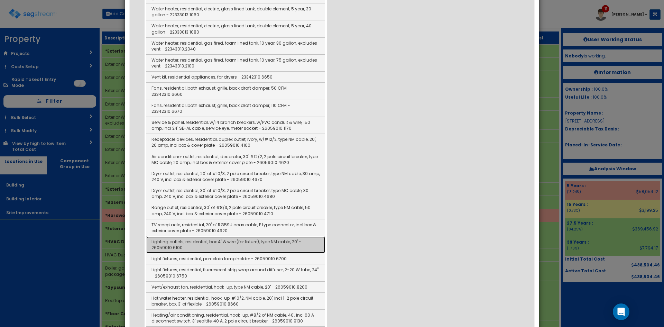
click at [219, 236] on link "Lighting outlets, residential, box 4" & wire (for fixture), type NM cable, 20' …" at bounding box center [235, 244] width 179 height 17
type input "Lighting outlets, residential, box 4" & wire (for fixture), type NM cable, 20' …"
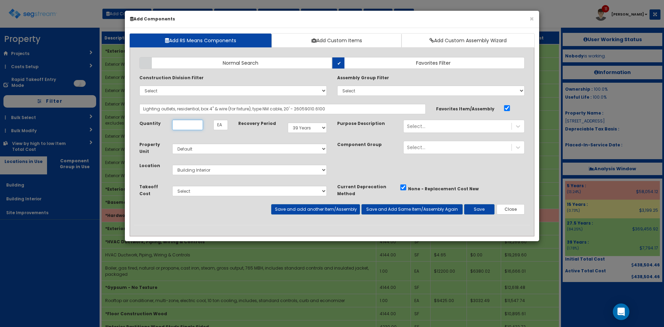
scroll to position [0, 0]
type input "1"
click at [444, 127] on div "Select..." at bounding box center [458, 126] width 108 height 11
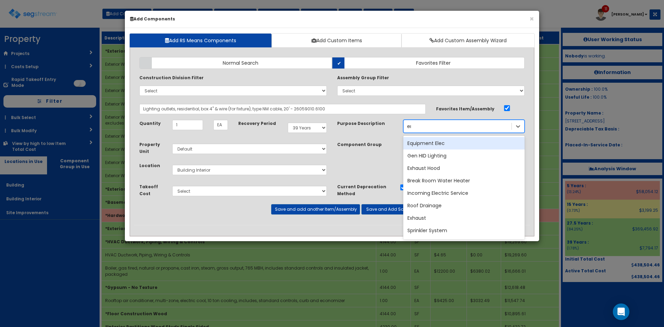
type input "emer"
click at [446, 141] on div "Emergency / Exit Lighting" at bounding box center [463, 143] width 121 height 12
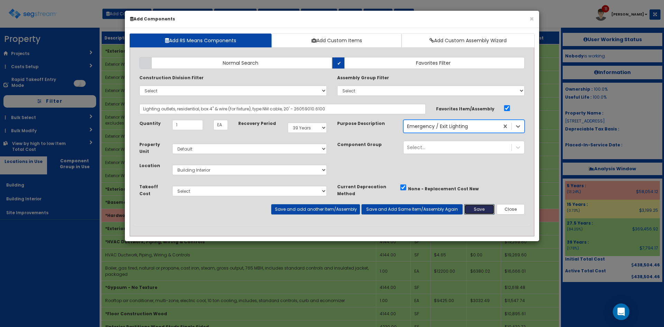
click at [472, 213] on button "Save" at bounding box center [479, 209] width 30 height 10
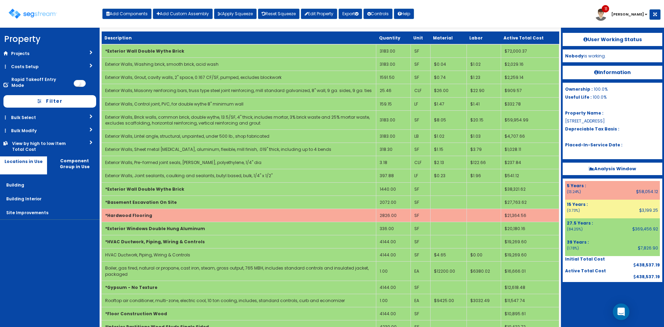
click at [574, 306] on div at bounding box center [613, 299] width 100 height 35
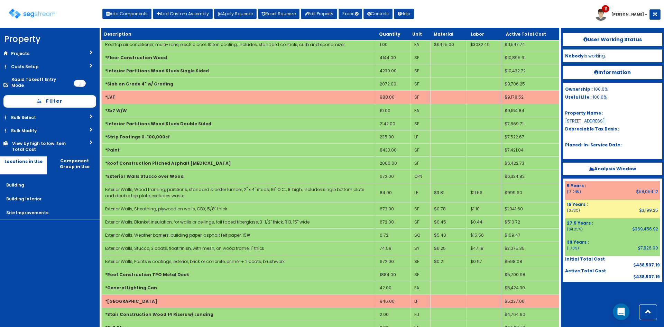
scroll to position [565, 0]
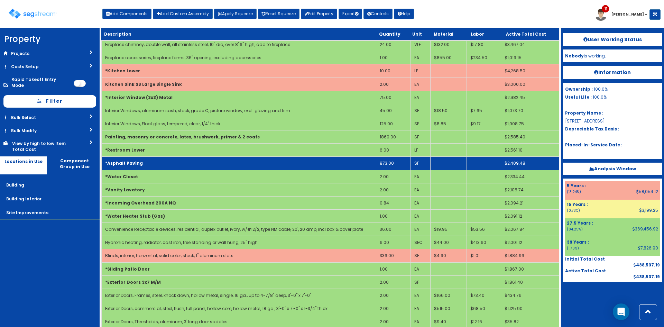
click at [399, 164] on td "873.00" at bounding box center [393, 163] width 34 height 13
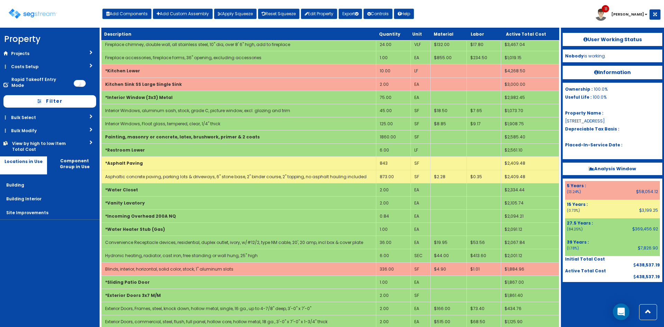
click at [469, 18] on div "Toggle navigation Add Components Add Custom Assembly Apply Squeeze Reset Squeez…" at bounding box center [331, 16] width 657 height 22
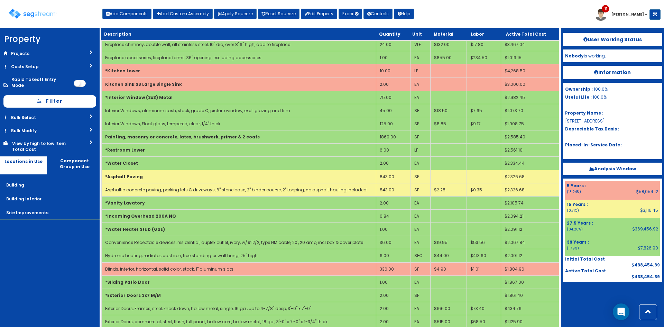
click at [458, 20] on div "Toggle navigation Add Components Add Custom Assembly Apply Squeeze Reset Squeez…" at bounding box center [331, 16] width 657 height 22
click at [42, 116] on link "Bulk Select" at bounding box center [50, 117] width 100 height 13
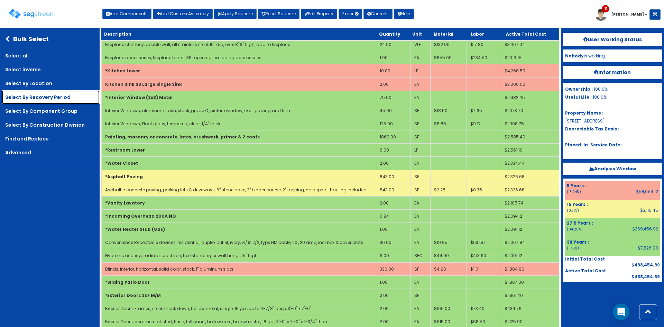
click at [63, 95] on link "Select By Recovery Period" at bounding box center [51, 97] width 98 height 14
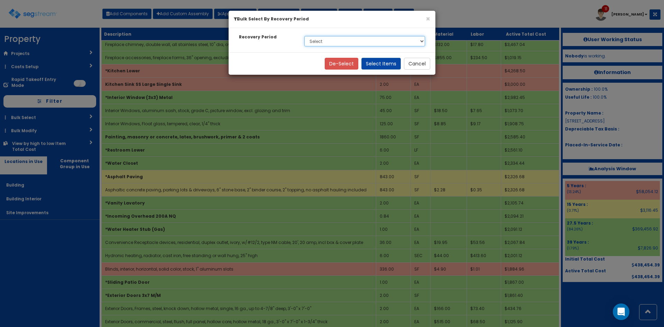
click at [360, 39] on select "Select 5 Years 15 Years 27.5 Years 39 Years" at bounding box center [364, 41] width 121 height 10
select select "275Y"
click at [304, 36] on select "Select 5 Years 15 Years 27.5 Years 39 Years" at bounding box center [364, 41] width 121 height 10
click at [386, 60] on button "Select Items" at bounding box center [381, 64] width 39 height 12
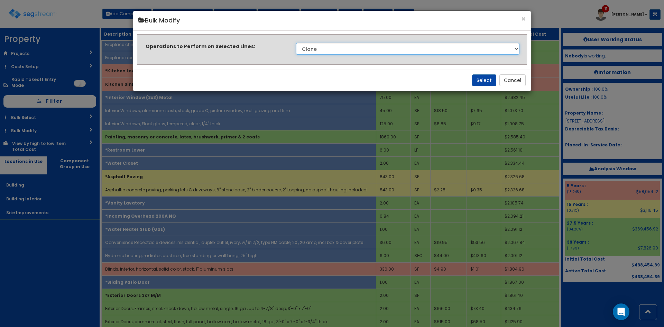
click at [357, 46] on select "Clone Delete Delete Zero Quantities Modify Component Group Modify Cost Sources …" at bounding box center [408, 49] width 224 height 12
select select "modifyRecoveryPeriod"
click at [296, 43] on select "Clone Delete Delete Zero Quantities Modify Component Group Modify Cost Sources …" at bounding box center [408, 49] width 224 height 12
click at [483, 83] on button "Select" at bounding box center [484, 80] width 24 height 12
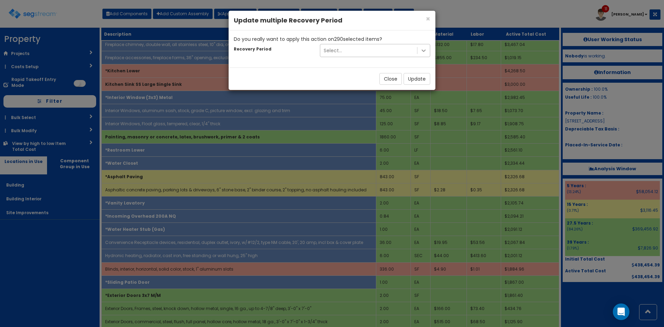
click at [426, 52] on icon at bounding box center [423, 50] width 7 height 7
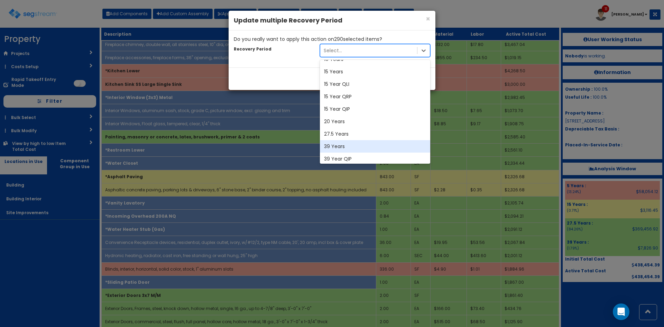
scroll to position [46, 0]
click at [343, 144] on div "39 Years" at bounding box center [375, 146] width 110 height 12
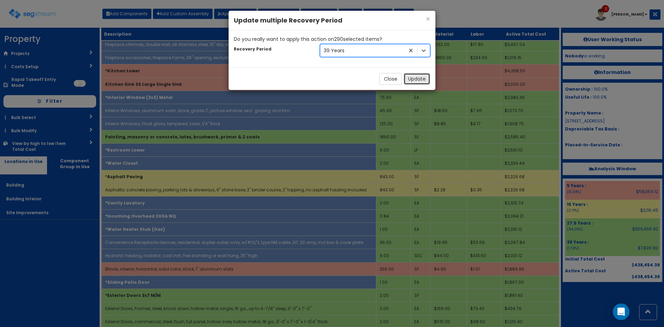
click at [424, 79] on button "Update" at bounding box center [417, 79] width 27 height 12
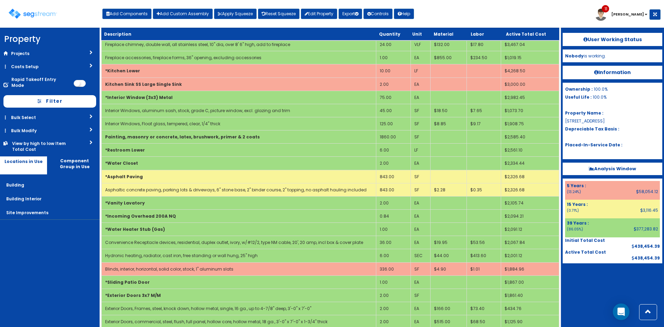
click at [48, 245] on nav "Property DB Projects Recent Properties SegStream Pro Takeoff Sheet SegStream Pr…" at bounding box center [50, 177] width 100 height 299
click at [81, 127] on link "Bulk Modify" at bounding box center [50, 130] width 100 height 13
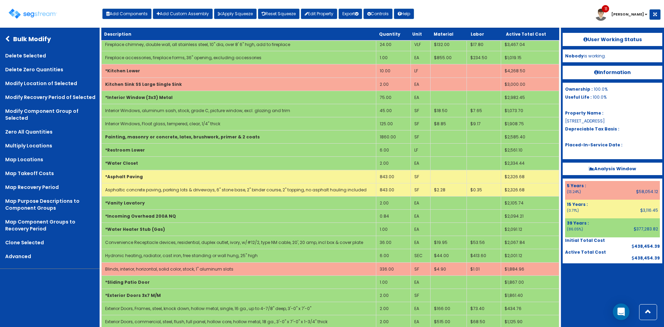
click at [6, 38] on icon at bounding box center [9, 39] width 8 height 6
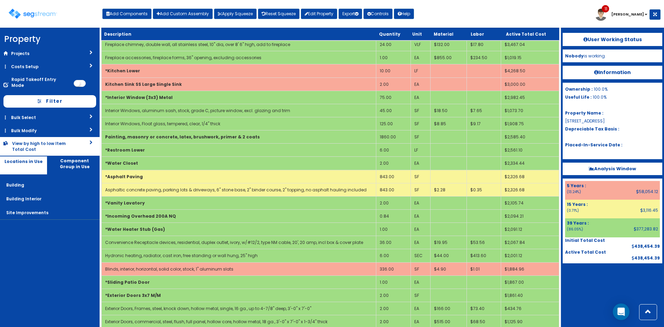
click at [57, 143] on div "View by high to low Item Total Cost" at bounding box center [40, 146] width 56 height 12
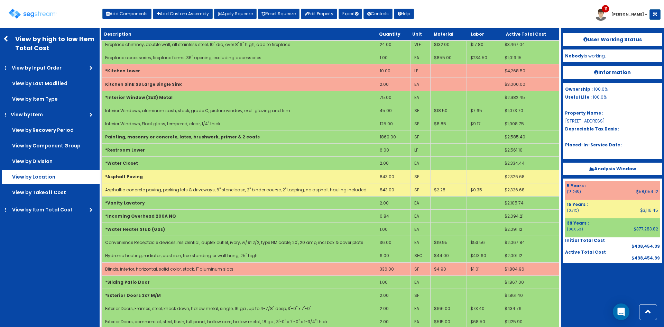
click at [43, 174] on label "View by Location" at bounding box center [51, 177] width 98 height 14
click at [0, 0] on input "View by Location" at bounding box center [0, 0] width 0 height 0
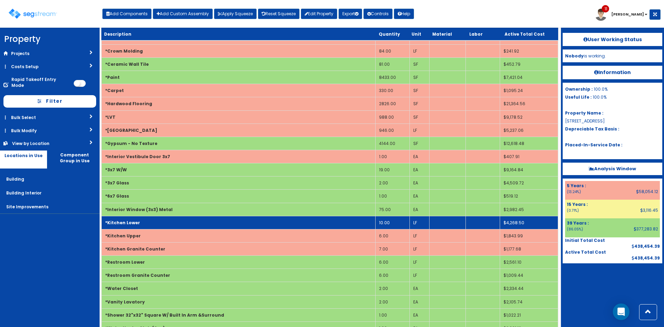
scroll to position [0, 0]
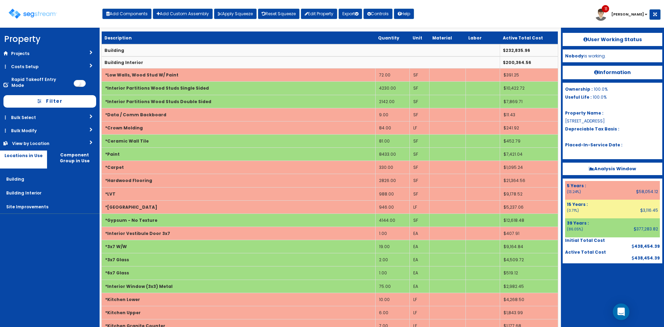
click at [72, 140] on link "View by Location" at bounding box center [50, 143] width 100 height 13
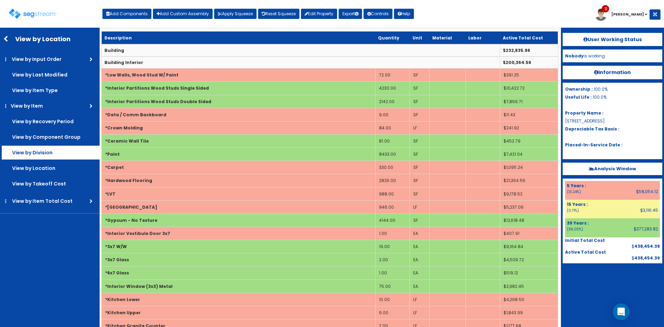
click at [54, 154] on label "View by Division" at bounding box center [51, 153] width 98 height 14
click at [0, 0] on input "View by Division" at bounding box center [0, 0] width 0 height 0
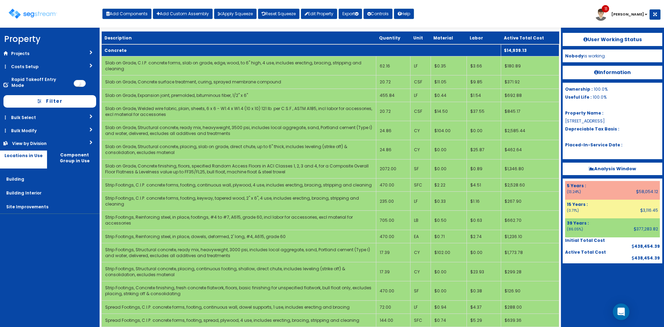
click at [135, 51] on td "Concrete" at bounding box center [302, 50] width 400 height 12
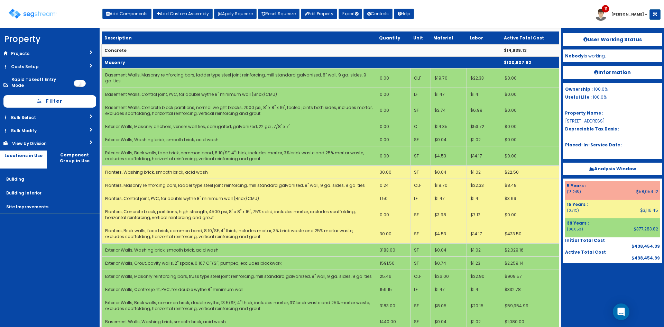
click at [134, 60] on td "Masonry" at bounding box center [302, 62] width 400 height 12
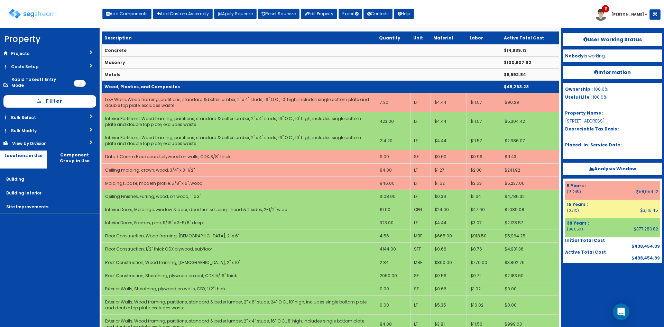
click at [134, 84] on b "Wood, Plastics, and Composites" at bounding box center [141, 87] width 75 height 6
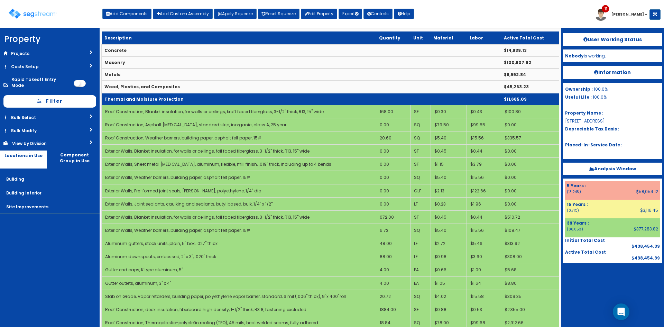
click at [136, 98] on b "Thermal and Moisture Protection" at bounding box center [143, 99] width 79 height 6
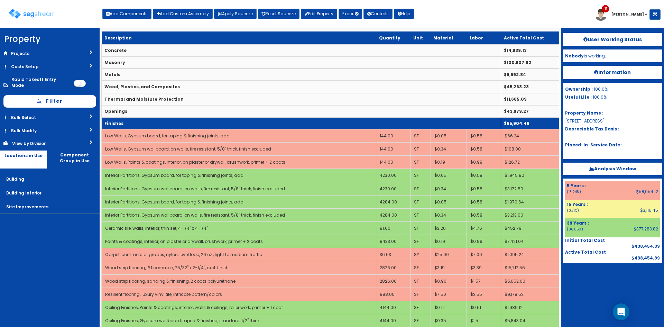
click at [144, 124] on td "Finishes" at bounding box center [302, 123] width 400 height 12
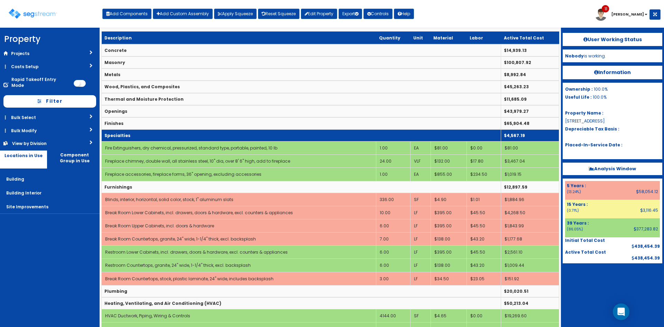
click at [150, 134] on td "Specialties" at bounding box center [302, 135] width 400 height 12
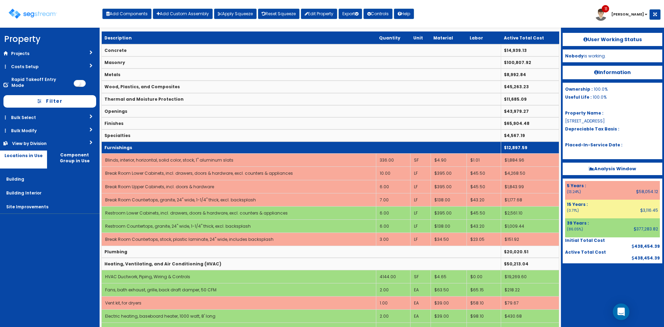
click at [153, 147] on td "Furnishings" at bounding box center [302, 148] width 400 height 12
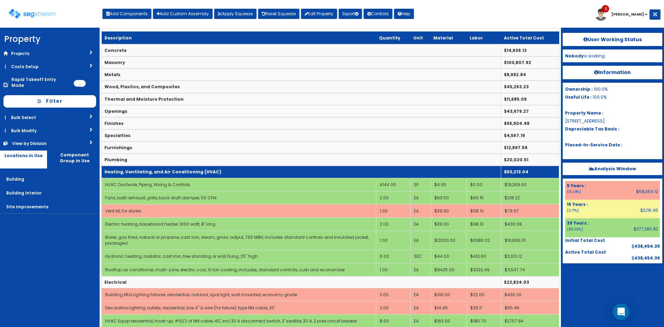
click at [160, 172] on b "Heating, Ventilating, and Air Conditioning (HVAC)" at bounding box center [162, 172] width 117 height 6
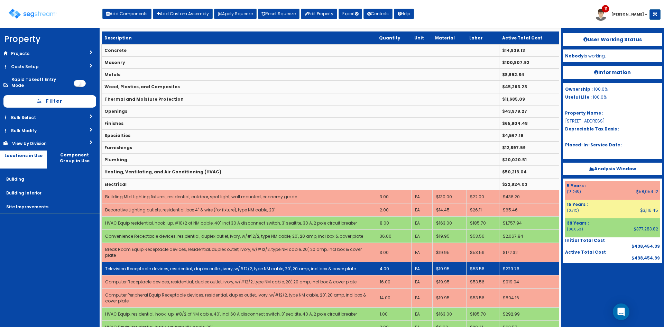
click at [180, 266] on link "Television Receptacle devices, residential, duplex outlet, ivory, w/#12/2, type…" at bounding box center [230, 269] width 251 height 6
drag, startPoint x: 193, startPoint y: 264, endPoint x: 178, endPoint y: 264, distance: 15.9
click at [178, 266] on link "Television Receptacle devices, residential, duplex outlet, ivory, w/#12/2, type…" at bounding box center [230, 269] width 251 height 6
click at [193, 266] on link "Television Receptacle devices, residential, duplex outlet, ivory, w/#12/2, type…" at bounding box center [230, 269] width 251 height 6
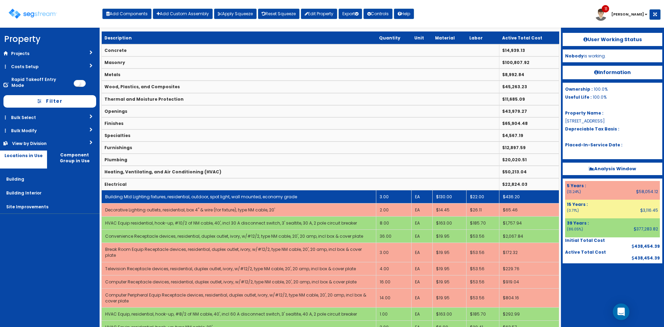
click at [193, 198] on link "Building Mtd Lighting fixtures, residential, outdoor, spot light, wall mounted,…" at bounding box center [201, 197] width 192 height 6
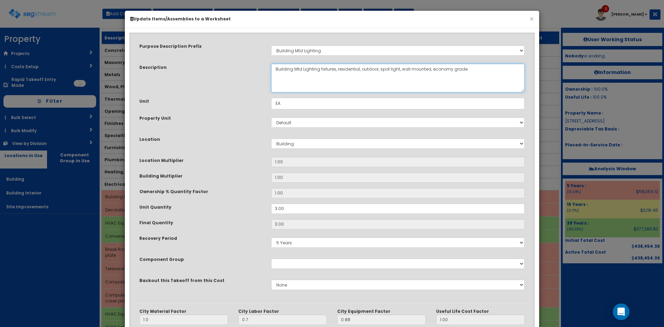
click at [347, 70] on textarea "Building Mtd Lighting fixtures, residential, outdoor, spot light, wall mounted,…" at bounding box center [398, 78] width 254 height 29
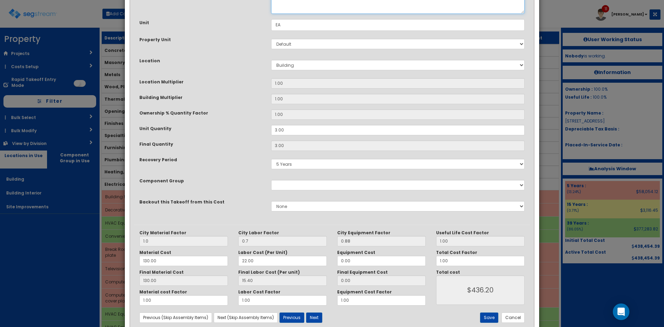
scroll to position [96, 0]
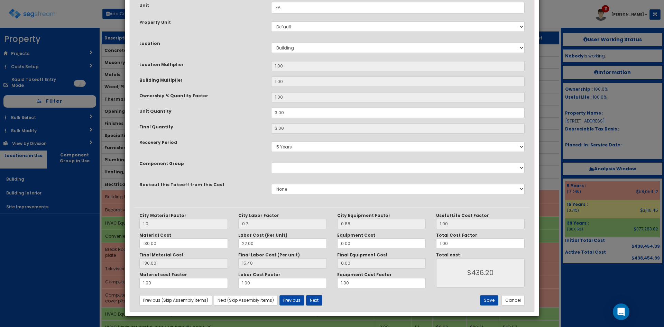
type textarea "Building Mtd Lighting fixtures, outdoor, spot light, wall mounted, economy grade"
click at [313, 301] on button "Next" at bounding box center [314, 300] width 16 height 10
click at [312, 302] on button "Next" at bounding box center [314, 300] width 16 height 10
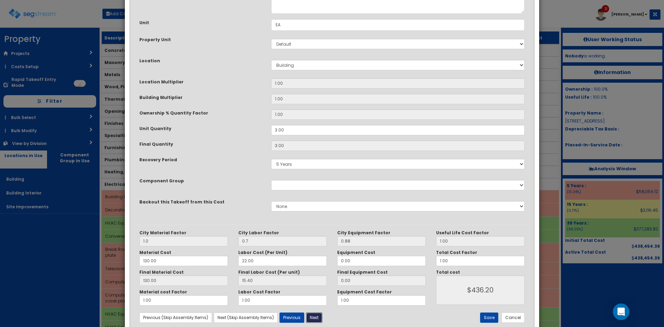
scroll to position [0, 0]
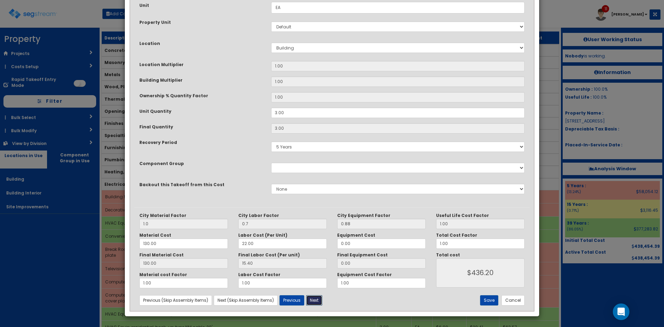
click at [318, 301] on button "Next" at bounding box center [314, 300] width 16 height 10
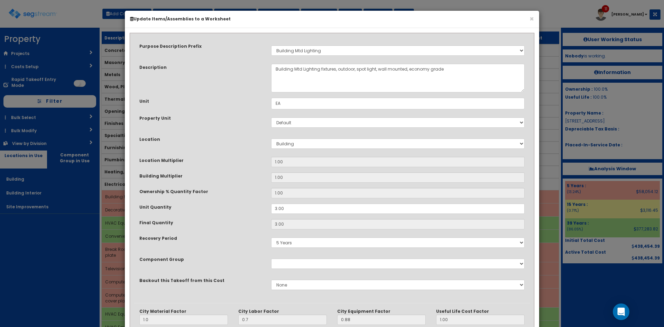
click at [234, 177] on div "Building Multiplier" at bounding box center [200, 176] width 132 height 9
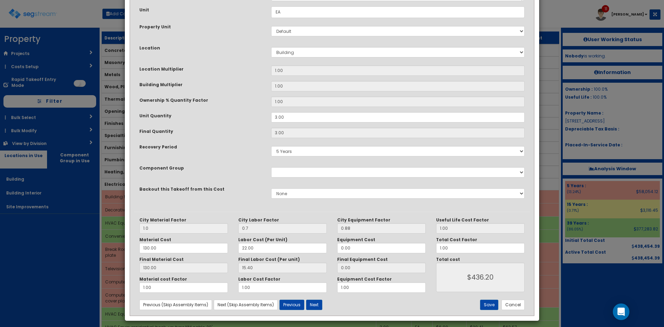
scroll to position [96, 0]
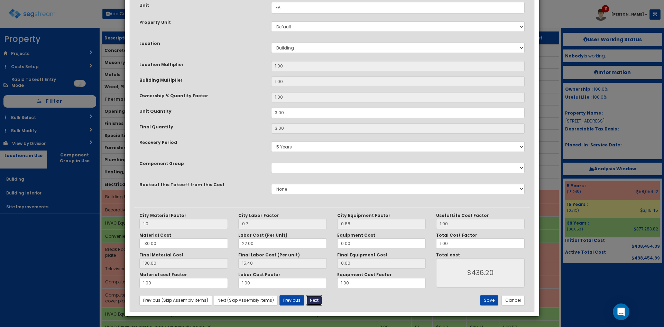
click at [317, 302] on button "Next" at bounding box center [314, 300] width 16 height 10
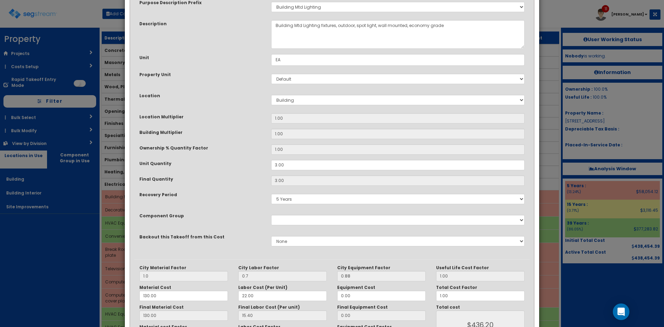
scroll to position [0, 0]
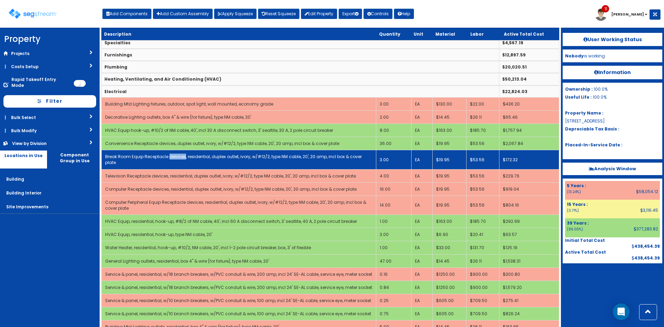
scroll to position [93, 0]
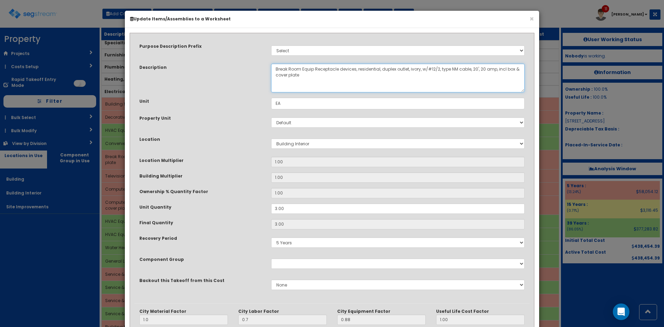
click at [326, 69] on textarea "Break Room Equip Receptacle devices, residential, duplex outlet, ivory, w/#12/2…" at bounding box center [398, 78] width 254 height 29
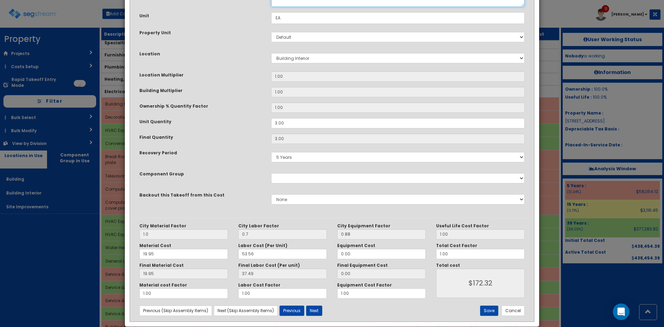
scroll to position [96, 0]
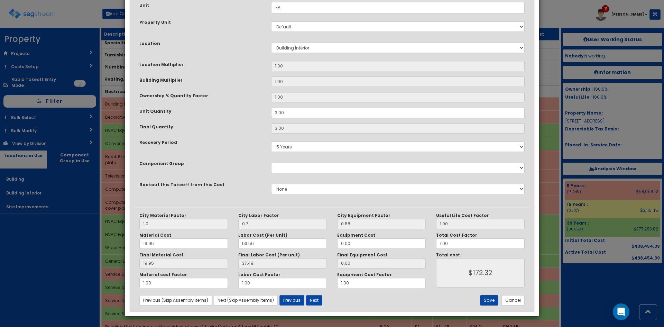
type textarea "Break Room Equip devices, residential, duplex outlet, ivory, w/#12/2, type NM c…"
click at [488, 300] on button "Save" at bounding box center [489, 300] width 18 height 10
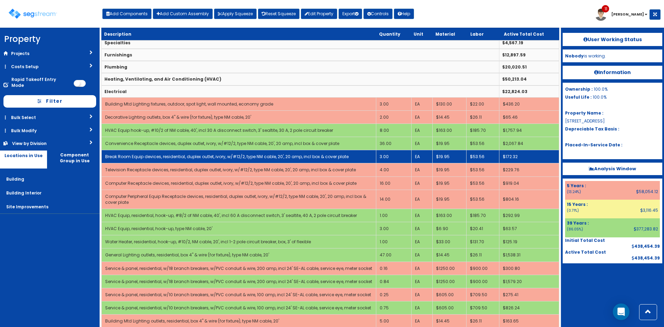
click at [156, 155] on link "Break Room Equip devices, residential, duplex outlet, ivory, w/#12/2, type NM c…" at bounding box center [227, 157] width 244 height 6
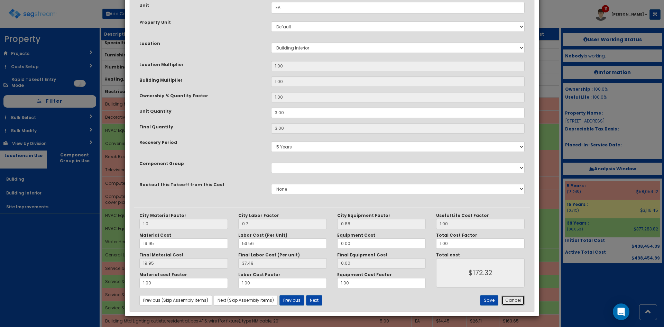
click at [519, 303] on button "Cancel" at bounding box center [513, 300] width 23 height 10
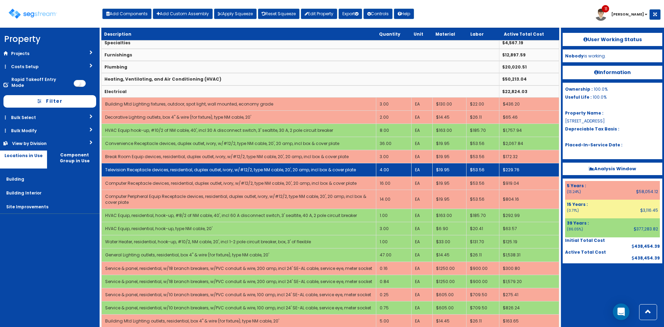
click at [142, 171] on link "Television Receptacle devices, residential, duplex outlet, ivory, w/#12/2, type…" at bounding box center [230, 170] width 251 height 6
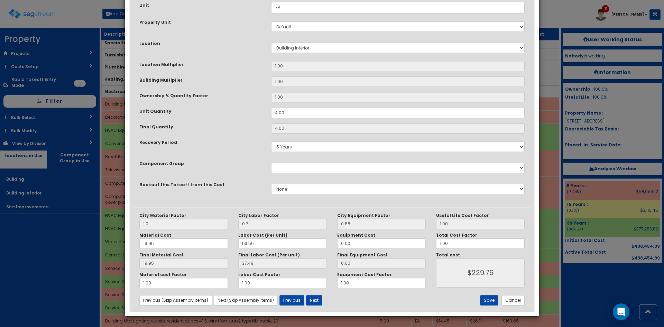
scroll to position [0, 0]
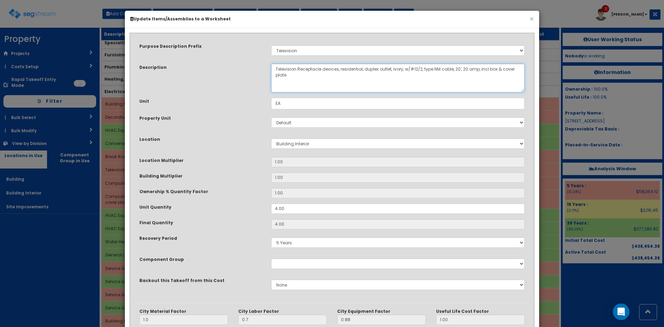
click at [348, 71] on textarea "Television Receptacle devices, residential, duplex outlet, ivory, w/#12/2, type…" at bounding box center [398, 78] width 254 height 29
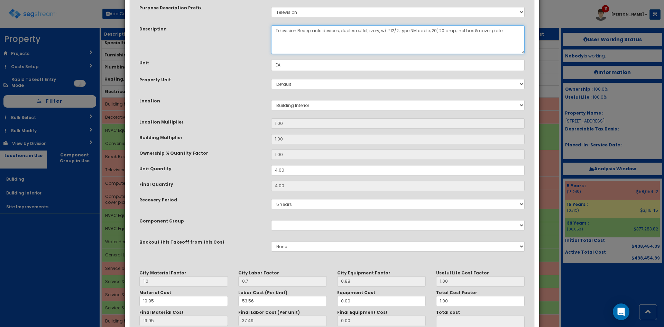
scroll to position [96, 0]
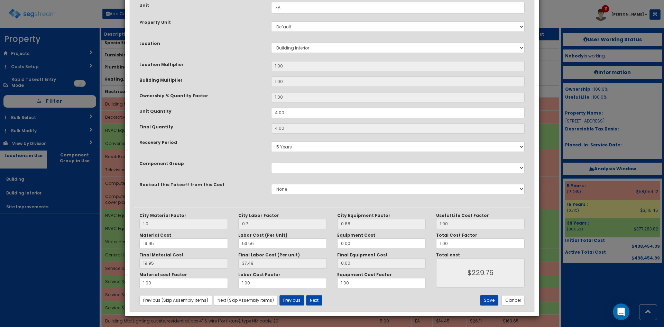
type textarea "Television Receptacle devices, duplex outlet, ivory, w/#12/2, type NM cable, 20…"
click at [484, 303] on button "Save" at bounding box center [489, 300] width 18 height 10
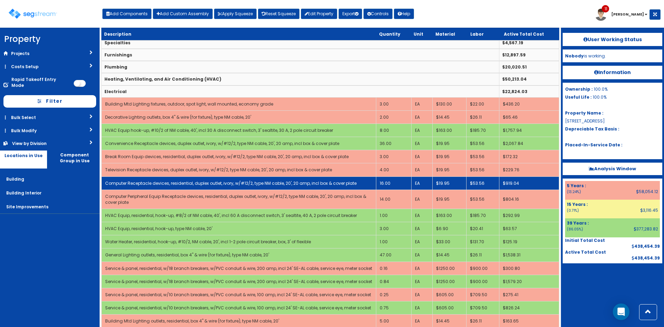
click at [197, 183] on link "Computer Receptacle devices, residential, duplex outlet, ivory, w/#12/2, type N…" at bounding box center [231, 183] width 252 height 6
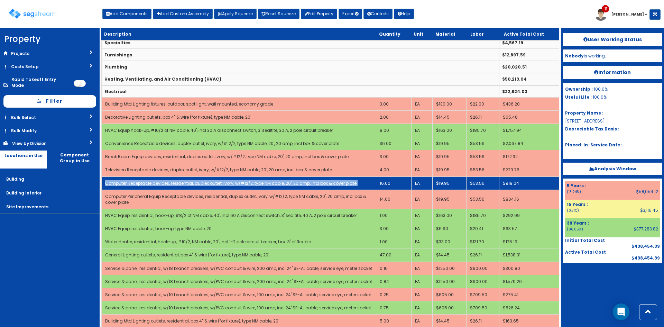
click at [197, 183] on link "Computer Receptacle devices, residential, duplex outlet, ivory, w/#12/2, type N…" at bounding box center [231, 183] width 252 height 6
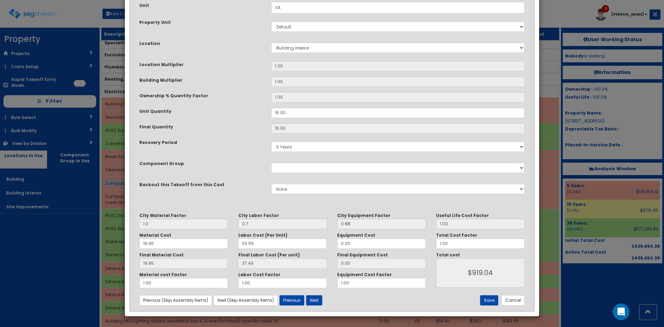
scroll to position [0, 0]
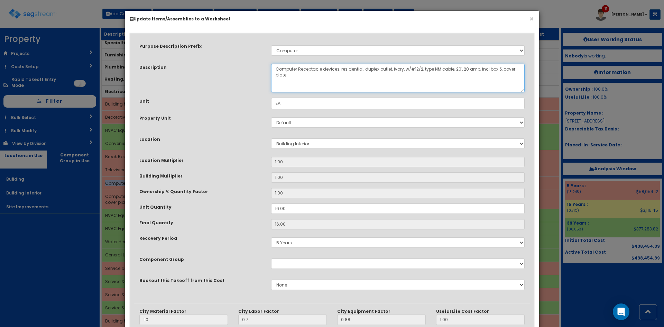
click at [346, 71] on textarea "Computer Receptacle devices, residential, duplex outlet, ivory, w/#12/2, type N…" at bounding box center [398, 78] width 254 height 29
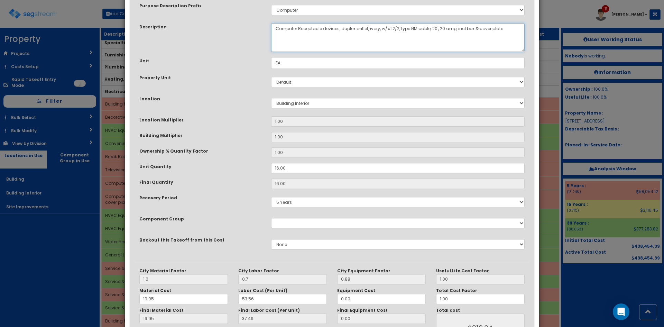
scroll to position [96, 0]
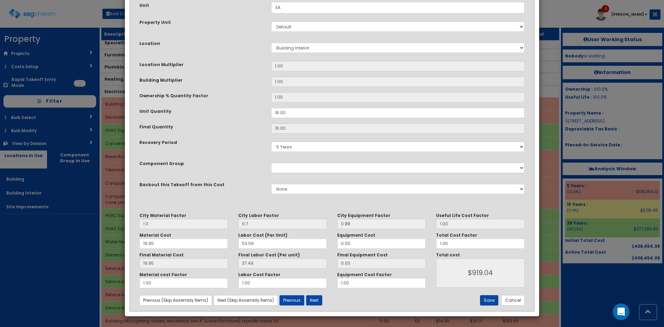
type textarea "Computer Receptacle devices, duplex outlet, ivory, w/#12/2, type NM cable, 20',…"
click at [486, 299] on button "Save" at bounding box center [489, 300] width 18 height 10
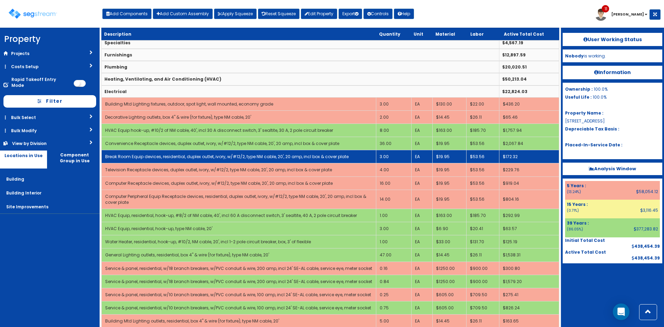
click at [198, 158] on link "Break Room Equip devices, residential, duplex outlet, ivory, w/#12/2, type NM c…" at bounding box center [227, 157] width 244 height 6
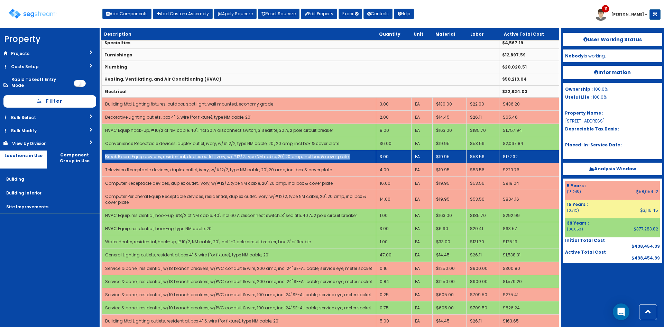
click at [198, 158] on link "Break Room Equip devices, residential, duplex outlet, ivory, w/#12/2, type NM c…" at bounding box center [227, 157] width 244 height 6
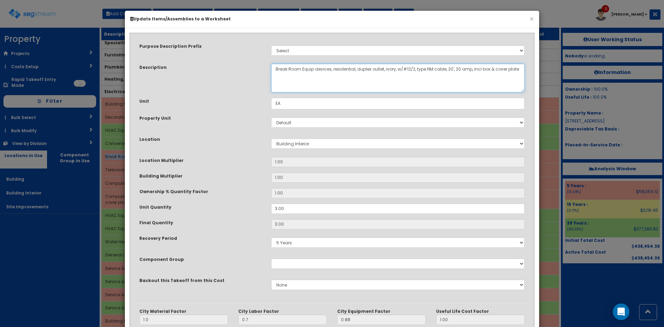
click at [348, 70] on textarea "Break Room Equip devices, residential, duplex outlet, ivory, w/#12/2, type NM c…" at bounding box center [398, 78] width 254 height 29
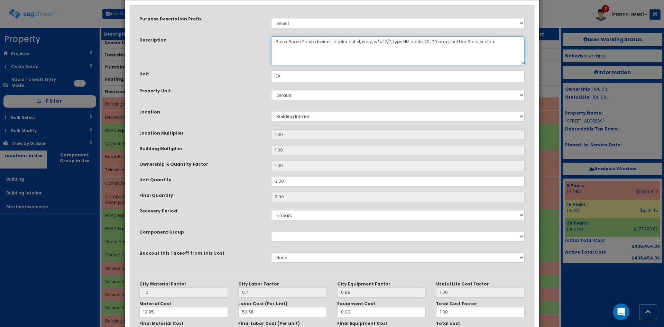
scroll to position [96, 0]
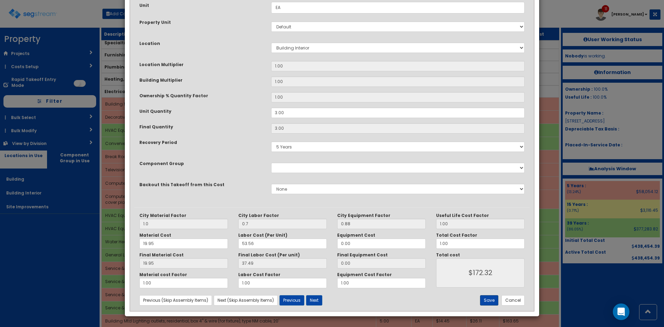
type textarea "Break Room Equip devices, duplex outlet, ivory, w/#12/2, type NM cable, 20', 20…"
click at [491, 303] on button "Save" at bounding box center [489, 300] width 18 height 10
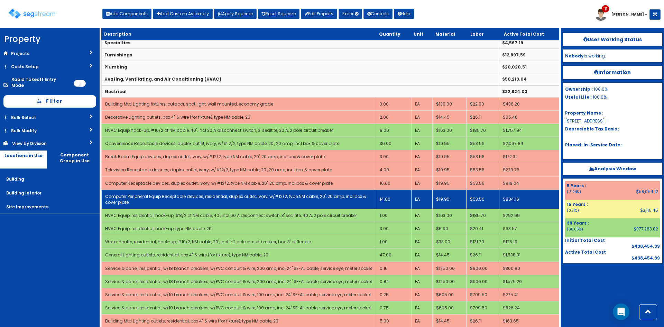
click at [201, 200] on td "Computer Peripheral Equip Receptacle devices, residential, duplex outlet, ivory…" at bounding box center [239, 199] width 275 height 19
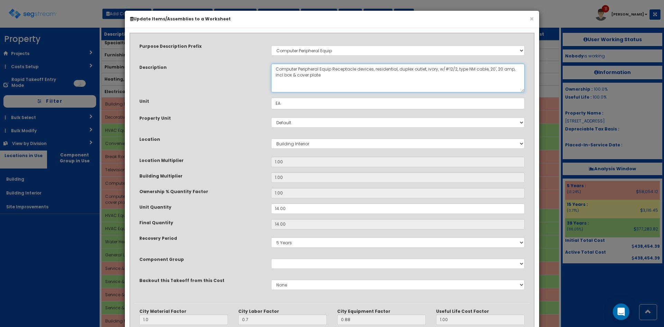
click at [380, 69] on textarea "Computer Peripheral Equip Receptacle devices, residential, duplex outlet, ivory…" at bounding box center [398, 78] width 254 height 29
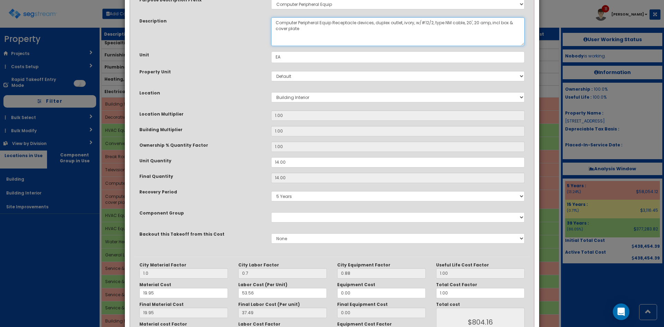
scroll to position [96, 0]
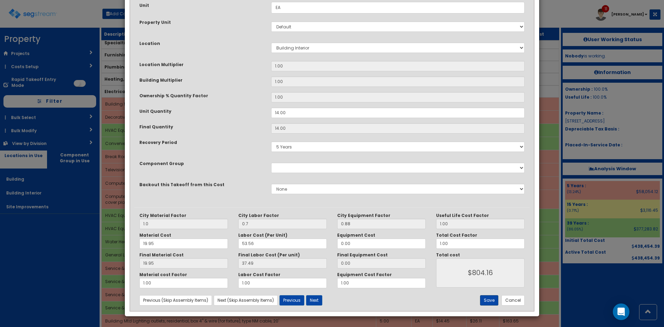
type textarea "Computer Peripheral Equip Receptacle devices, duplex outlet, ivory, w/#12/2, ty…"
click at [491, 301] on button "Save" at bounding box center [489, 300] width 18 height 10
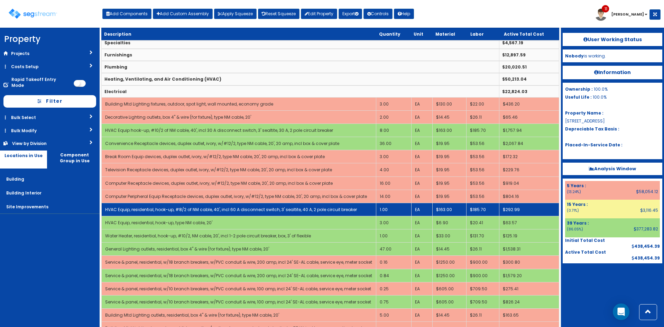
click at [171, 211] on link "HVAC Equip, residential, hook-up, #8/2 of NM cable, 40', incl 60 A disconnect s…" at bounding box center [231, 210] width 252 height 6
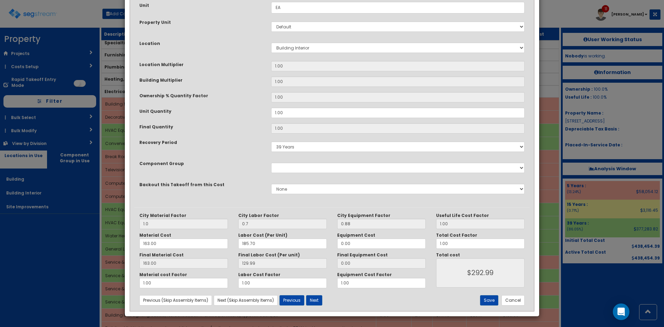
scroll to position [0, 0]
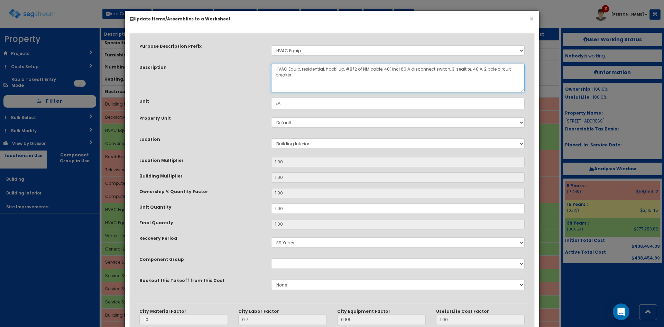
click at [318, 71] on textarea "HVAC Equip, residential, hook-up, #8/2 of NM cable, 40', incl 60 A disconnect s…" at bounding box center [398, 78] width 254 height 29
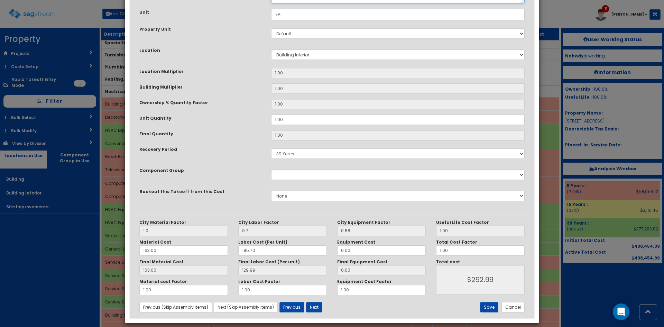
scroll to position [96, 0]
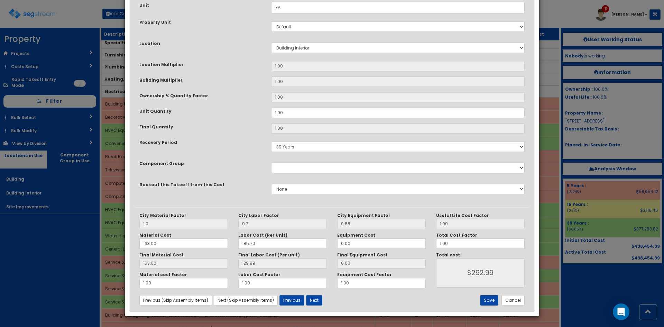
type textarea "HVAC Equip, hook-up, #8/2 of NM cable, 40', incl 60 A disconnect switch, 3' sea…"
click at [488, 304] on button "Save" at bounding box center [489, 300] width 18 height 10
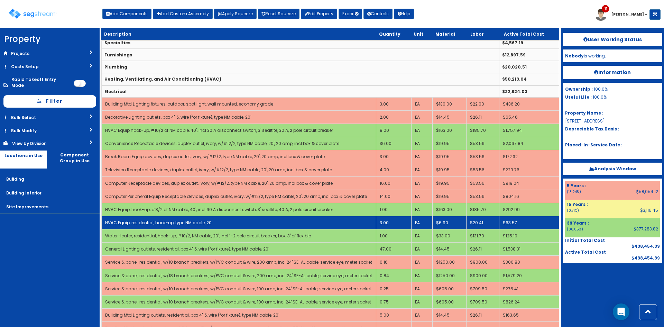
click at [183, 228] on td "HVAC Equip, residential, hook-up, type NM cable, 20'" at bounding box center [239, 222] width 275 height 13
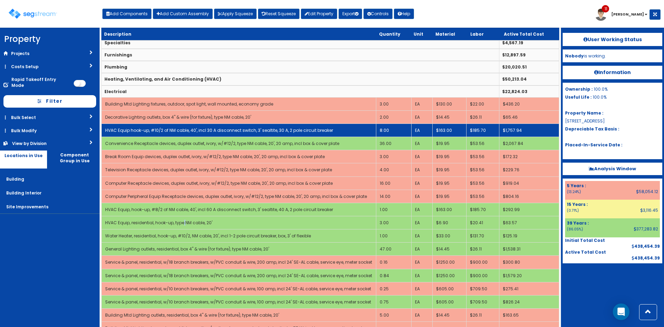
scroll to position [0, 0]
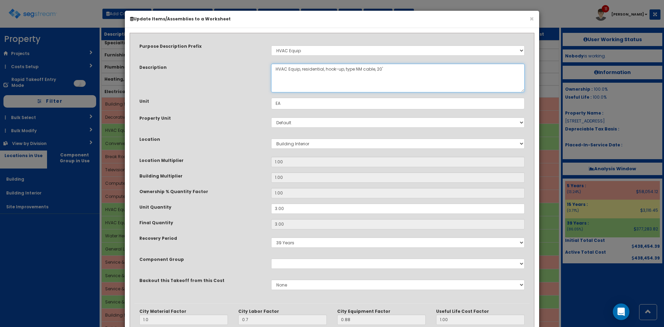
click at [314, 71] on textarea "HVAC Equip, residential, hook-up, type NM cable, 20'" at bounding box center [398, 78] width 254 height 29
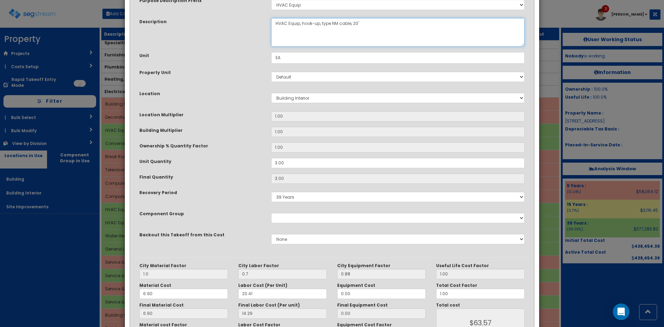
scroll to position [96, 0]
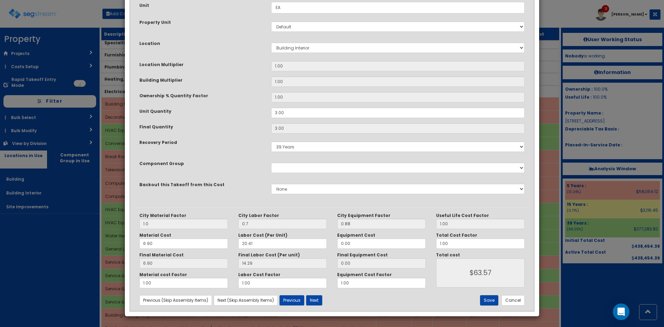
type textarea "HVAC Equip, hook-up, type NM cable, 20'"
click at [492, 300] on button "Save" at bounding box center [489, 300] width 18 height 10
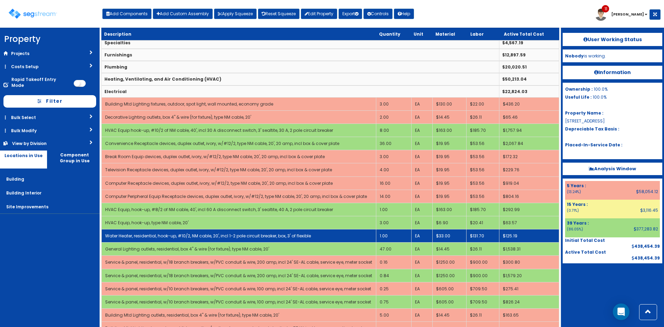
click at [175, 235] on link "Water Heater, residential, hook-up, #10/2, NM cable, 20', incl 1-2 pole circuit…" at bounding box center [208, 236] width 206 height 6
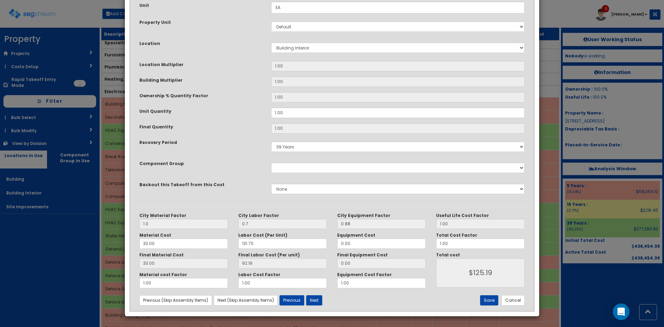
scroll to position [0, 0]
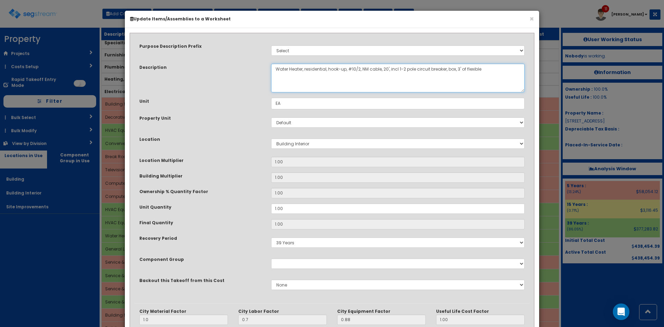
click at [313, 70] on textarea "Water Heater, residential, hook-up, #10/2, NM cable, 20', incl 1-2 pole circuit…" at bounding box center [398, 78] width 254 height 29
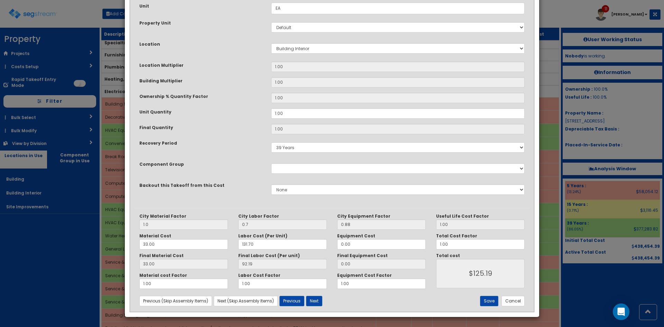
scroll to position [96, 0]
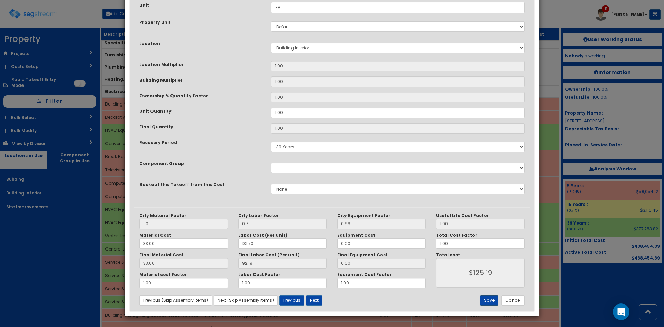
type textarea "Water Heater, hook-up, #10/2, NM cable, 20', incl 1-2 pole circuit breaker, box…"
click at [492, 302] on button "Save" at bounding box center [489, 300] width 18 height 10
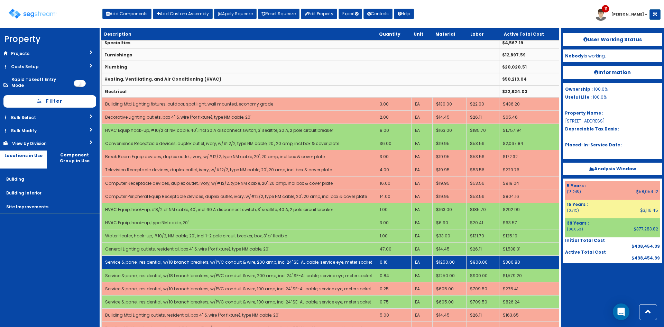
click at [189, 262] on link "Service & panel, residential, w/18 branch breakers, w/PVC conduit & wire, 200 a…" at bounding box center [238, 262] width 267 height 6
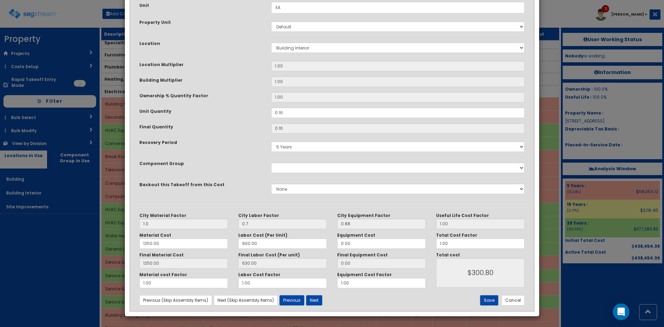
scroll to position [0, 0]
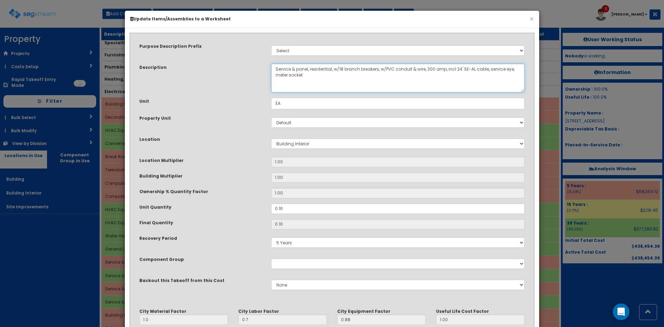
click at [324, 69] on textarea "Service & panel, residential, w/18 branch breakers, w/PVC conduit & wire, 200 a…" at bounding box center [398, 78] width 254 height 29
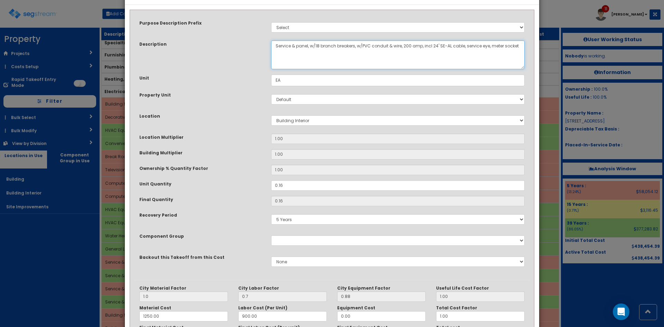
scroll to position [96, 0]
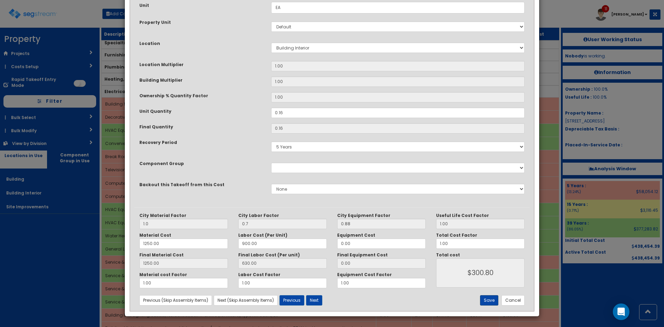
type textarea "Service & panel, w/18 branch breakers, w/PVC conduit & wire, 200 amp, incl 24' …"
click at [486, 299] on button "Save" at bounding box center [489, 300] width 18 height 10
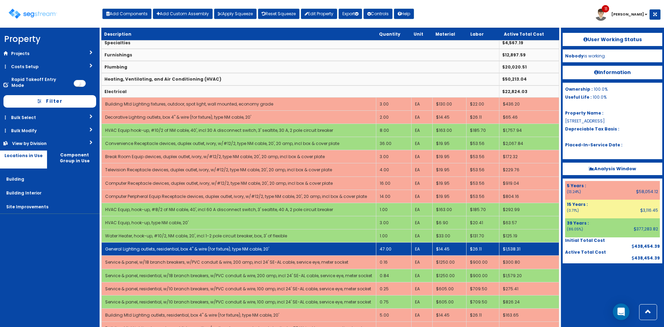
click at [183, 248] on link "General Lighting outlets, residential, box 4" & wire (for fixture), type NM cab…" at bounding box center [187, 249] width 164 height 6
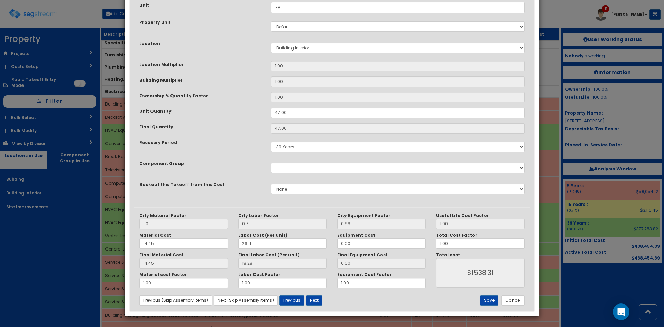
scroll to position [0, 0]
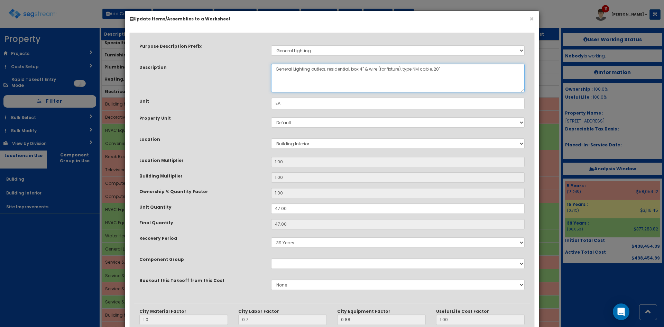
click at [335, 65] on textarea "General Lighting outlets, residential, box 4" & wire (for fixture), type NM cab…" at bounding box center [398, 78] width 254 height 29
click at [336, 66] on textarea "General Lighting outlets, residential, box 4" & wire (for fixture), type NM cab…" at bounding box center [398, 78] width 254 height 29
click at [338, 69] on textarea "General Lighting outlets, residential, box 4" & wire (for fixture), type NM cab…" at bounding box center [398, 78] width 254 height 29
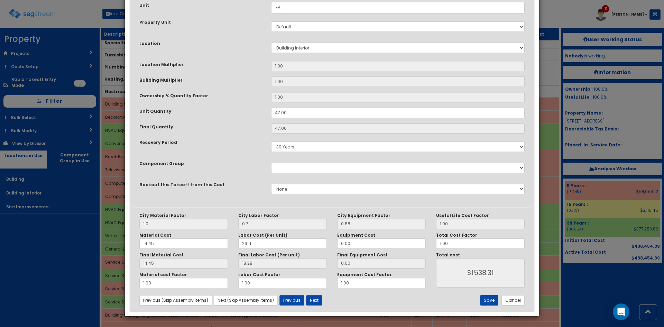
type textarea "General Lighting outlets, box 4" & wire (for fixture), type NM cable, 20'"
click at [491, 301] on button "Save" at bounding box center [489, 300] width 18 height 10
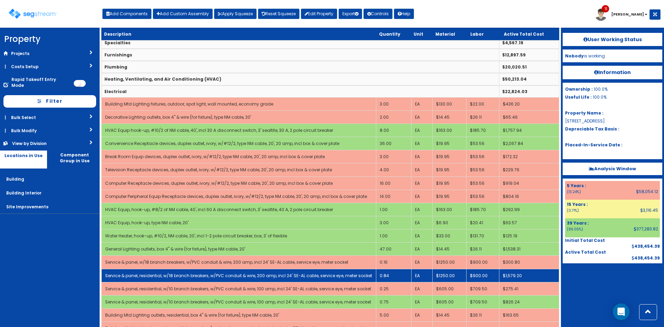
click at [228, 276] on link "Service & panel, residential, w/18 branch breakers, w/PVC conduit & wire, 200 a…" at bounding box center [238, 276] width 267 height 6
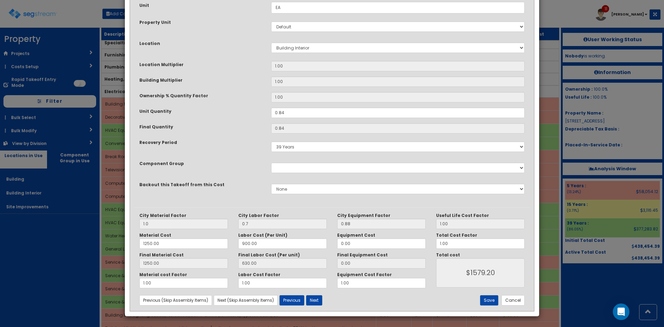
scroll to position [0, 0]
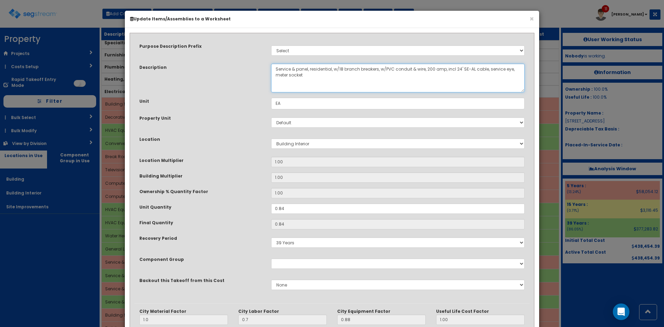
click at [325, 69] on textarea "Service & panel, residential, w/18 branch breakers, w/PVC conduit & wire, 200 a…" at bounding box center [398, 78] width 254 height 29
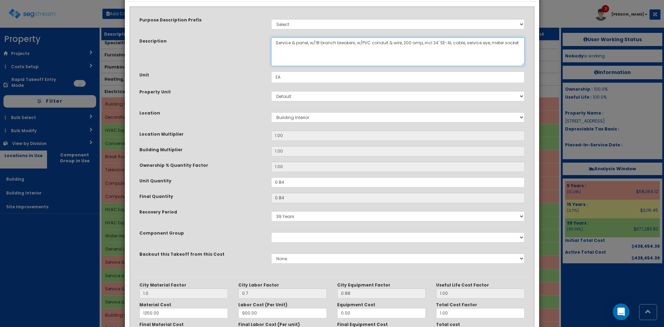
scroll to position [96, 0]
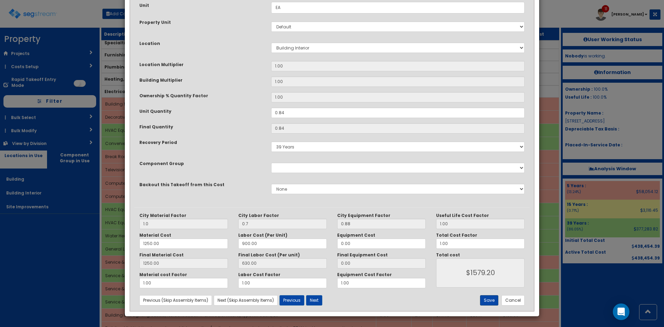
type textarea "Service & panel, w/18 branch breakers, w/PVC conduit & wire, 200 amp, incl 24' …"
click at [487, 305] on button "Save" at bounding box center [489, 300] width 18 height 10
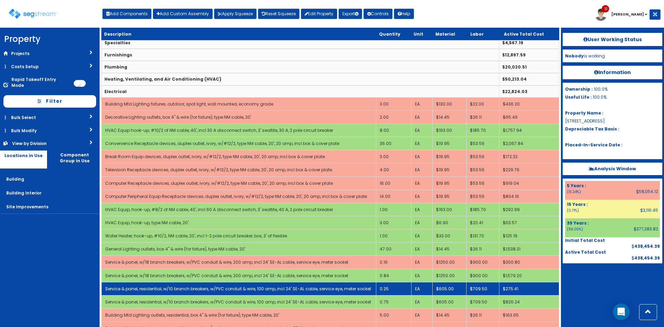
click at [167, 287] on link "Service & panel, residential, w/10 branch breakers, w/PVC conduit & wire, 100 a…" at bounding box center [238, 289] width 266 height 6
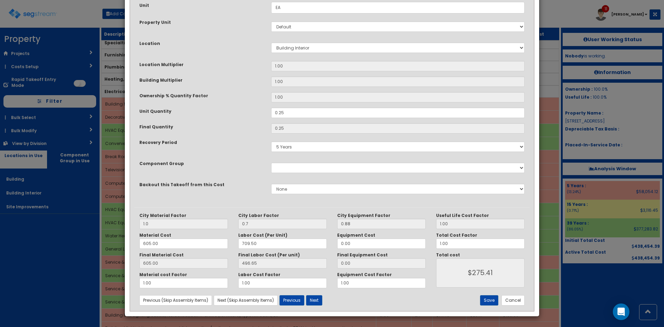
scroll to position [0, 0]
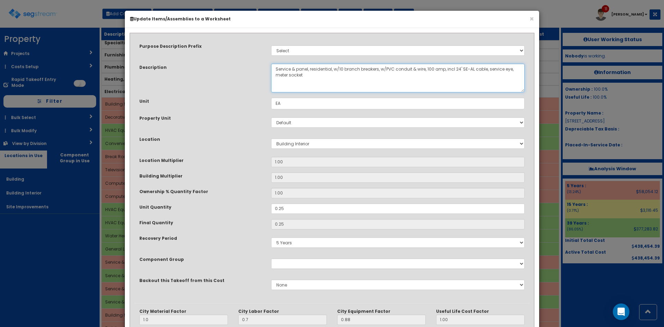
click at [318, 68] on textarea "Service & panel, residential, w/10 branch breakers, w/PVC conduit & wire, 100 a…" at bounding box center [398, 78] width 254 height 29
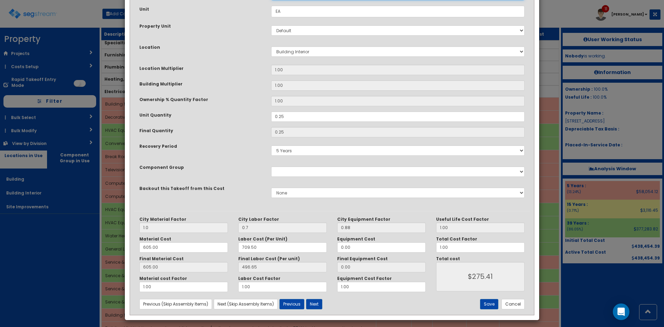
scroll to position [96, 0]
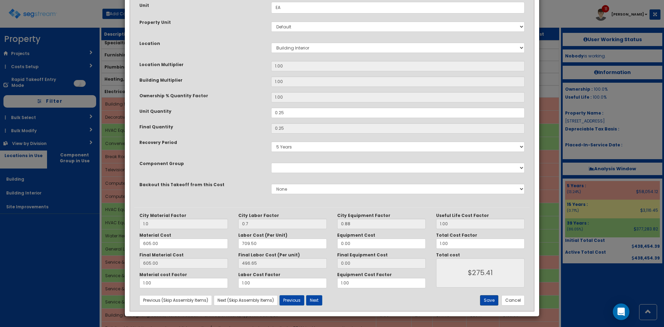
type textarea "Service & panel, w/10 branch breakers, w/PVC conduit & wire, 100 amp, incl 24' …"
click at [489, 301] on button "Save" at bounding box center [489, 300] width 18 height 10
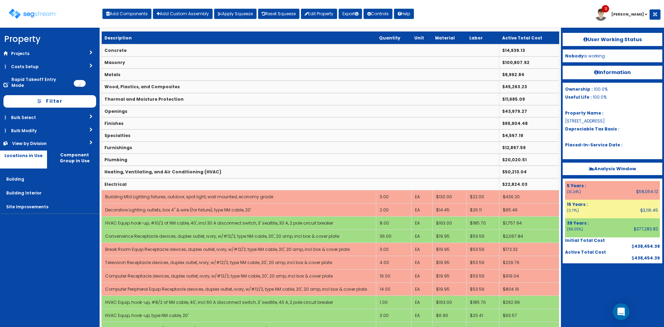
scroll to position [735, 0]
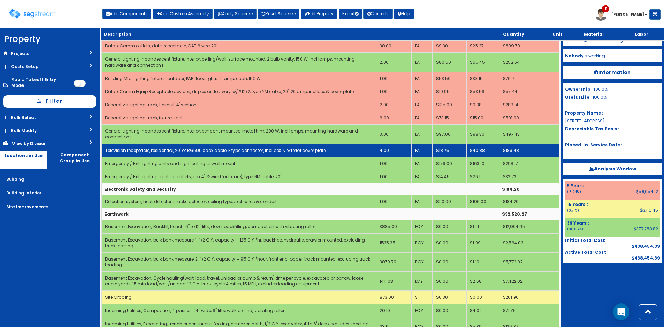
click at [182, 149] on link "Television receptacle, residential, 20' of RG59U coax cable, F type connector, …" at bounding box center [215, 150] width 221 height 6
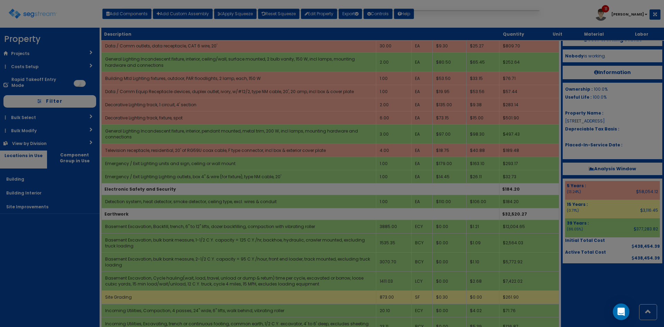
click at [262, 123] on div at bounding box center [332, 163] width 664 height 327
click at [219, 204] on div at bounding box center [332, 163] width 664 height 327
click at [269, 138] on div at bounding box center [332, 163] width 664 height 327
click at [230, 222] on div at bounding box center [332, 163] width 664 height 327
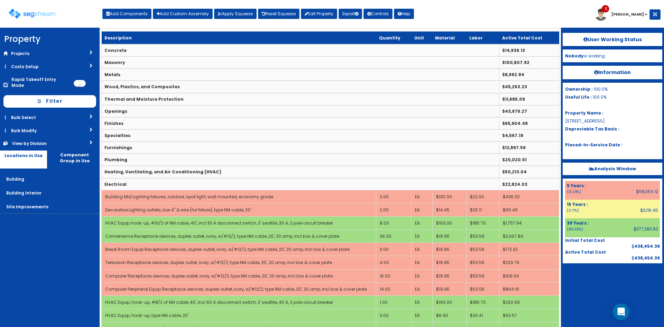
click at [22, 241] on nav "Property DB Projects Recent Properties SegStream Pro Takeoff Sheet SegStream Pr…" at bounding box center [50, 177] width 100 height 299
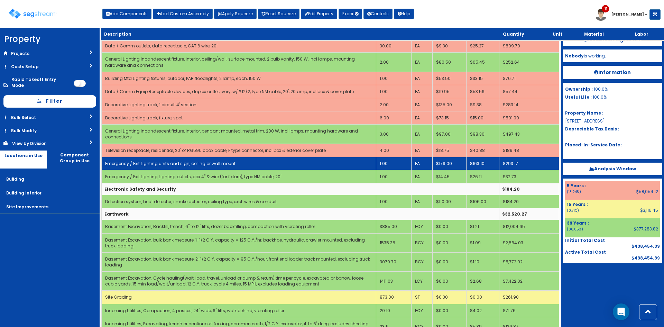
click at [220, 161] on link "Emergency / Exit Lighting units and sign, ceiling or wall mount" at bounding box center [170, 164] width 130 height 6
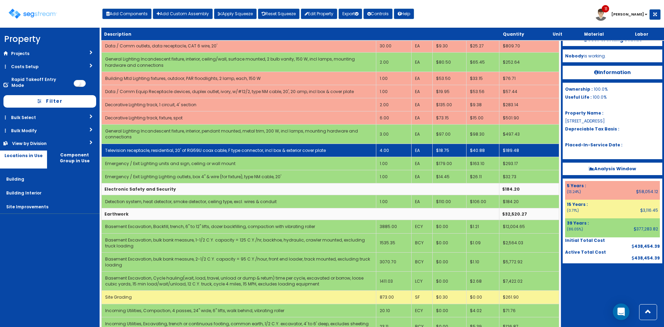
click at [226, 151] on link "Television receptacle, residential, 20' of RG59U coax cable, F type connector, …" at bounding box center [215, 150] width 221 height 6
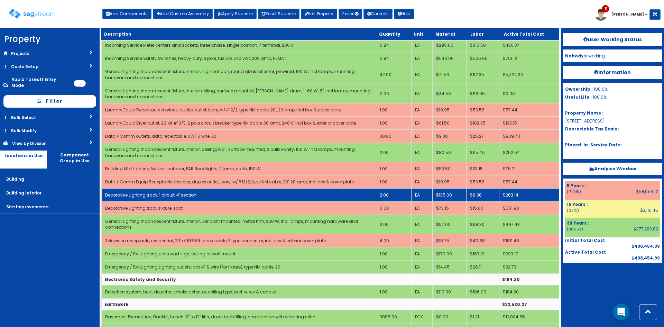
scroll to position [645, 0]
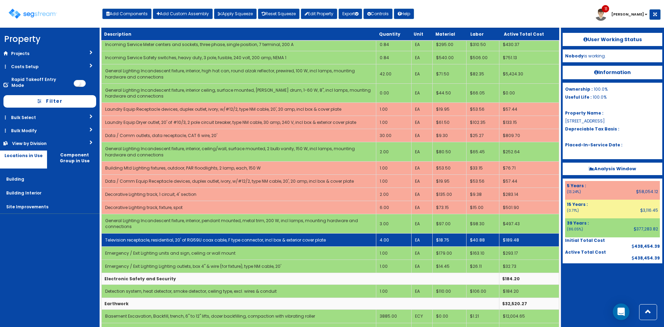
click at [215, 239] on link "Television receptacle, residential, 20' of RG59U coax cable, F type connector, …" at bounding box center [215, 240] width 221 height 6
click at [169, 239] on link "Television receptacle, residential, 20' of RG59U coax cable, F type connector, …" at bounding box center [215, 240] width 221 height 6
click at [182, 242] on link "Television receptacle, residential, 20' of RG59U coax cable, F type connector, …" at bounding box center [215, 240] width 221 height 6
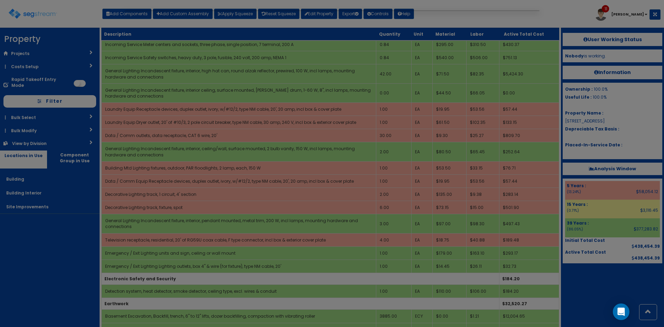
click at [46, 260] on div at bounding box center [332, 163] width 664 height 327
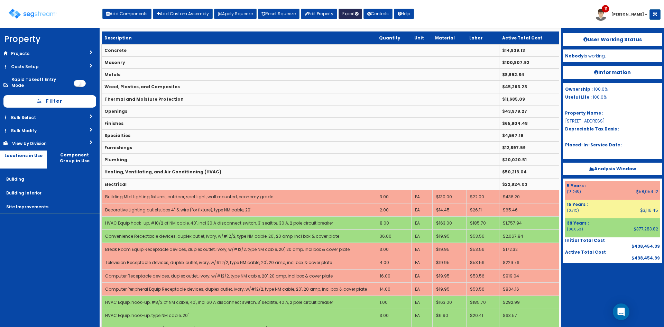
click at [356, 16] on button "Export" at bounding box center [351, 14] width 24 height 10
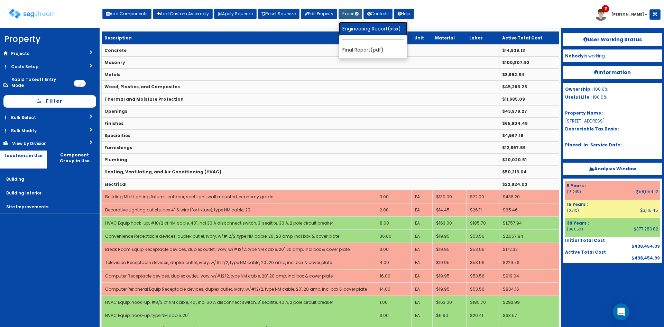
click at [376, 28] on link "Engineering Report(xlsx)" at bounding box center [373, 29] width 69 height 14
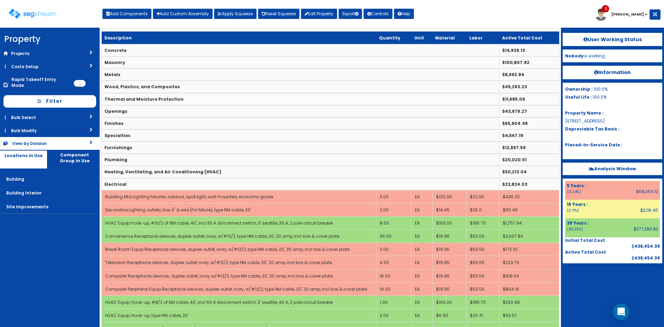
click at [54, 140] on div "View by Division" at bounding box center [40, 143] width 56 height 6
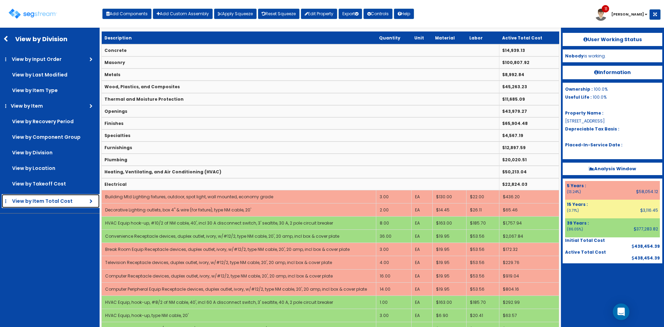
click at [53, 199] on span "View by Item Total Cost" at bounding box center [46, 201] width 69 height 7
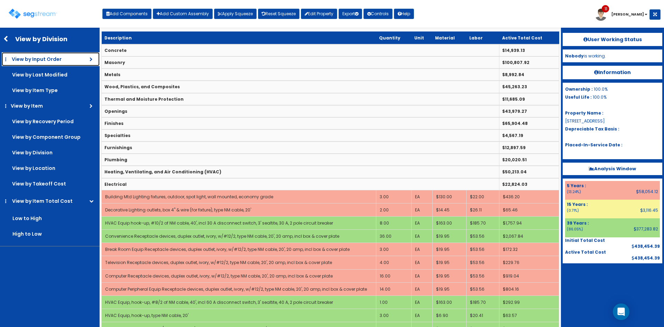
click at [55, 55] on link "View by Input Order" at bounding box center [51, 59] width 98 height 14
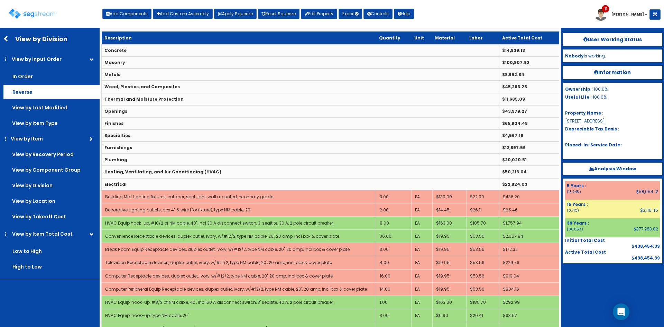
click at [40, 90] on label "Reverse" at bounding box center [51, 92] width 96 height 14
click at [0, 0] on input "Reverse" at bounding box center [0, 0] width 0 height 0
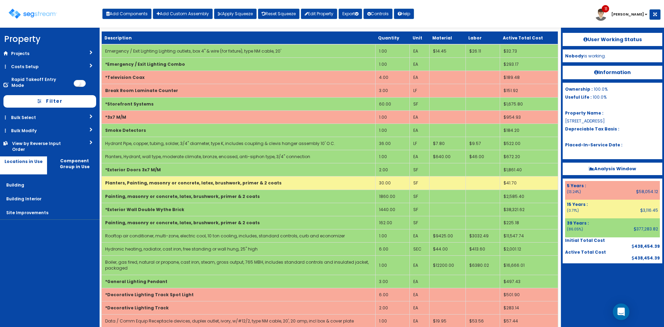
click at [487, 12] on div "Toggle navigation Add Components Add Custom Assembly Apply Squeeze Reset Squeez…" at bounding box center [331, 16] width 657 height 22
click at [490, 12] on div "Toggle navigation Add Components Add Custom Assembly Apply Squeeze Reset Squeez…" at bounding box center [331, 16] width 657 height 22
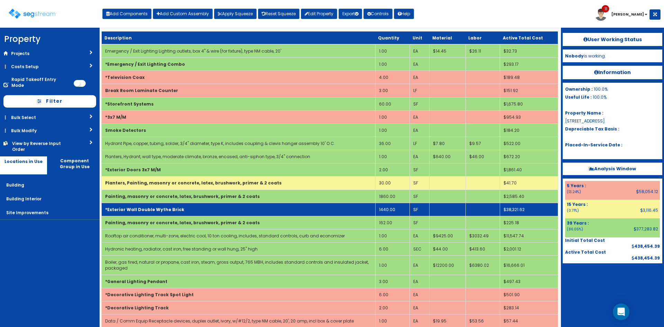
click at [233, 206] on td "*Exterior Wall Double Wythe Brick" at bounding box center [239, 209] width 274 height 13
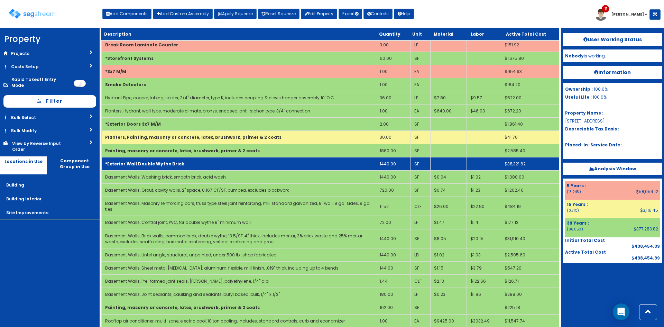
scroll to position [46, 0]
click at [181, 160] on td "*Exterior Wall Double Wythe Brick" at bounding box center [239, 163] width 275 height 13
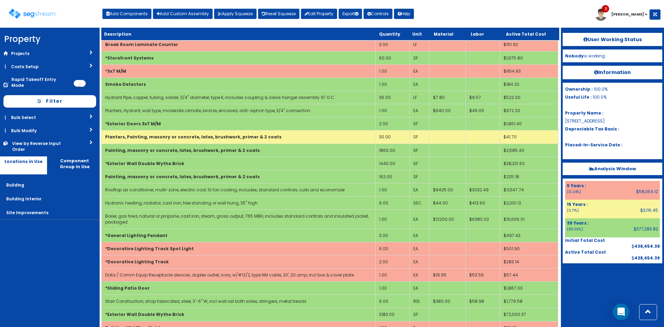
scroll to position [633, 0]
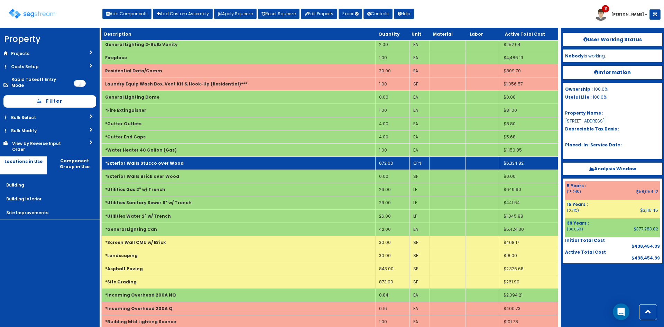
click at [262, 164] on td "*Exterior Walls Stucco over Wood" at bounding box center [239, 163] width 274 height 13
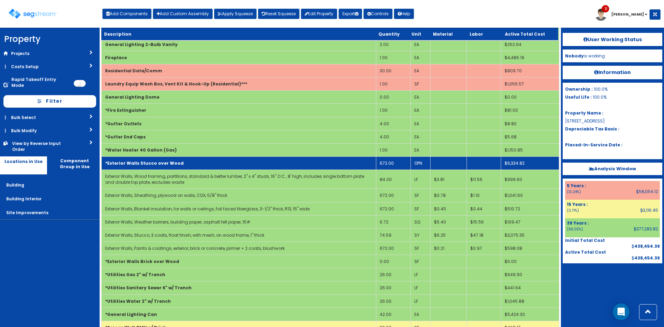
click at [262, 164] on td "*Exterior Walls Stucco over Wood" at bounding box center [239, 163] width 275 height 13
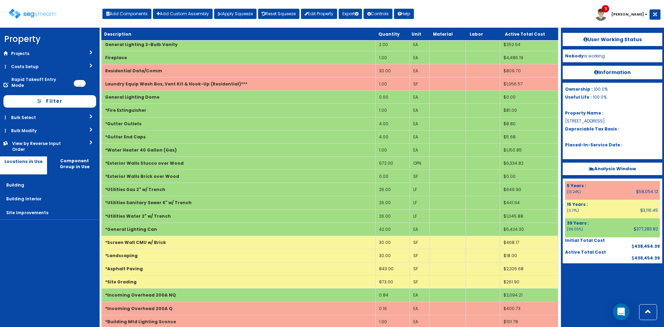
scroll to position [46, 0]
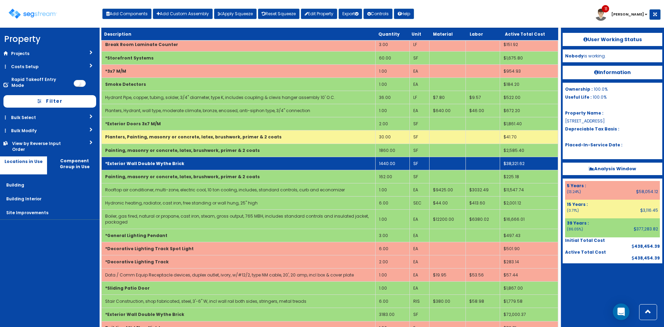
click at [185, 163] on td "*Exterior Wall Double Wythe Brick" at bounding box center [239, 163] width 274 height 13
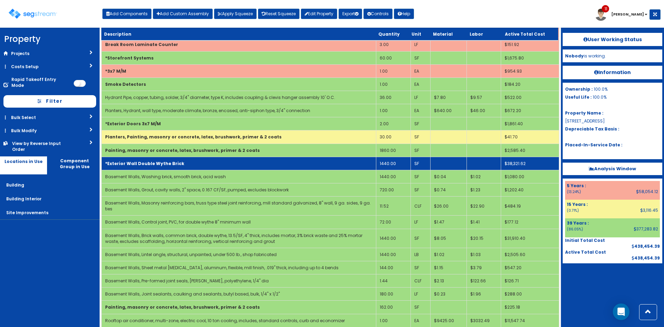
click at [185, 164] on td "*Exterior Wall Double Wythe Brick" at bounding box center [239, 163] width 275 height 13
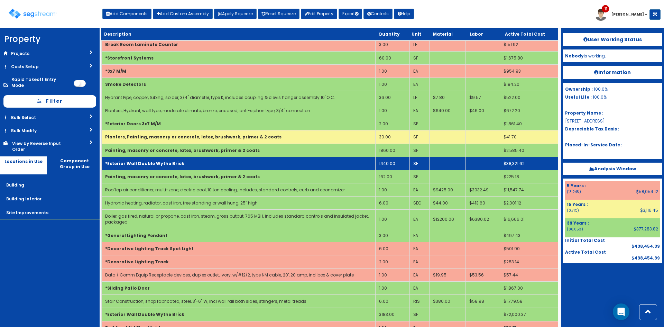
click at [185, 164] on td "*Exterior Wall Double Wythe Brick" at bounding box center [239, 163] width 274 height 13
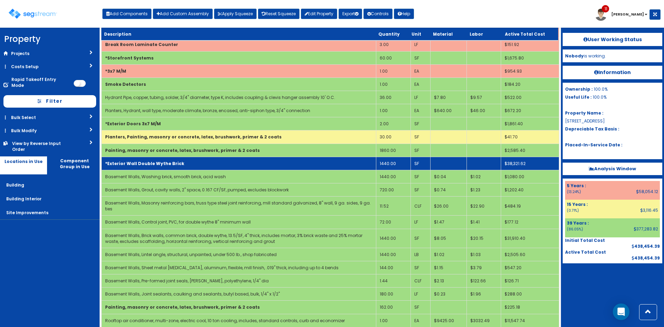
click at [185, 164] on td "*Exterior Wall Double Wythe Brick" at bounding box center [239, 163] width 275 height 13
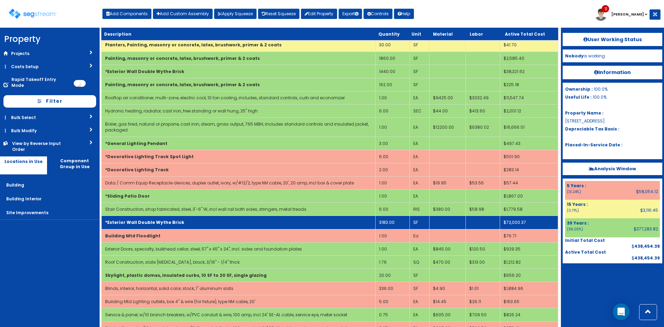
click at [270, 221] on td "*Exterior Wall Double Wythe Brick" at bounding box center [239, 222] width 274 height 13
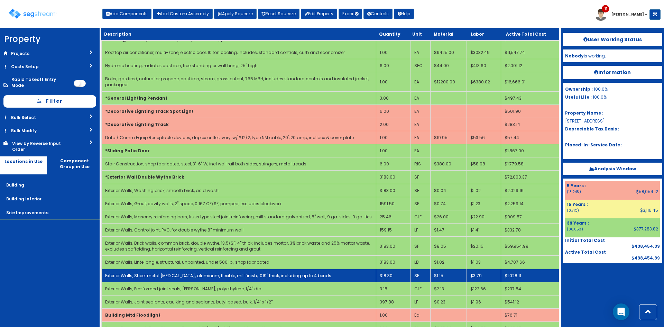
scroll to position [184, 0]
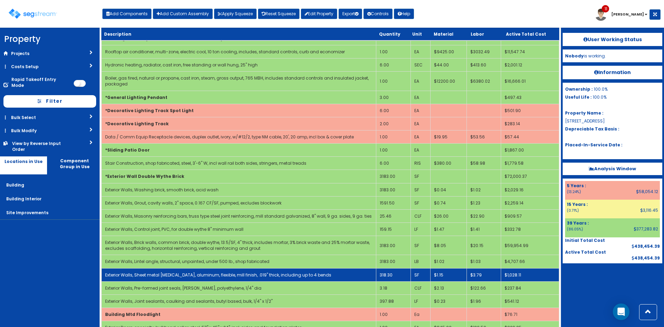
click at [393, 275] on td "318.30" at bounding box center [393, 274] width 34 height 13
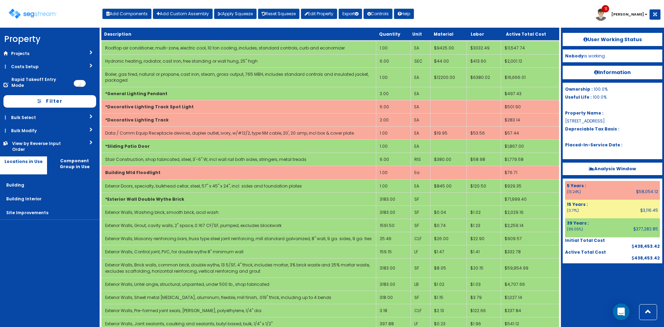
scroll to position [7, 0]
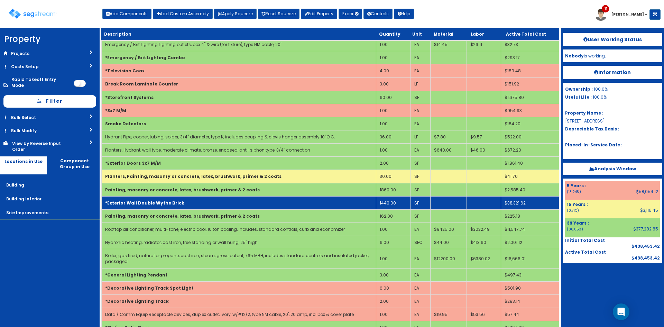
click at [197, 207] on td "*Exterior Wall Double Wythe Brick" at bounding box center [239, 202] width 275 height 13
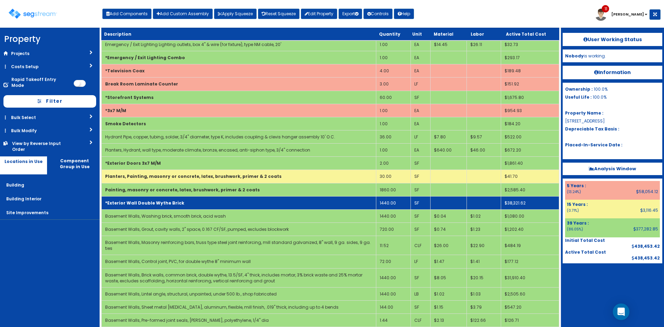
click at [197, 206] on td "*Exterior Wall Double Wythe Brick" at bounding box center [239, 202] width 275 height 13
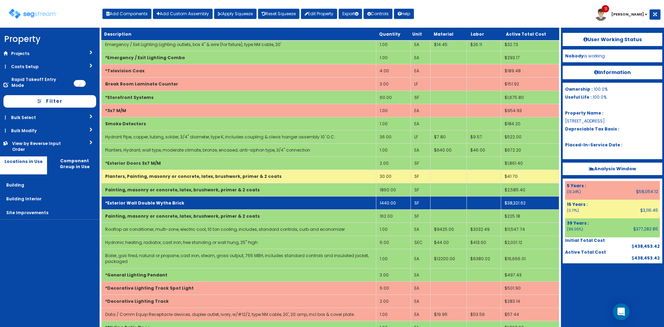
click at [197, 206] on td "*Exterior Wall Double Wythe Brick" at bounding box center [239, 202] width 275 height 13
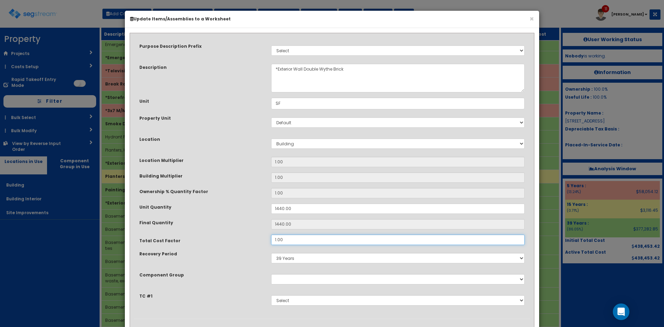
drag, startPoint x: 307, startPoint y: 240, endPoint x: 216, endPoint y: 235, distance: 91.5
click at [216, 235] on div "Total Cost Factor 1.00" at bounding box center [332, 240] width 396 height 10
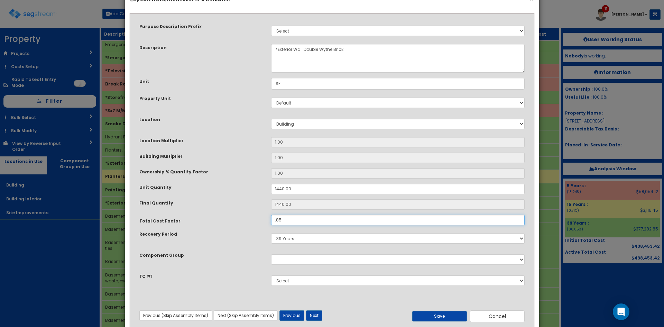
scroll to position [36, 0]
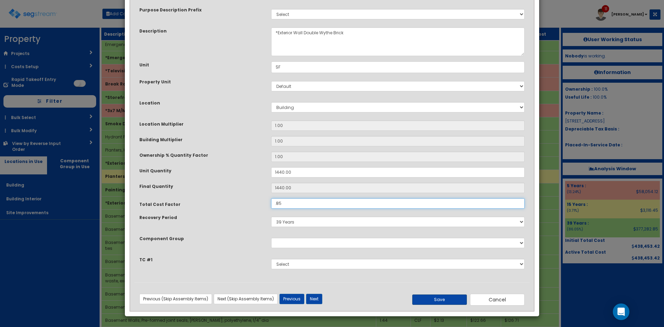
type input ".85"
click at [455, 304] on button "Save" at bounding box center [439, 299] width 55 height 10
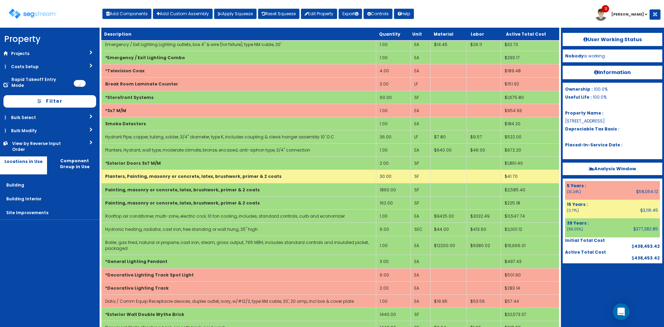
click at [588, 282] on div at bounding box center [613, 280] width 100 height 35
click at [349, 12] on button "Export" at bounding box center [351, 14] width 24 height 10
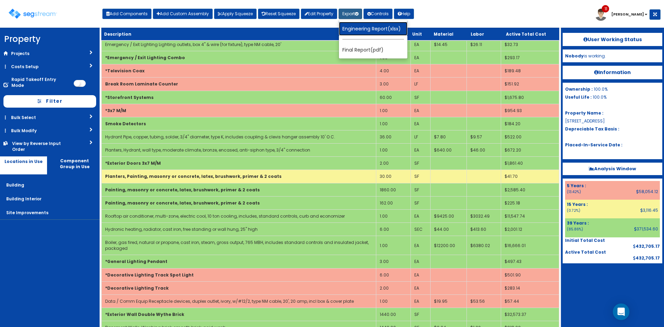
click at [375, 29] on link "Engineering Report(xlsx)" at bounding box center [373, 29] width 69 height 14
